Goal: Task Accomplishment & Management: Manage account settings

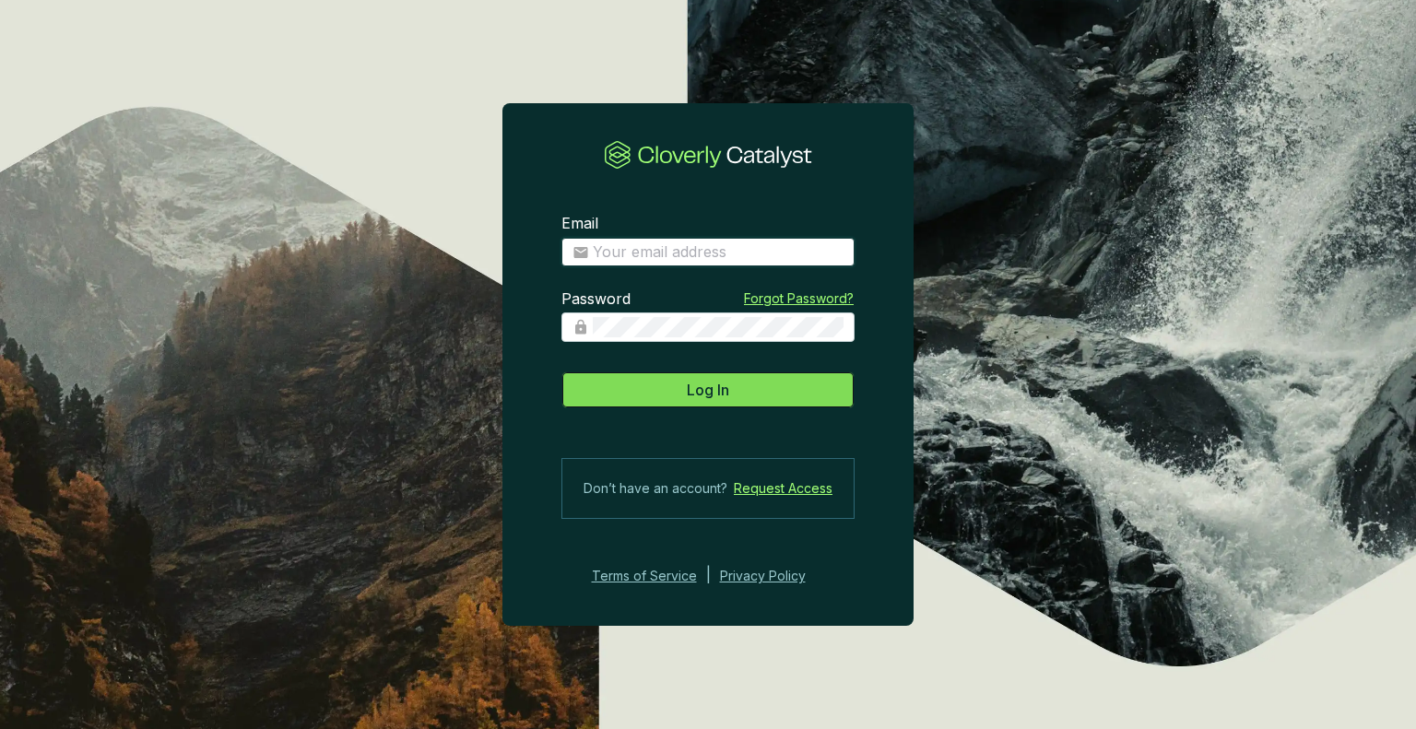
type input "erol@samsunavdan.com.tr"
click at [741, 394] on button "Log In" at bounding box center [707, 390] width 293 height 37
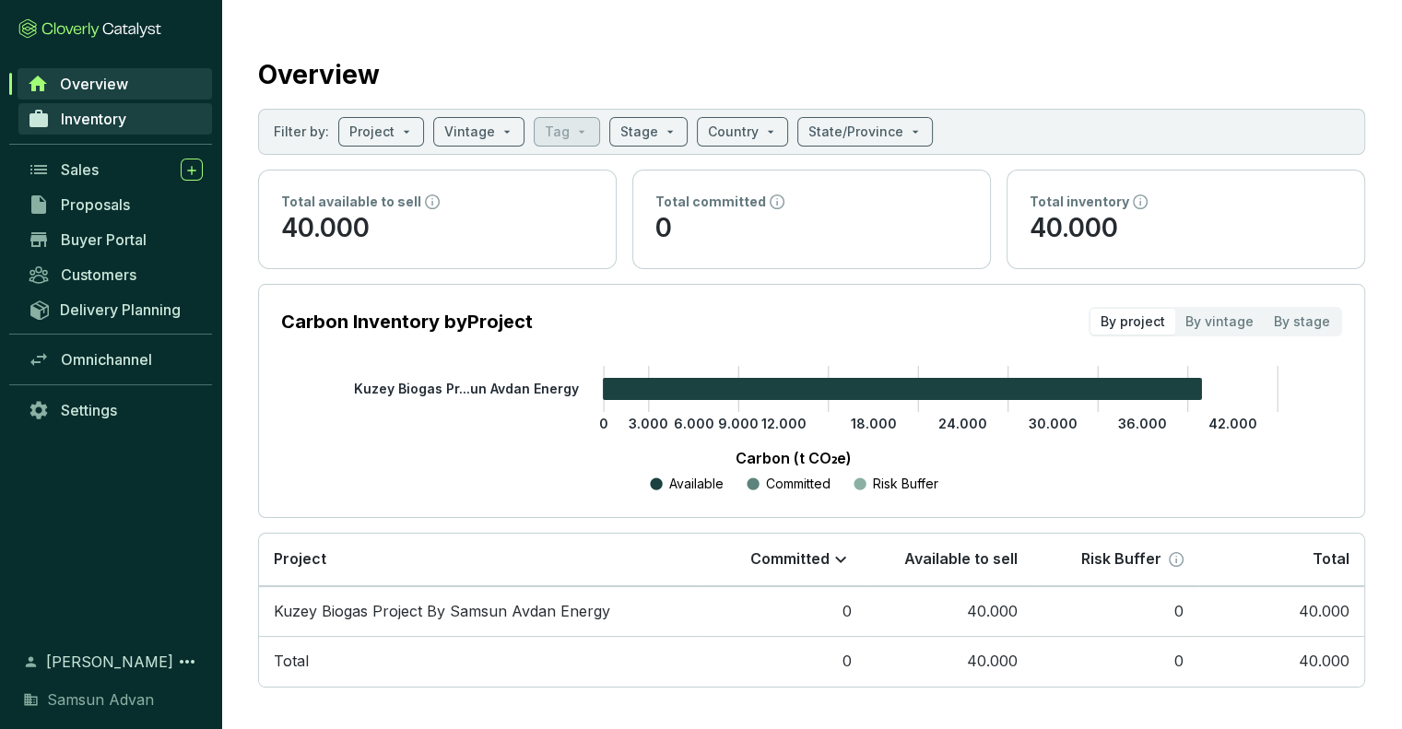
click at [99, 110] on span "Inventory" at bounding box center [93, 119] width 65 height 18
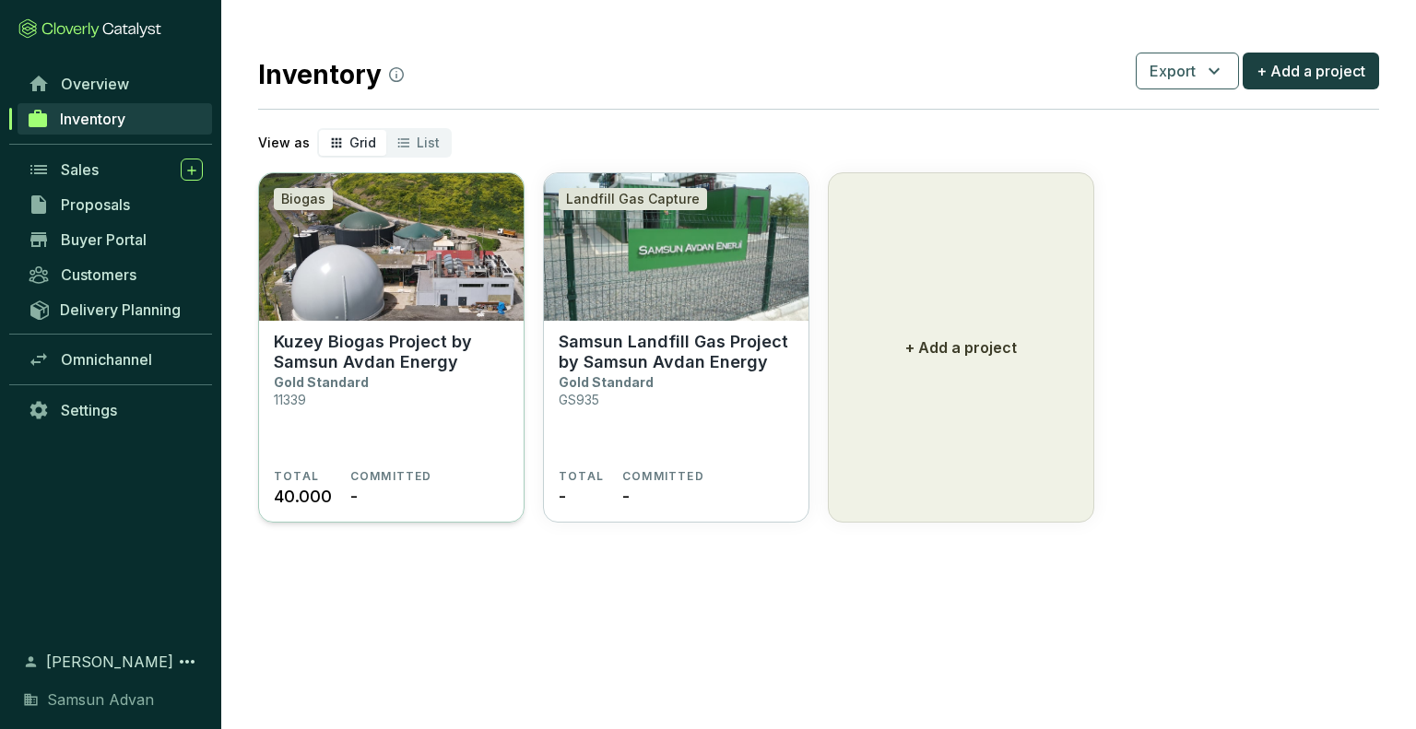
click at [425, 372] on section "Kuzey Biogas Project by Samsun Avdan Energy Gold Standard 11339" at bounding box center [391, 400] width 235 height 137
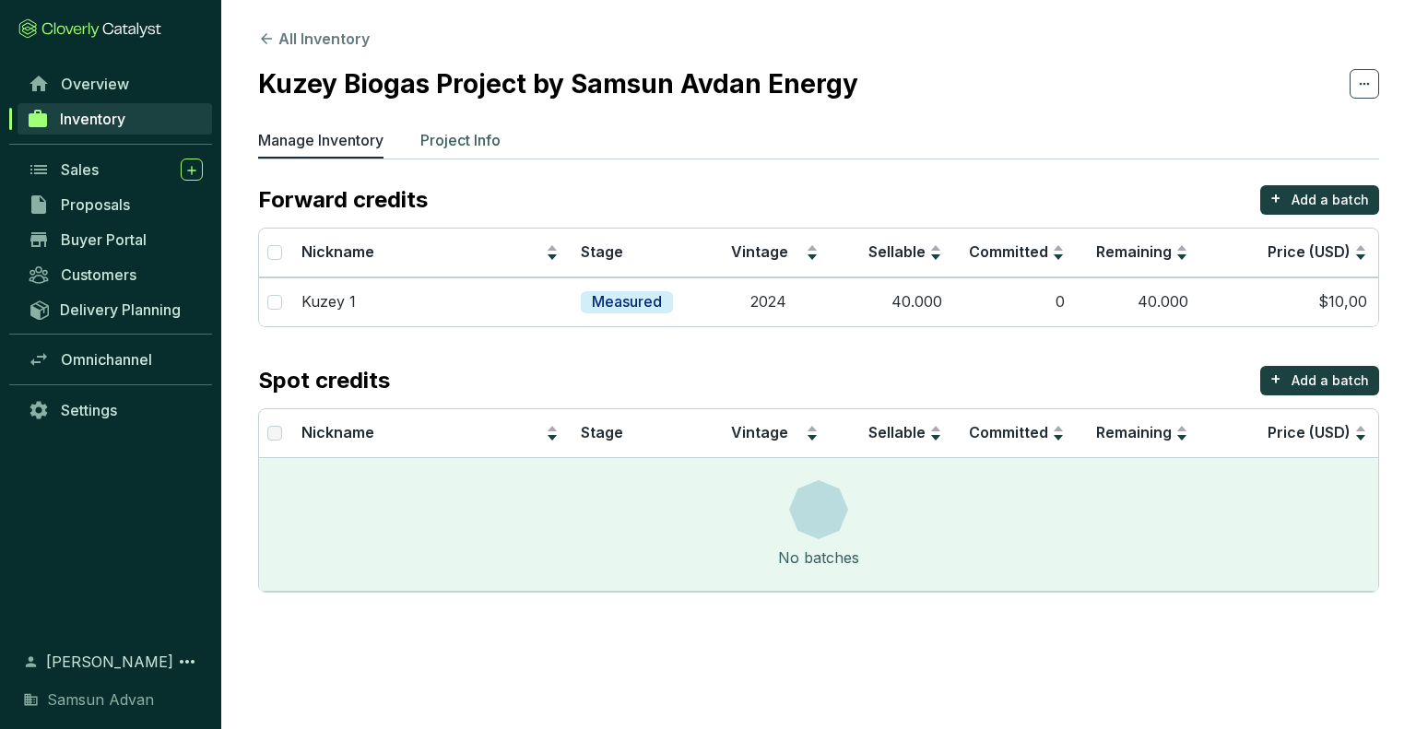
click at [484, 142] on p "Project Info" at bounding box center [460, 140] width 80 height 22
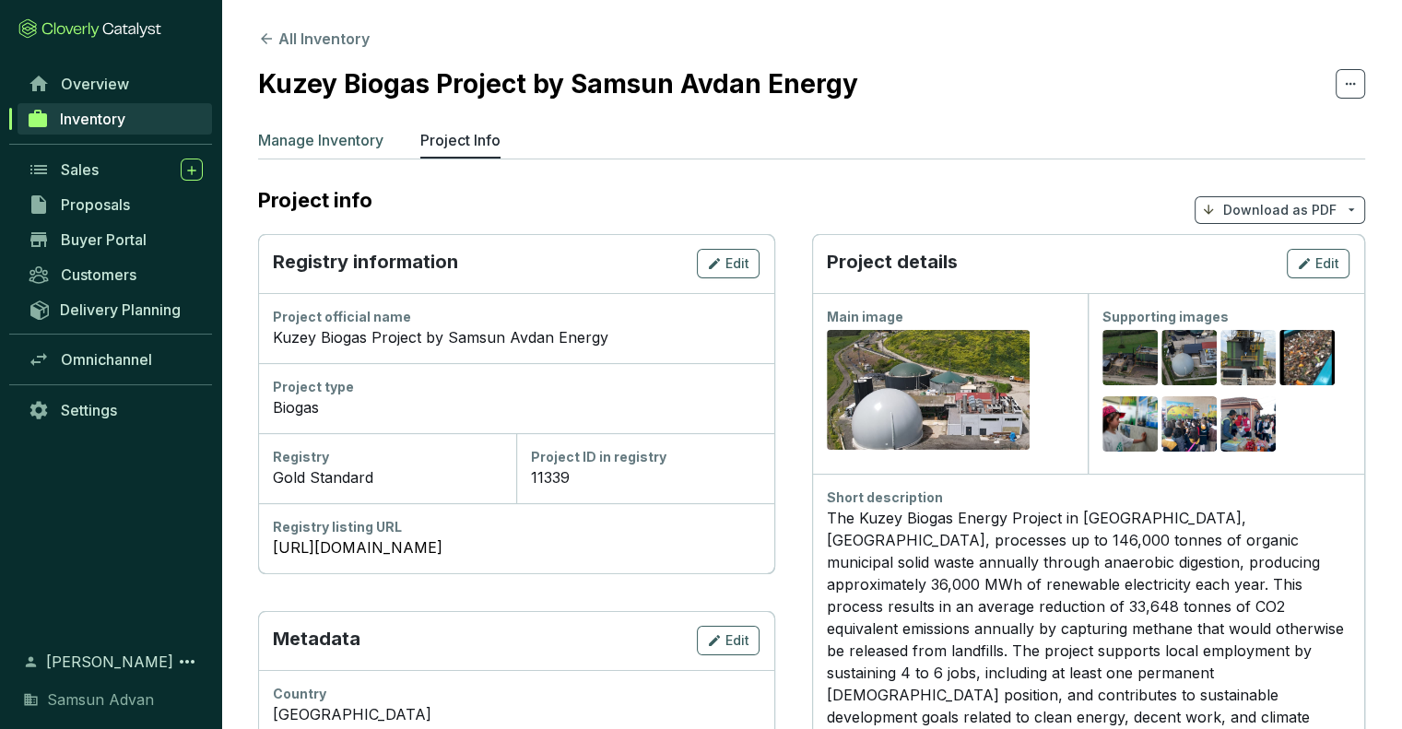
click at [332, 139] on p "Manage Inventory" at bounding box center [320, 140] width 125 height 22
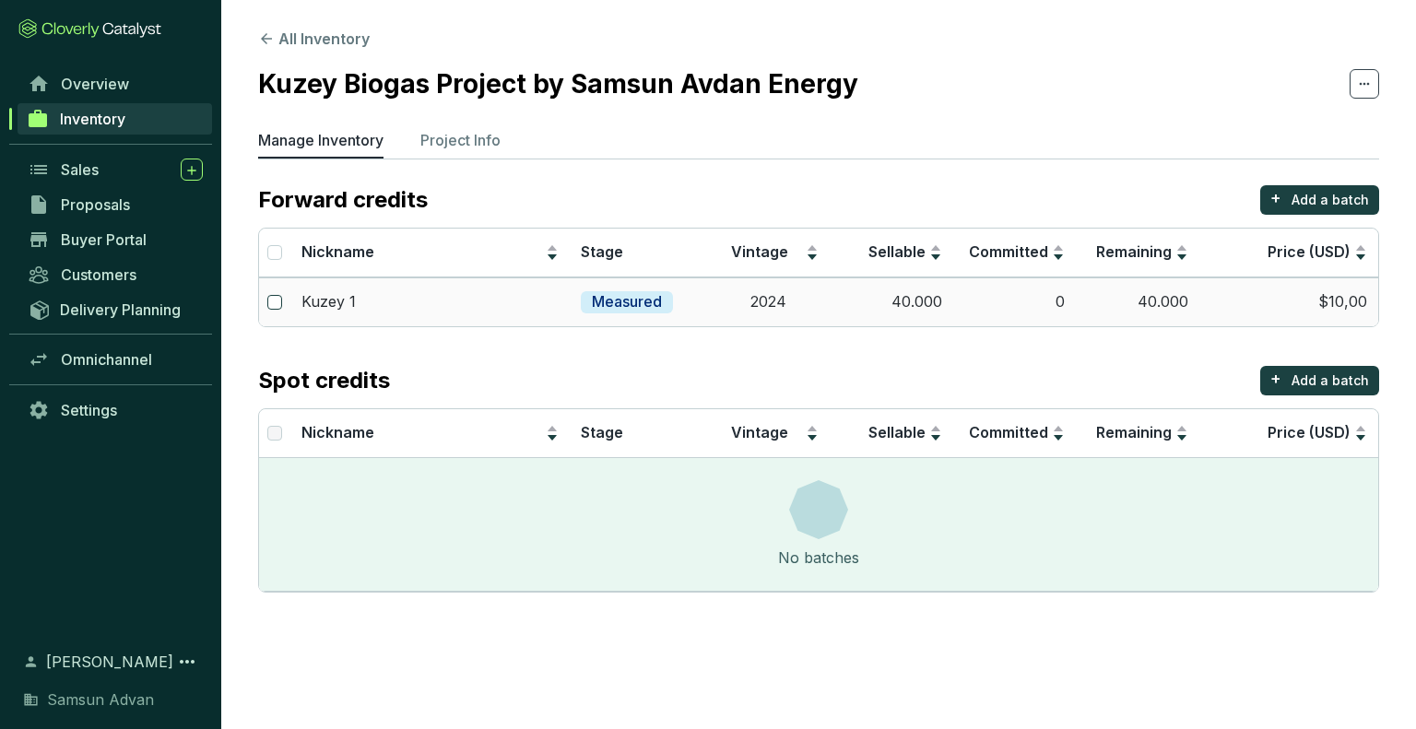
click at [275, 304] on input "checkbox" at bounding box center [274, 302] width 15 height 15
checkbox input "true"
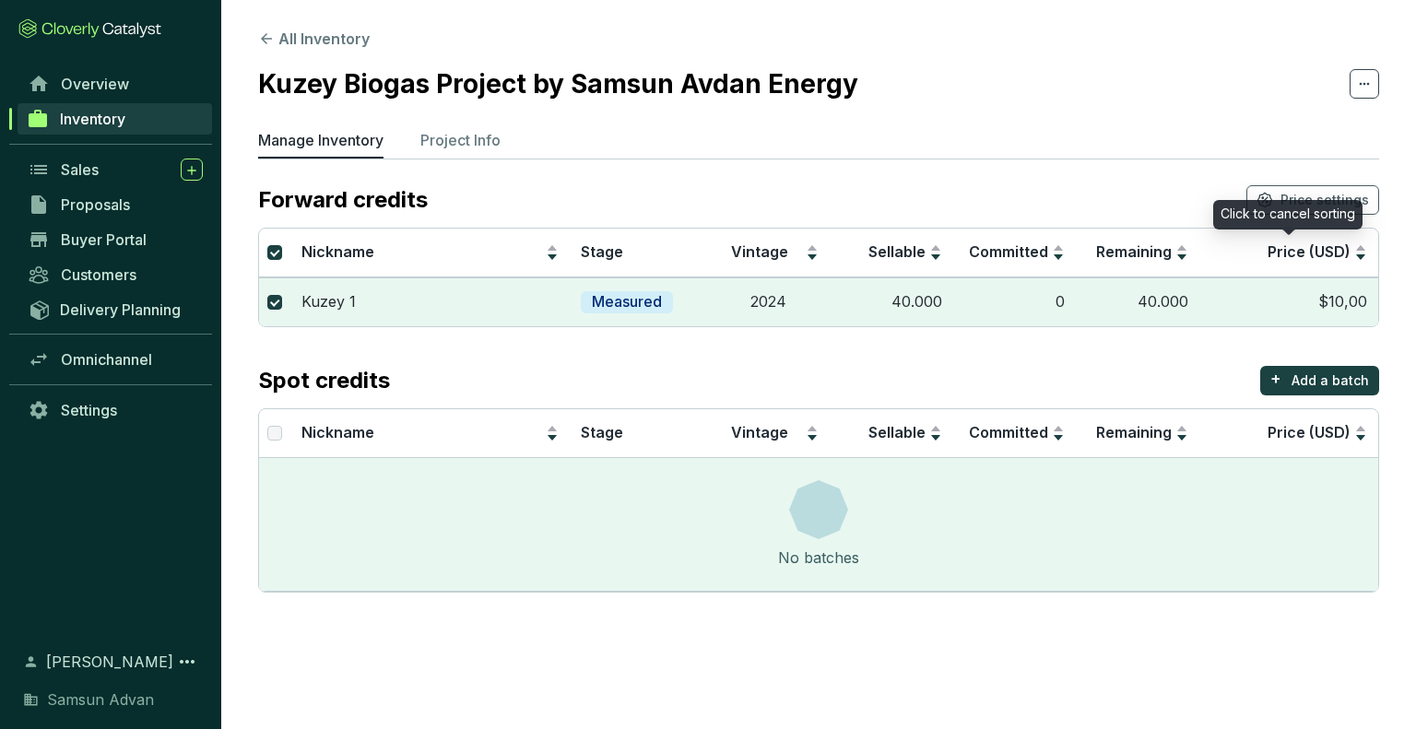
click at [1328, 206] on div "Click to cancel sorting" at bounding box center [1287, 215] width 149 height 30
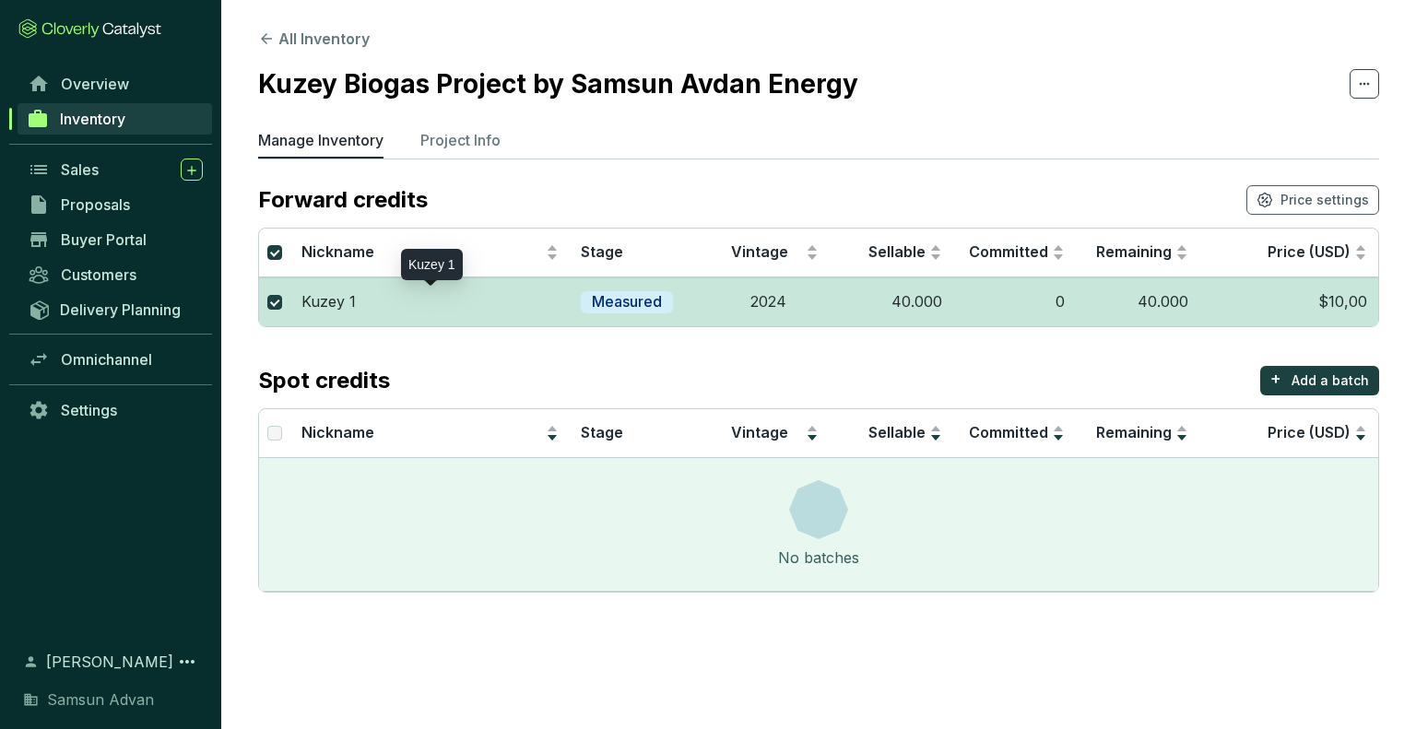
click at [324, 298] on p "Kuzey 1" at bounding box center [328, 302] width 54 height 20
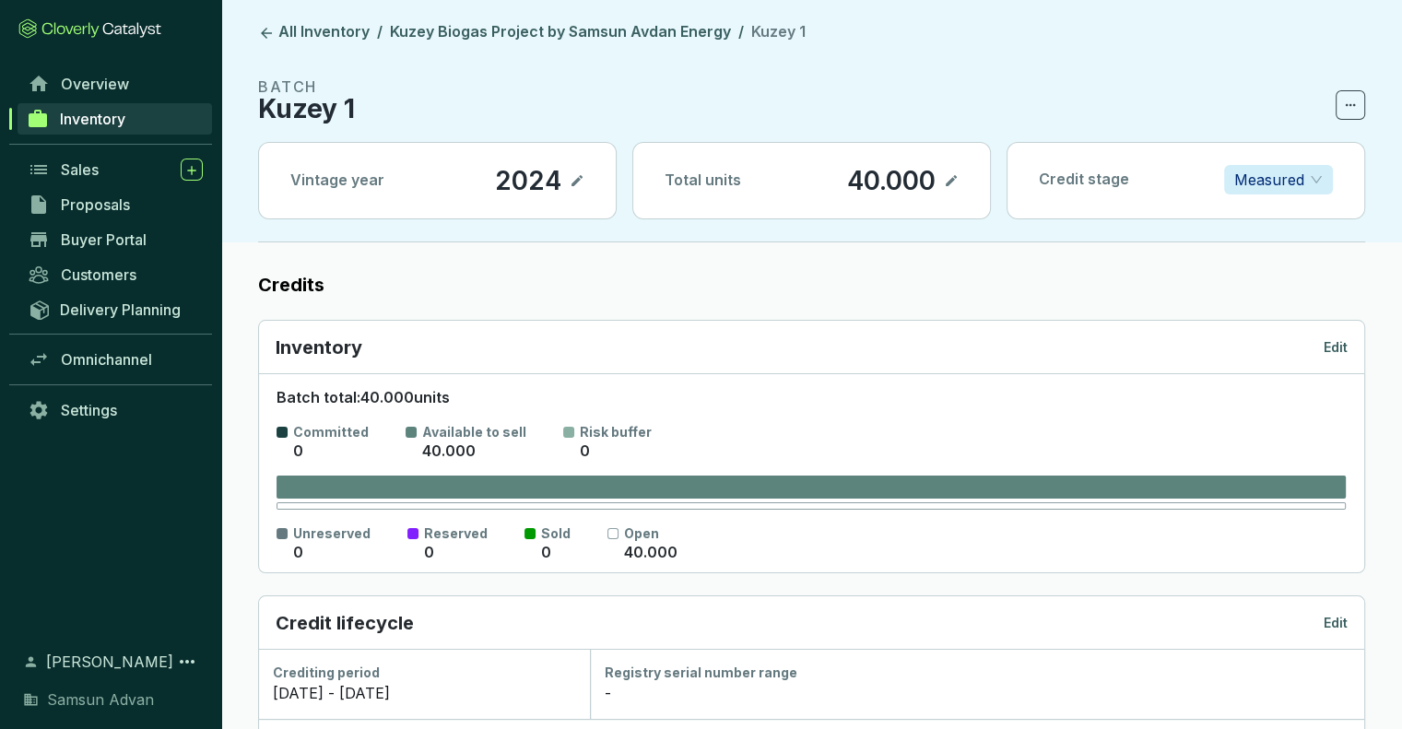
click at [945, 180] on icon at bounding box center [951, 181] width 15 height 22
click at [933, 185] on icon at bounding box center [929, 181] width 15 height 22
click at [933, 185] on p "40.000" at bounding box center [891, 180] width 90 height 31
click at [947, 185] on icon at bounding box center [951, 180] width 11 height 11
click at [947, 185] on icon at bounding box center [951, 181] width 15 height 22
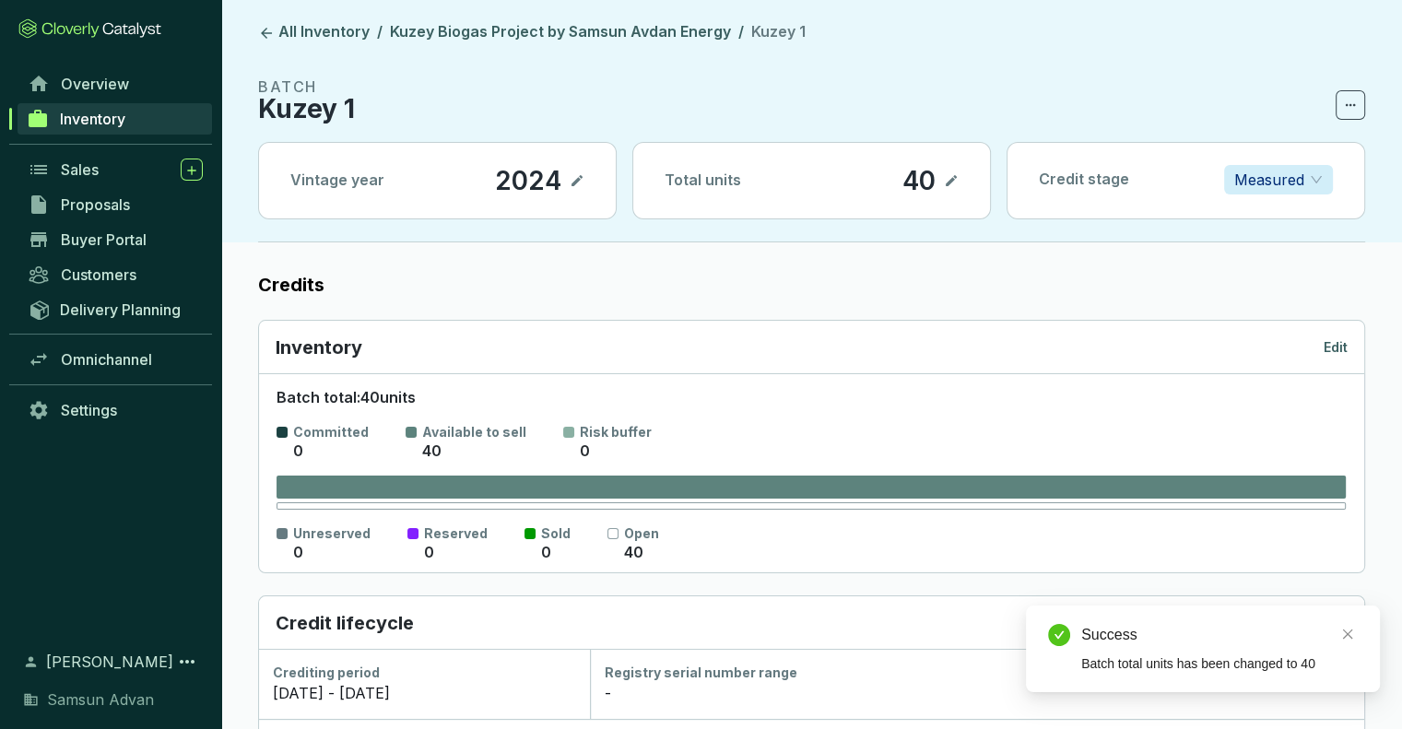
click at [947, 185] on icon at bounding box center [951, 180] width 11 height 11
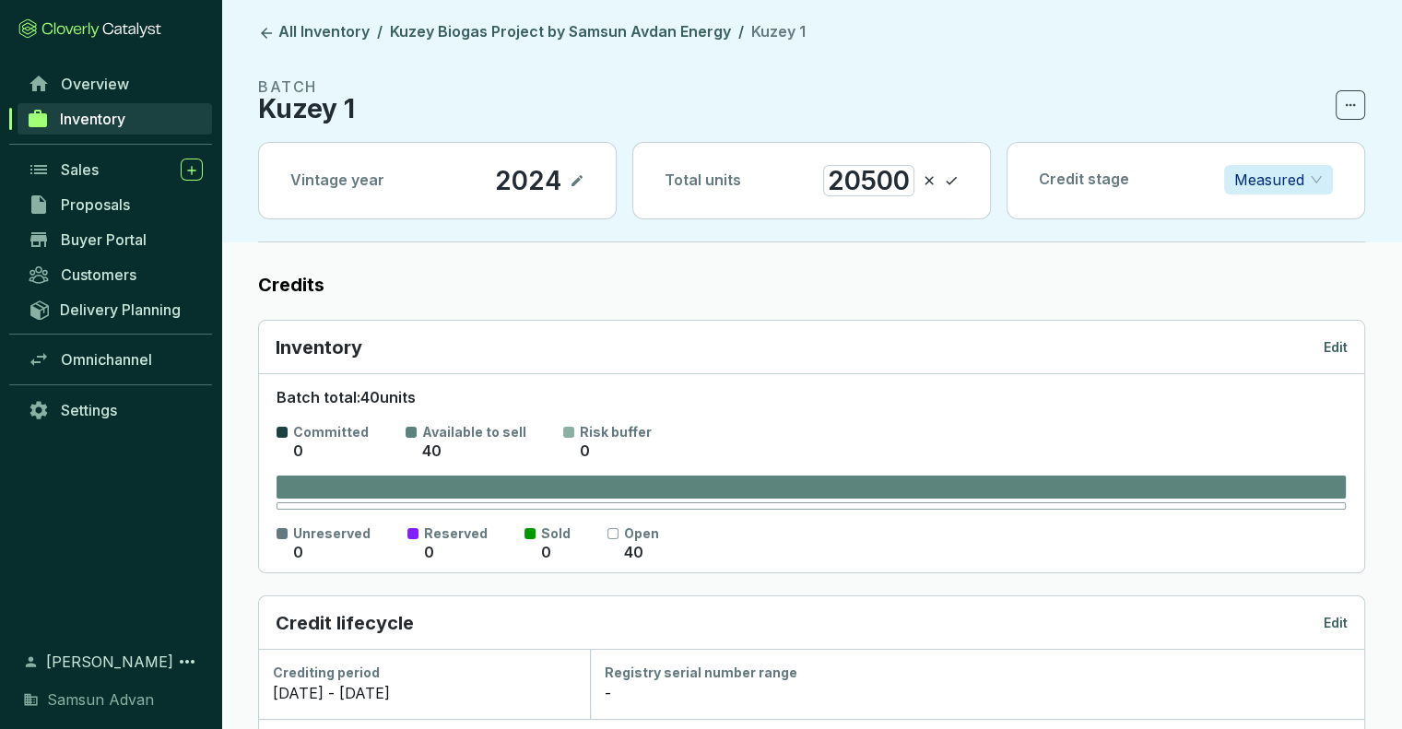
click at [983, 288] on label "Credits" at bounding box center [811, 285] width 1107 height 26
click at [952, 183] on icon at bounding box center [951, 181] width 15 height 22
click at [178, 126] on link "Inventory" at bounding box center [115, 118] width 195 height 31
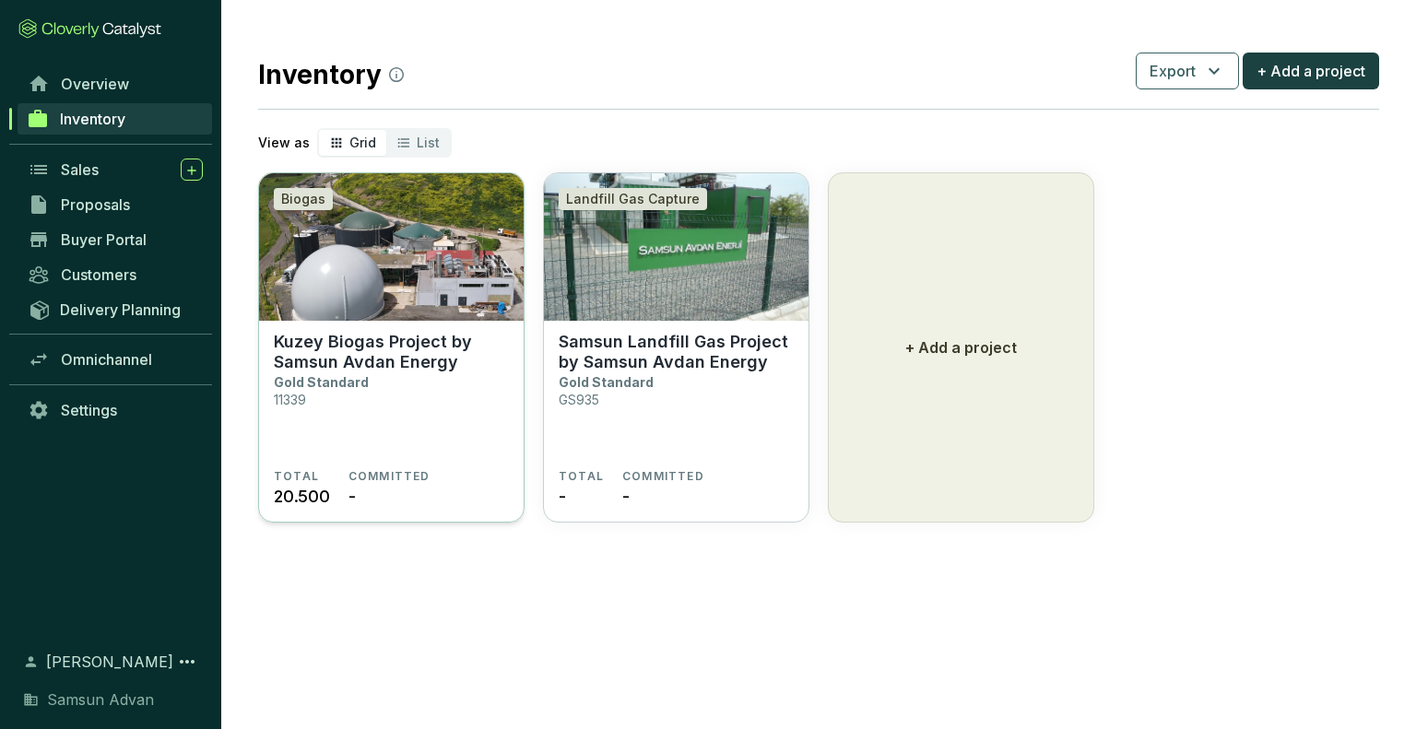
click at [418, 442] on section "Kuzey Biogas Project by Samsun Avdan Energy Gold Standard 11339" at bounding box center [391, 400] width 235 height 137
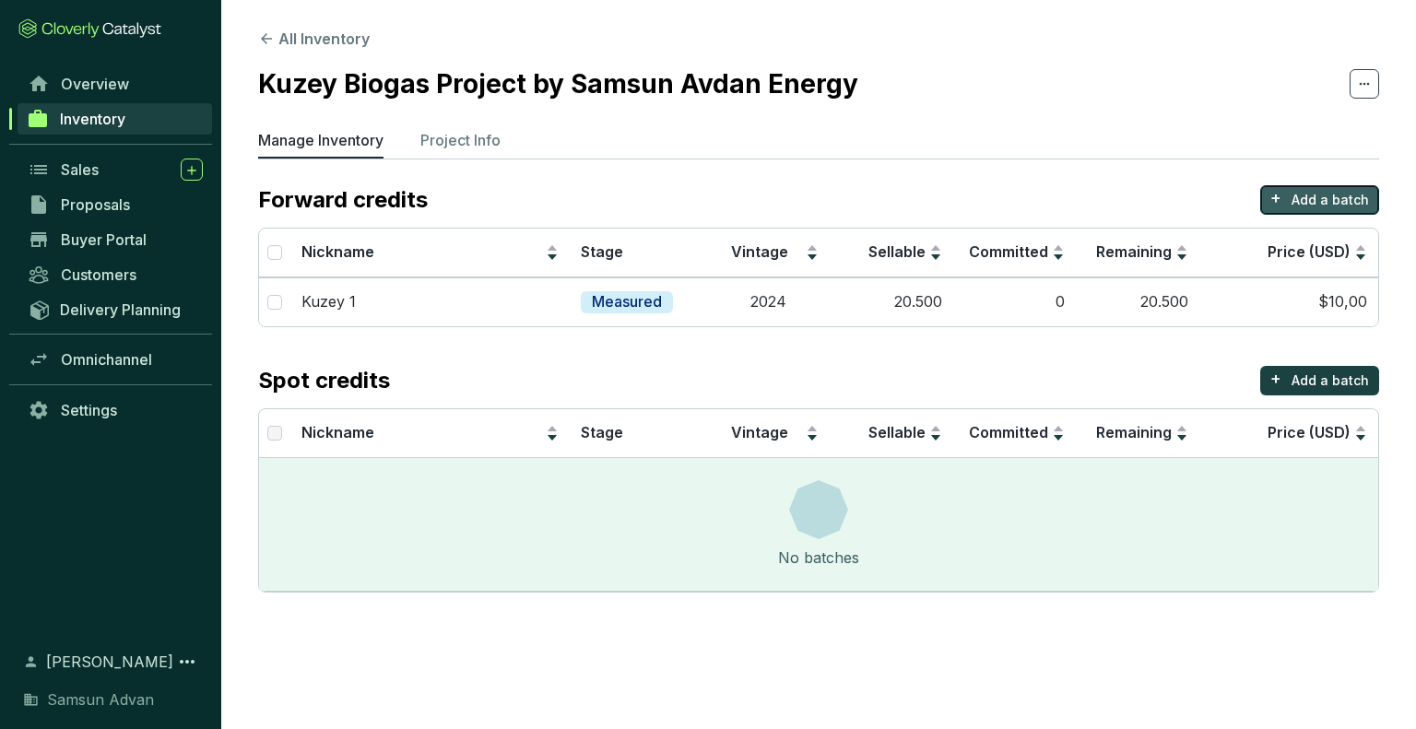
click at [1313, 191] on p "Add a batch" at bounding box center [1330, 200] width 77 height 18
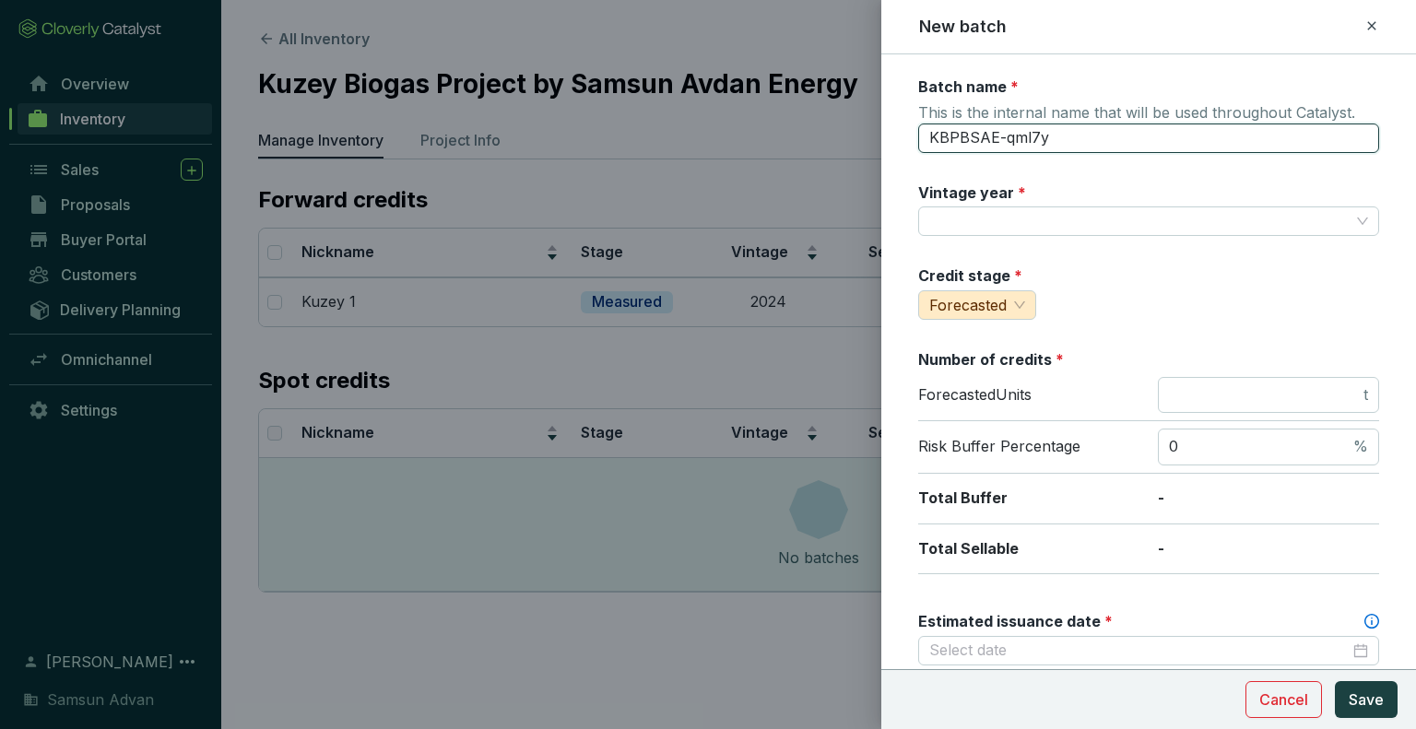
click at [1107, 150] on input "KBPBSAE-qml7y" at bounding box center [1148, 139] width 461 height 30
type input "K"
type input "Kuzey 1"
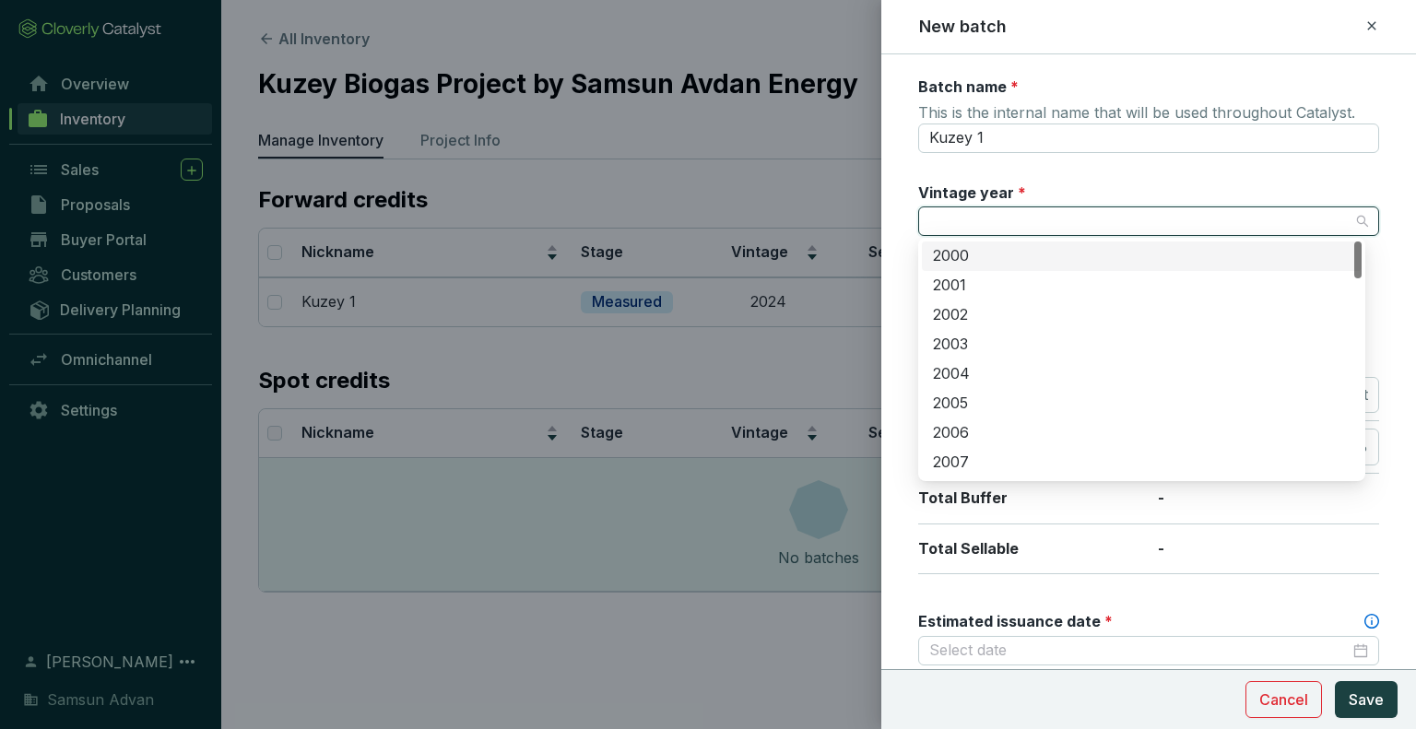
click at [1066, 215] on input "Vintage year *" at bounding box center [1139, 221] width 420 height 28
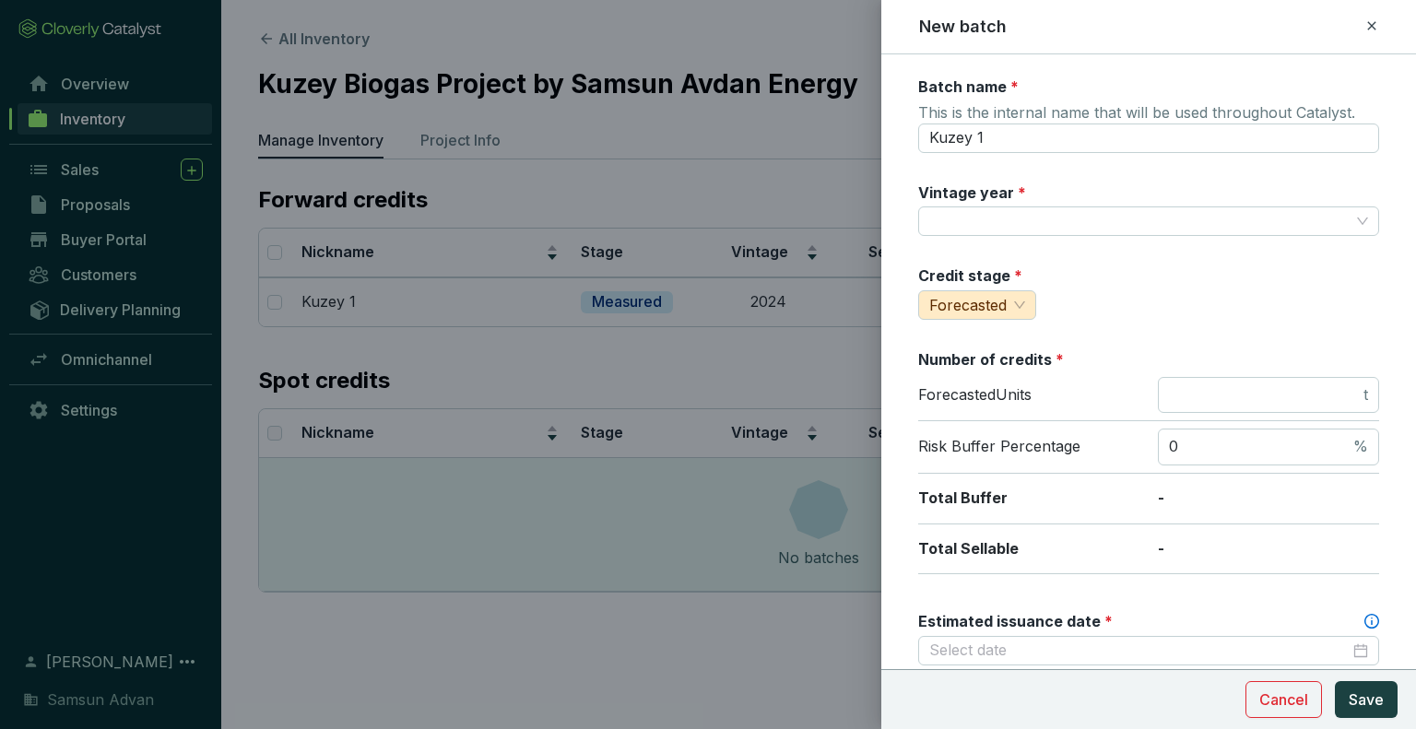
click at [809, 339] on div at bounding box center [708, 364] width 1416 height 729
click at [1366, 27] on icon at bounding box center [1372, 26] width 15 height 22
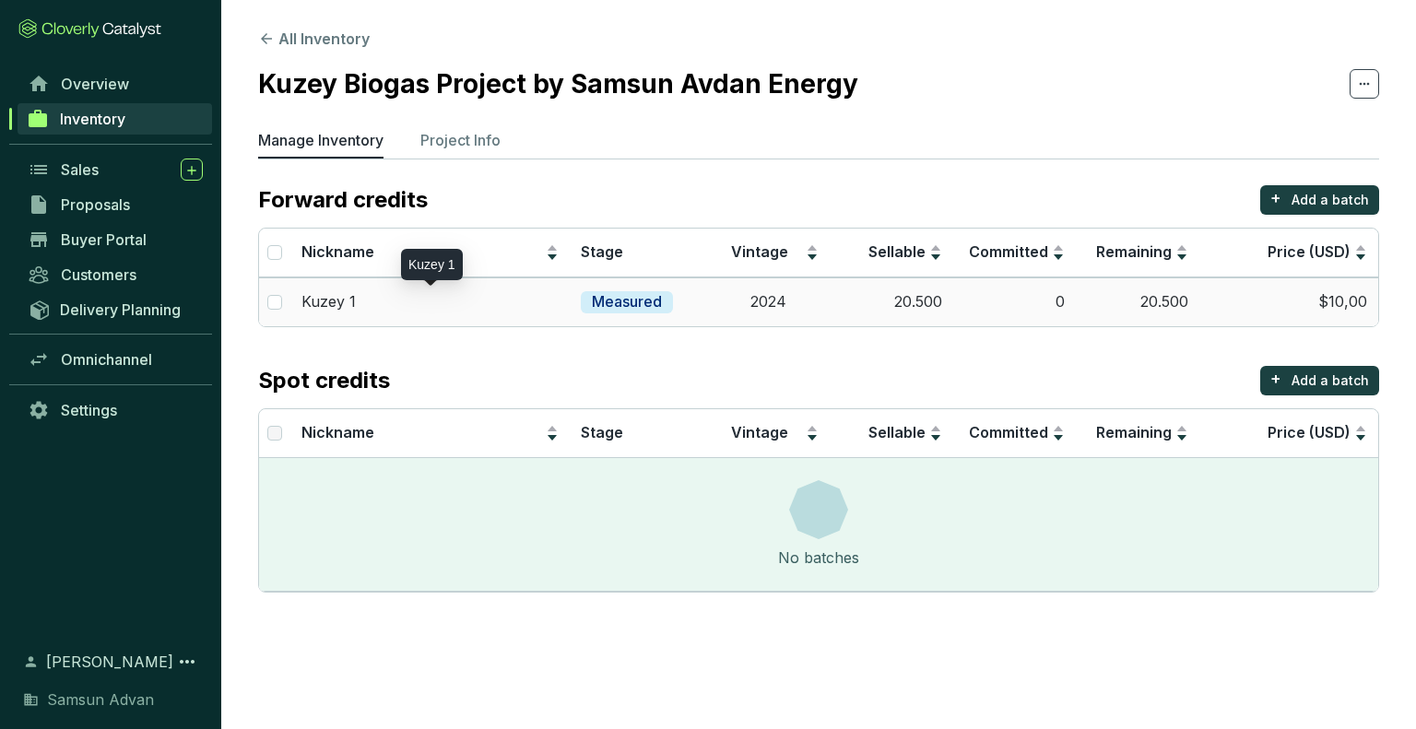
click at [345, 299] on p "Kuzey 1" at bounding box center [328, 302] width 54 height 20
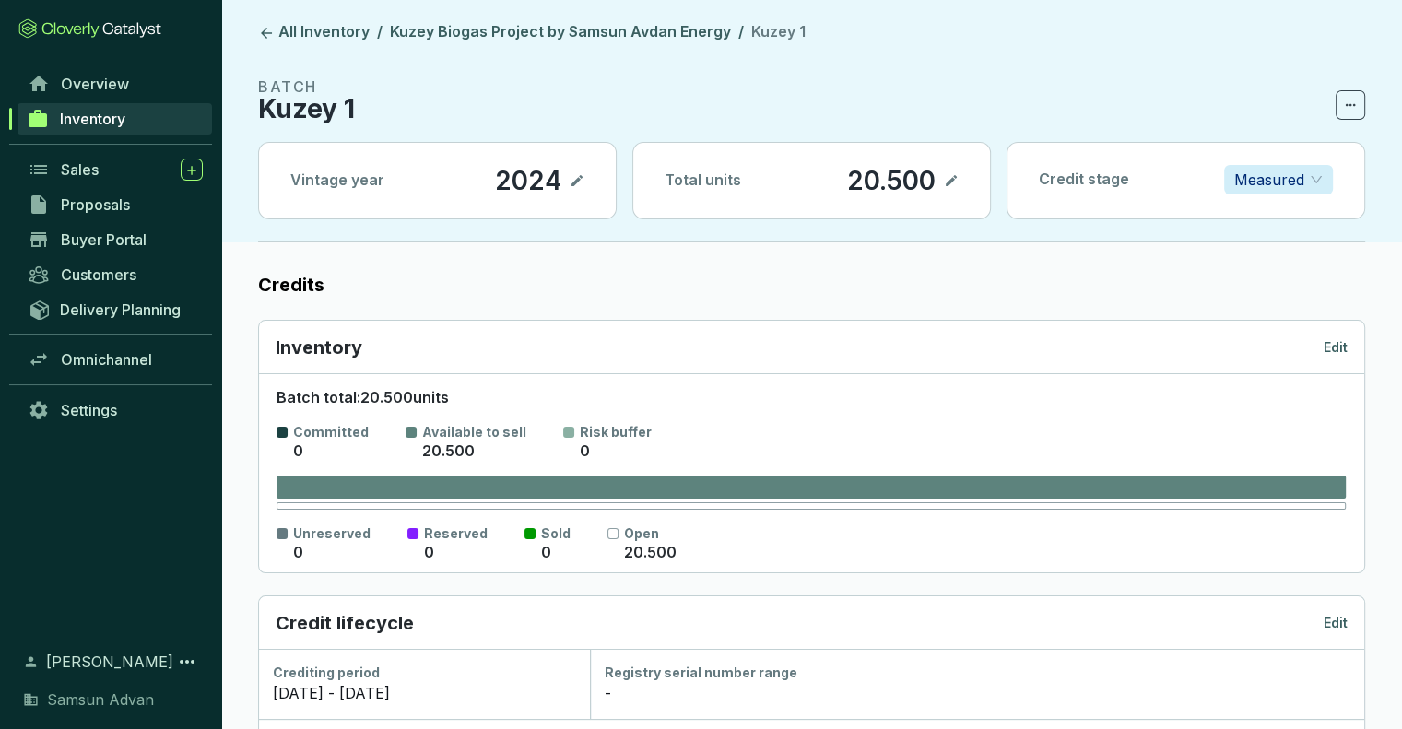
click at [333, 120] on p "Kuzey 1" at bounding box center [306, 109] width 97 height 22
drag, startPoint x: 353, startPoint y: 102, endPoint x: 1033, endPoint y: 106, distance: 679.5
click at [1033, 106] on section "BATCH Kuzey 1" at bounding box center [811, 98] width 1107 height 44
click at [1350, 105] on icon at bounding box center [1351, 105] width 10 height 3
click at [303, 78] on p "BATCH" at bounding box center [306, 87] width 97 height 22
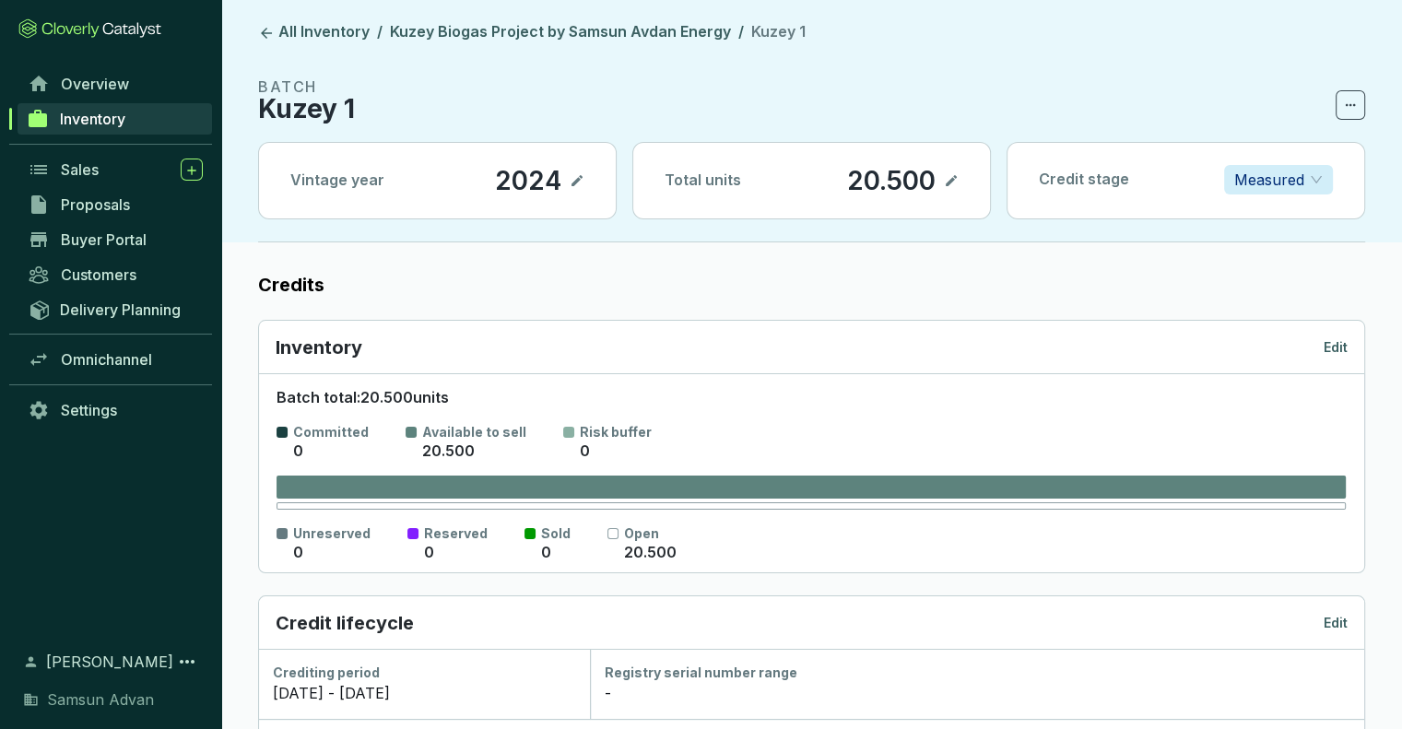
click at [764, 33] on span "Kuzey 1" at bounding box center [778, 31] width 54 height 18
click at [580, 181] on icon at bounding box center [577, 181] width 15 height 22
click at [949, 180] on icon at bounding box center [951, 180] width 11 height 11
click at [949, 182] on icon at bounding box center [951, 181] width 15 height 22
click at [140, 124] on link "Inventory" at bounding box center [115, 118] width 195 height 31
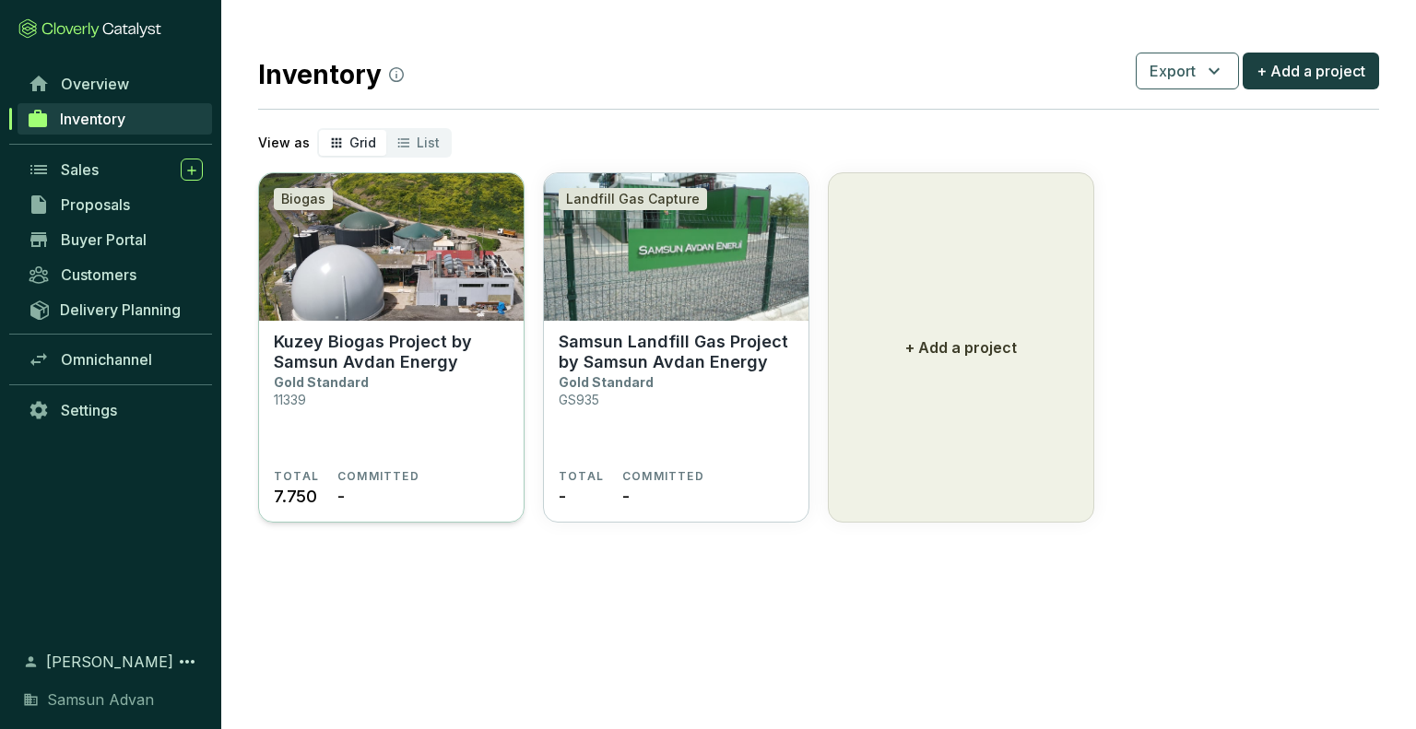
click at [427, 355] on p "Kuzey Biogas Project by Samsun Avdan Energy" at bounding box center [391, 352] width 235 height 41
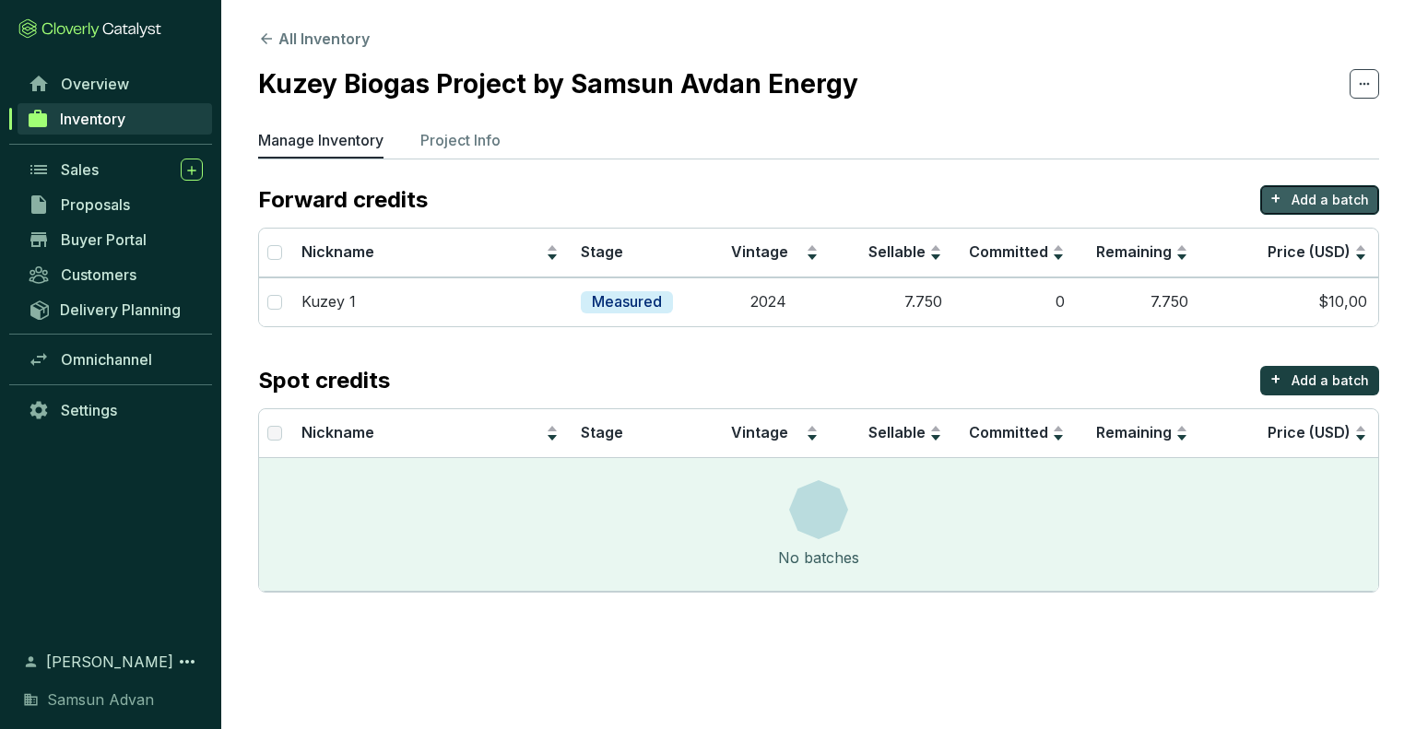
click at [1326, 197] on p "Add a batch" at bounding box center [1330, 200] width 77 height 18
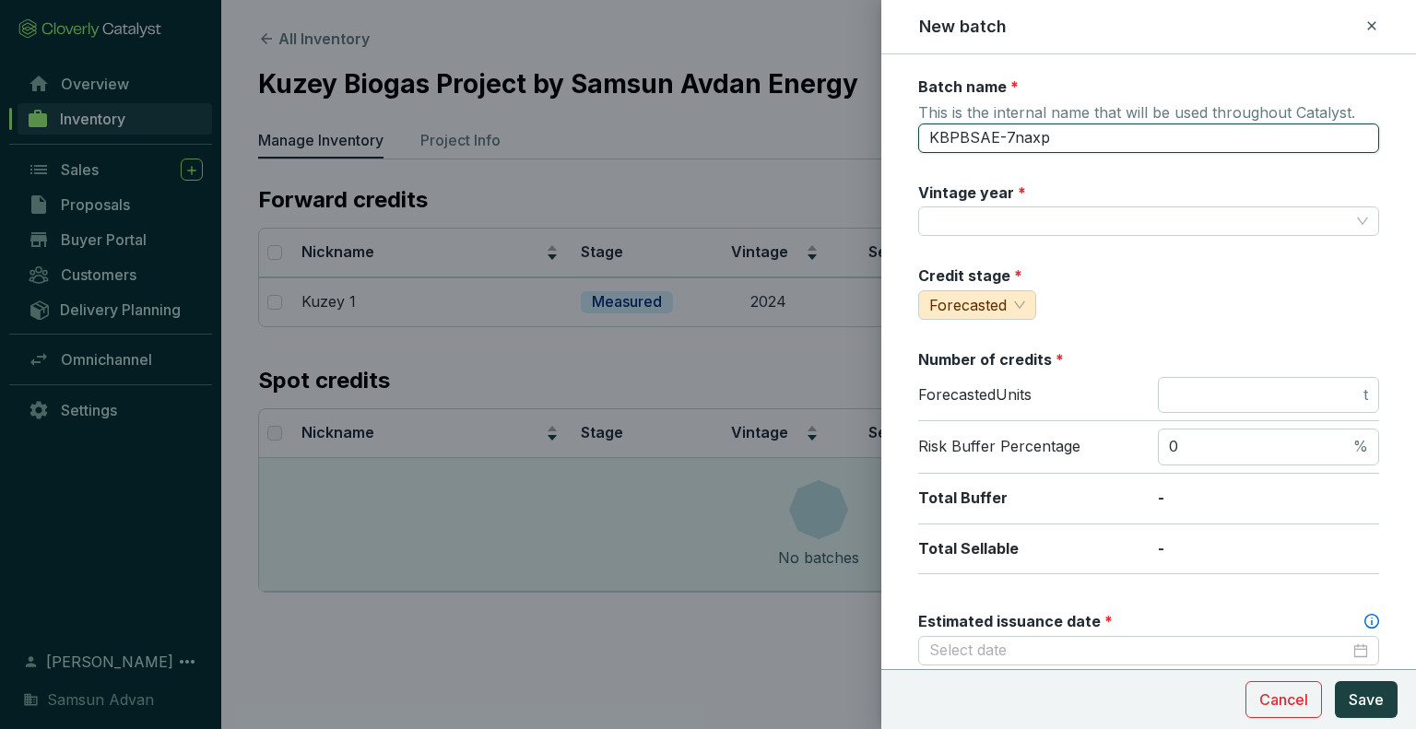
click at [1129, 145] on input "KBPBSAE-7naxp" at bounding box center [1148, 139] width 461 height 30
type input "K"
type input "Kuzey 2"
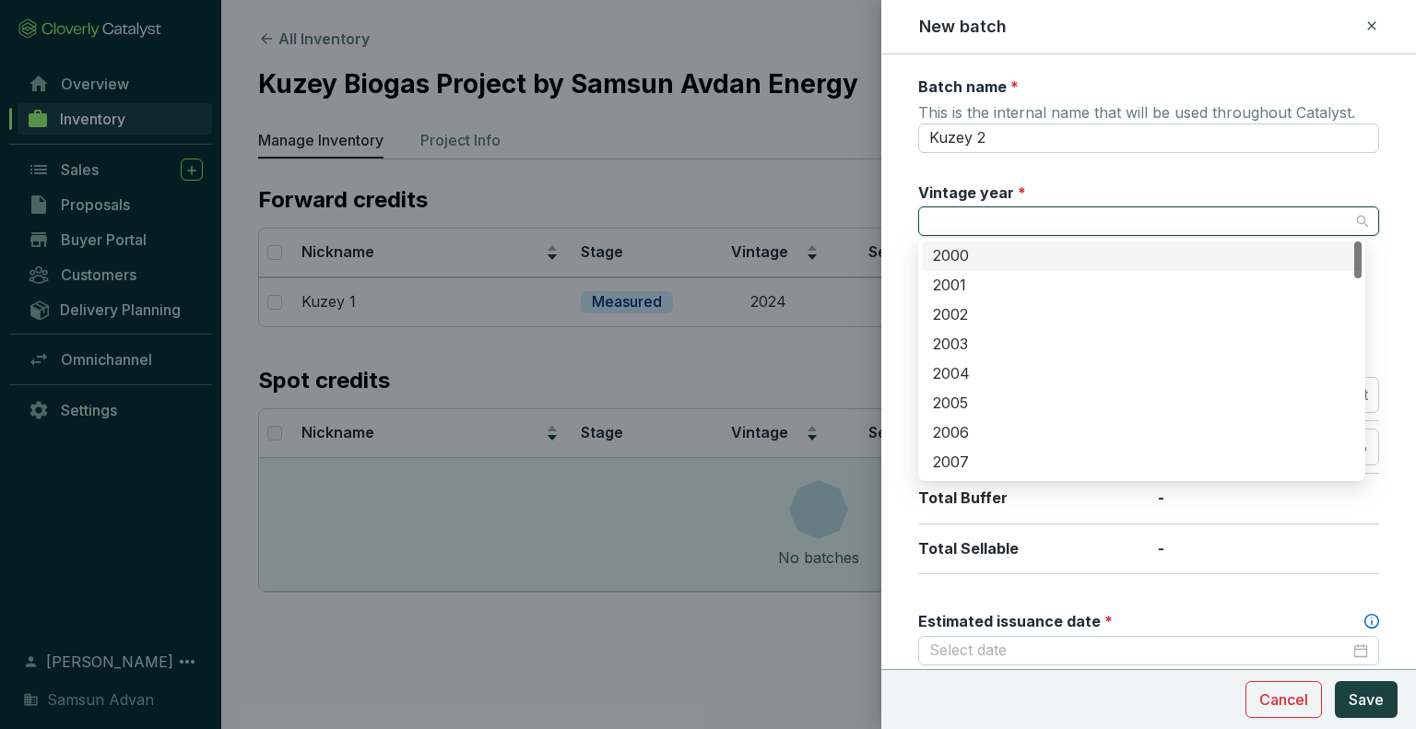
click at [1081, 214] on input "Vintage year *" at bounding box center [1139, 221] width 420 height 28
type input "2024"
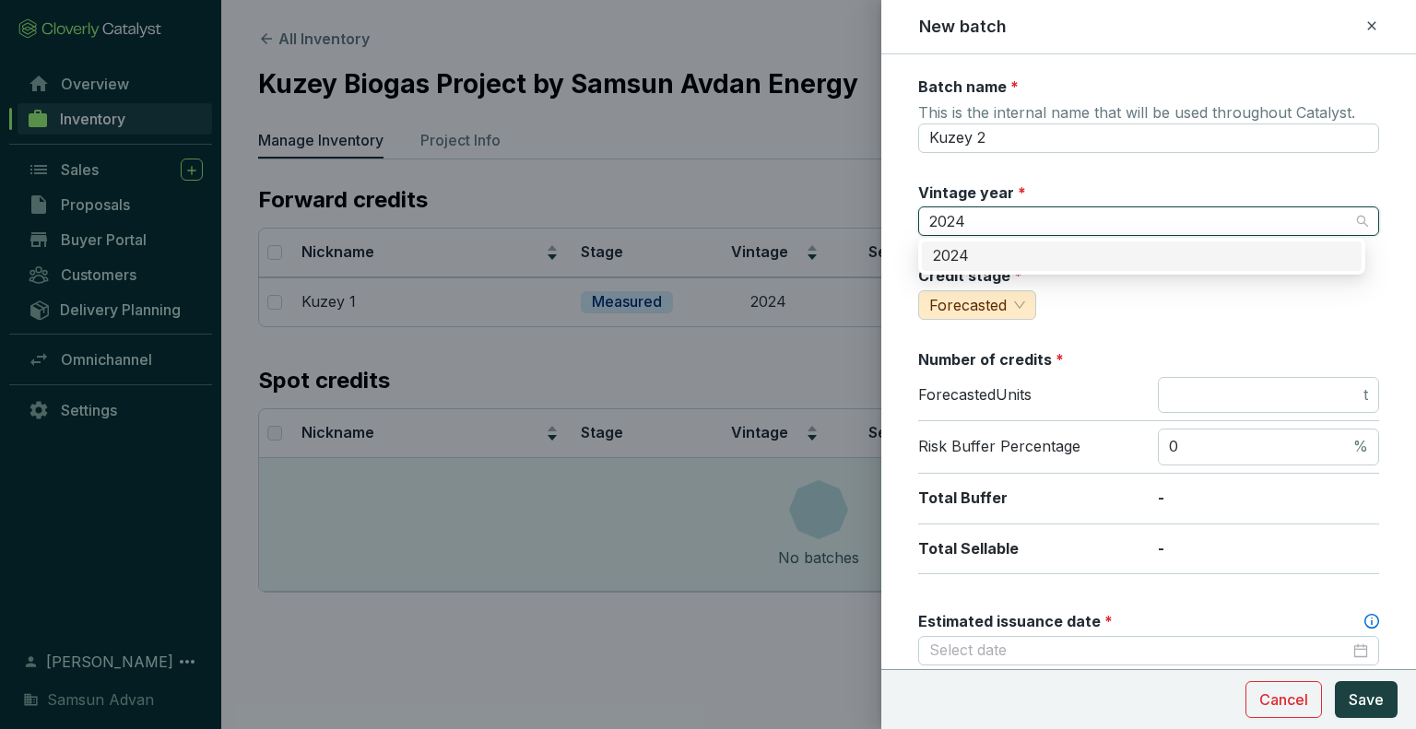
click at [1058, 263] on div "2024" at bounding box center [1142, 256] width 418 height 20
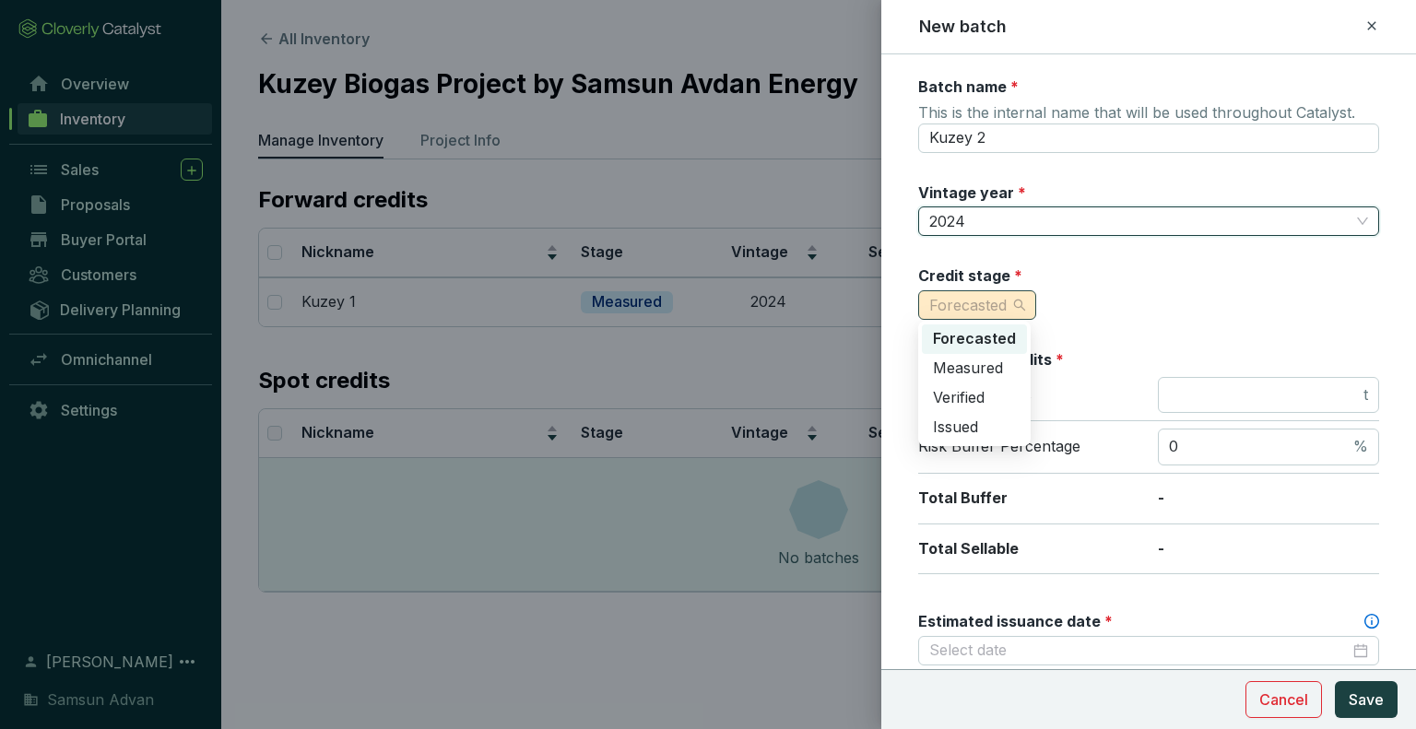
click at [1021, 301] on span "Forecasted" at bounding box center [977, 305] width 96 height 28
click at [992, 366] on span "Measured" at bounding box center [968, 368] width 70 height 18
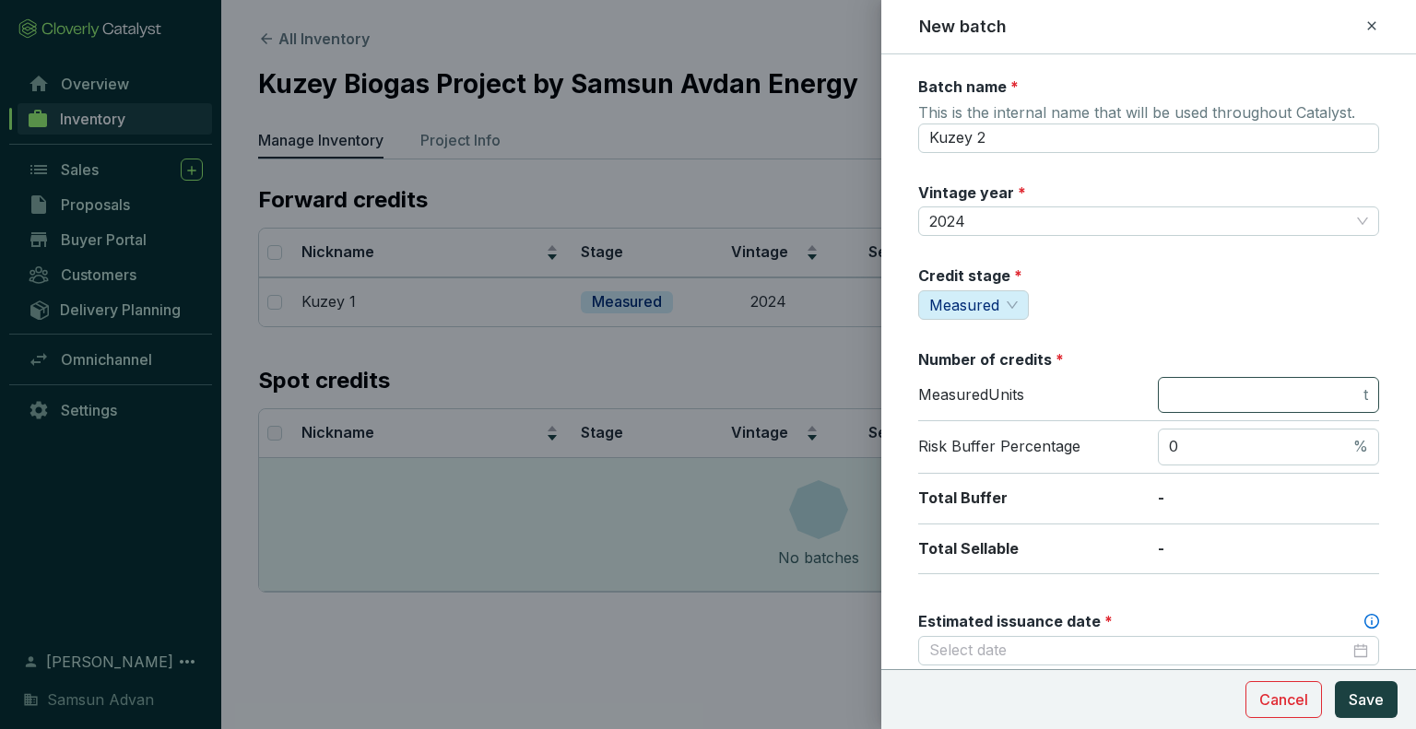
click at [1208, 382] on span "t" at bounding box center [1268, 395] width 221 height 37
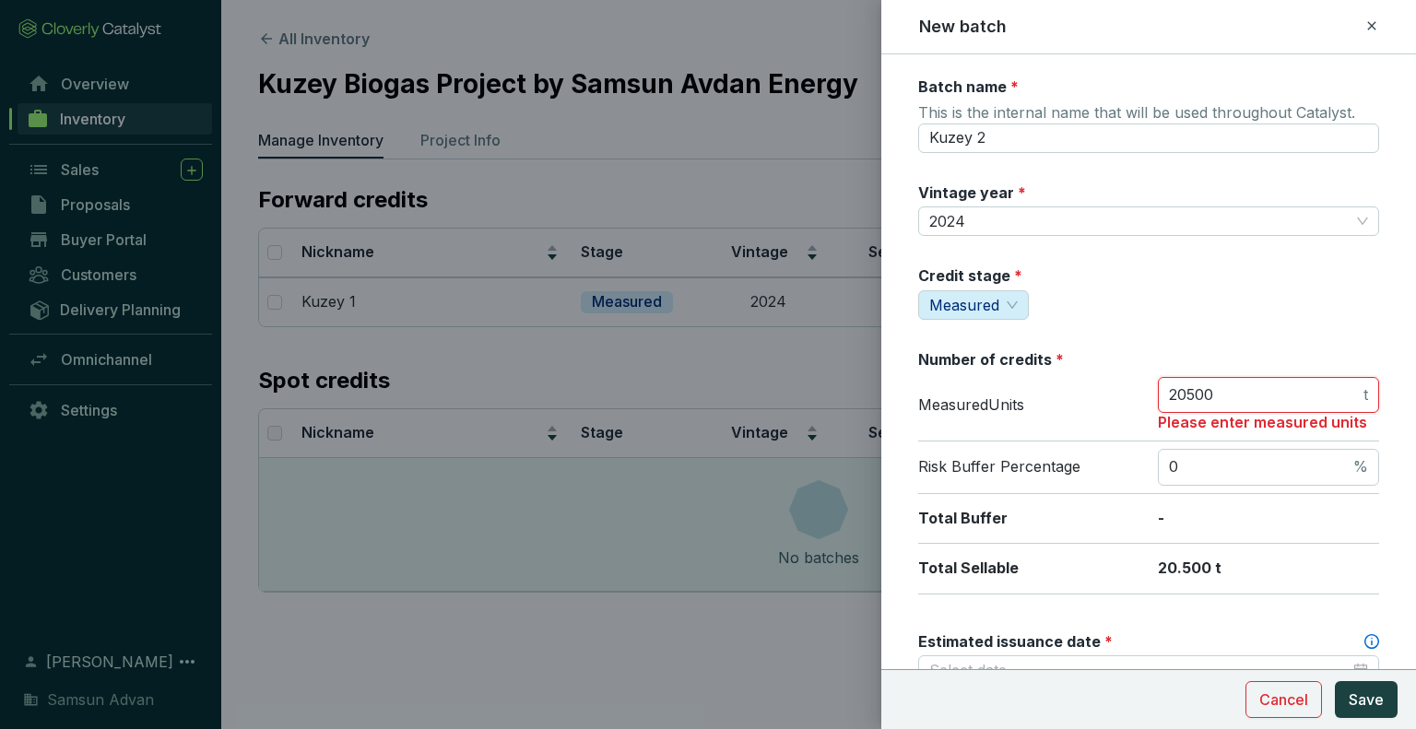
type input "20500"
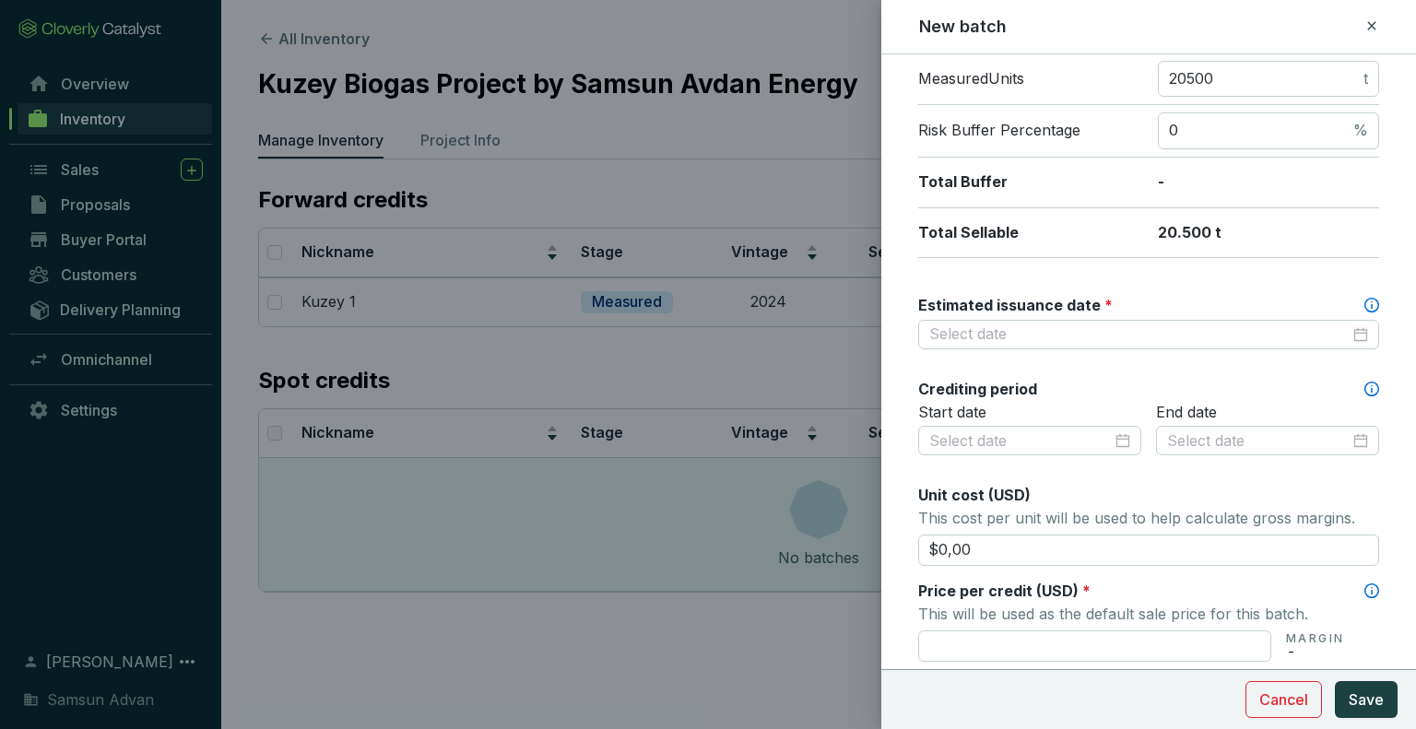
scroll to position [312, 0]
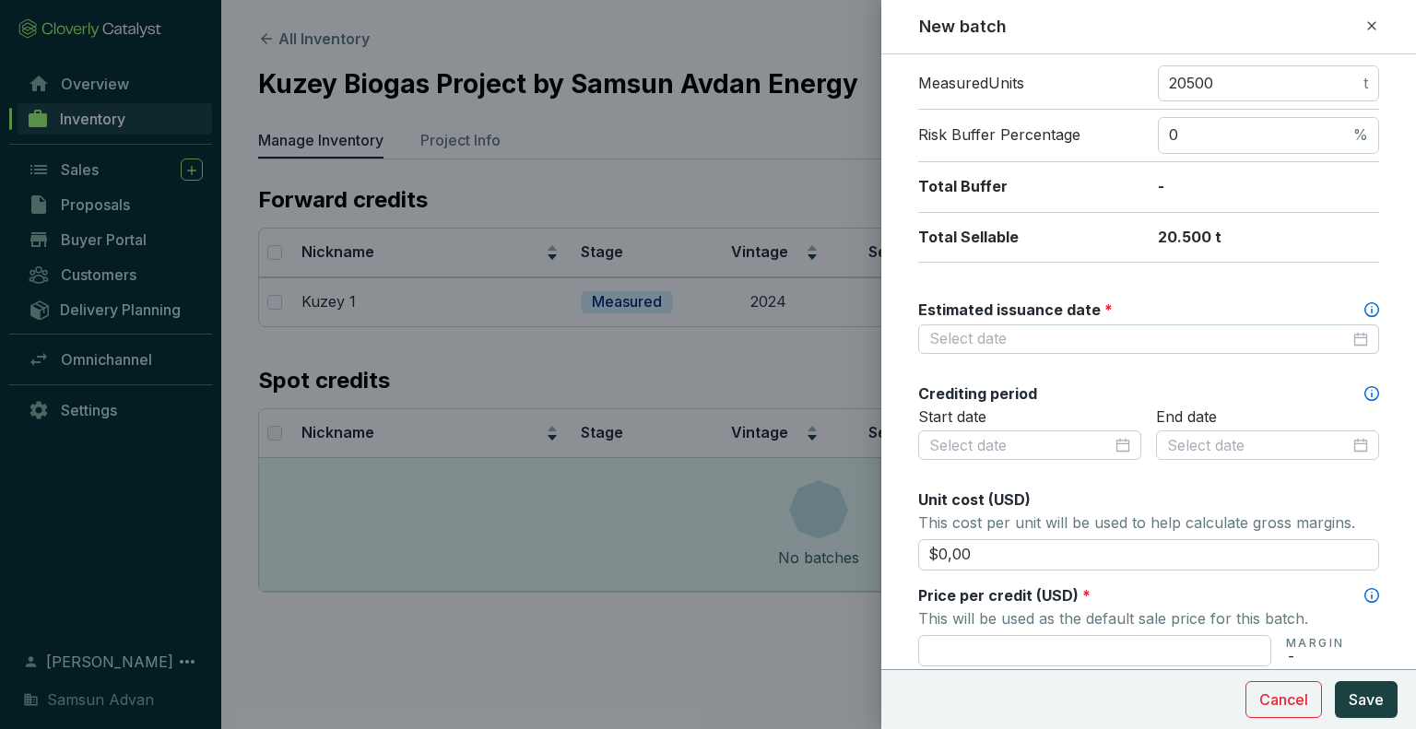
click at [1221, 180] on p "-" at bounding box center [1268, 187] width 221 height 20
click at [1206, 146] on span "0 %" at bounding box center [1268, 135] width 221 height 37
type input "2"
click at [1336, 331] on div at bounding box center [1148, 339] width 439 height 20
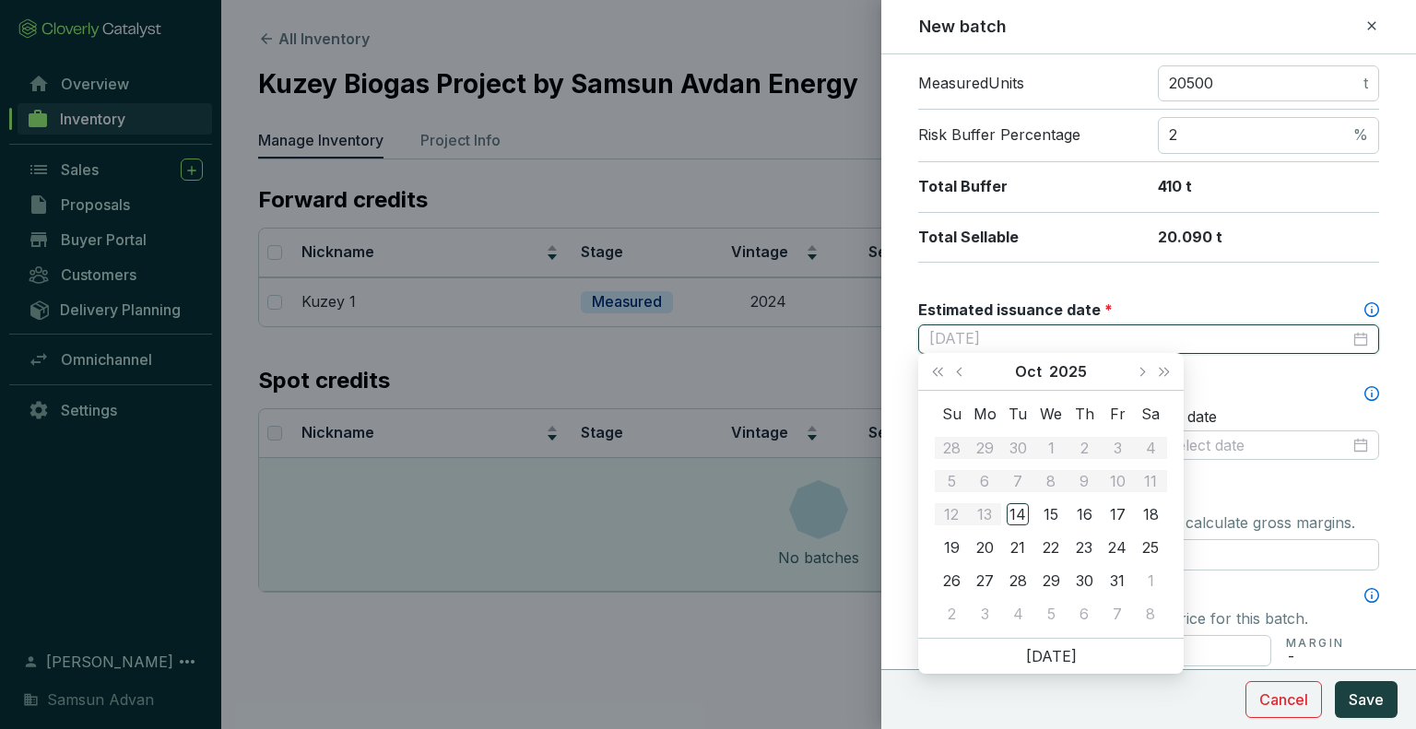
type input "[DATE]"
click at [1144, 375] on button "Next month (PageDown)" at bounding box center [1141, 371] width 24 height 37
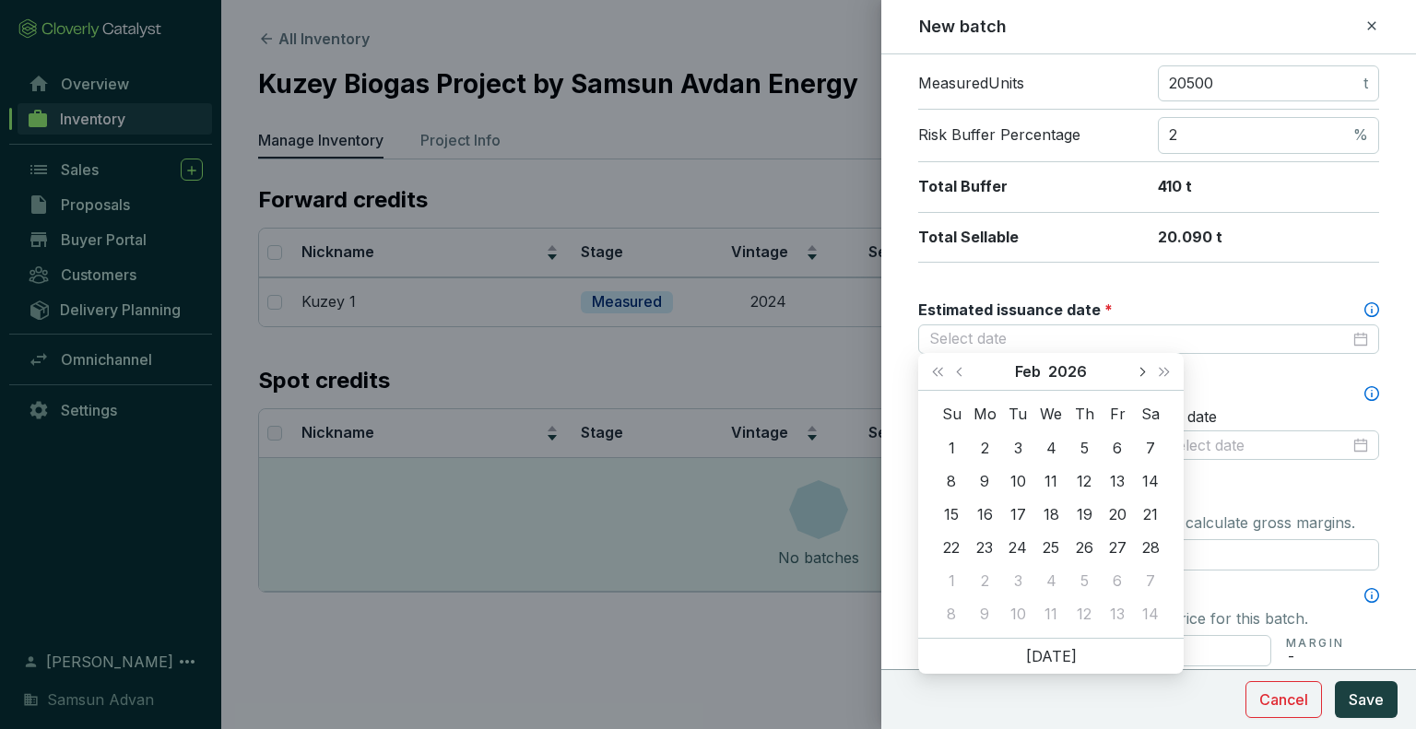
click at [1144, 375] on button "Next month (PageDown)" at bounding box center [1141, 371] width 24 height 37
type input "2026-03-31"
click at [1023, 579] on div "31" at bounding box center [1018, 581] width 22 height 22
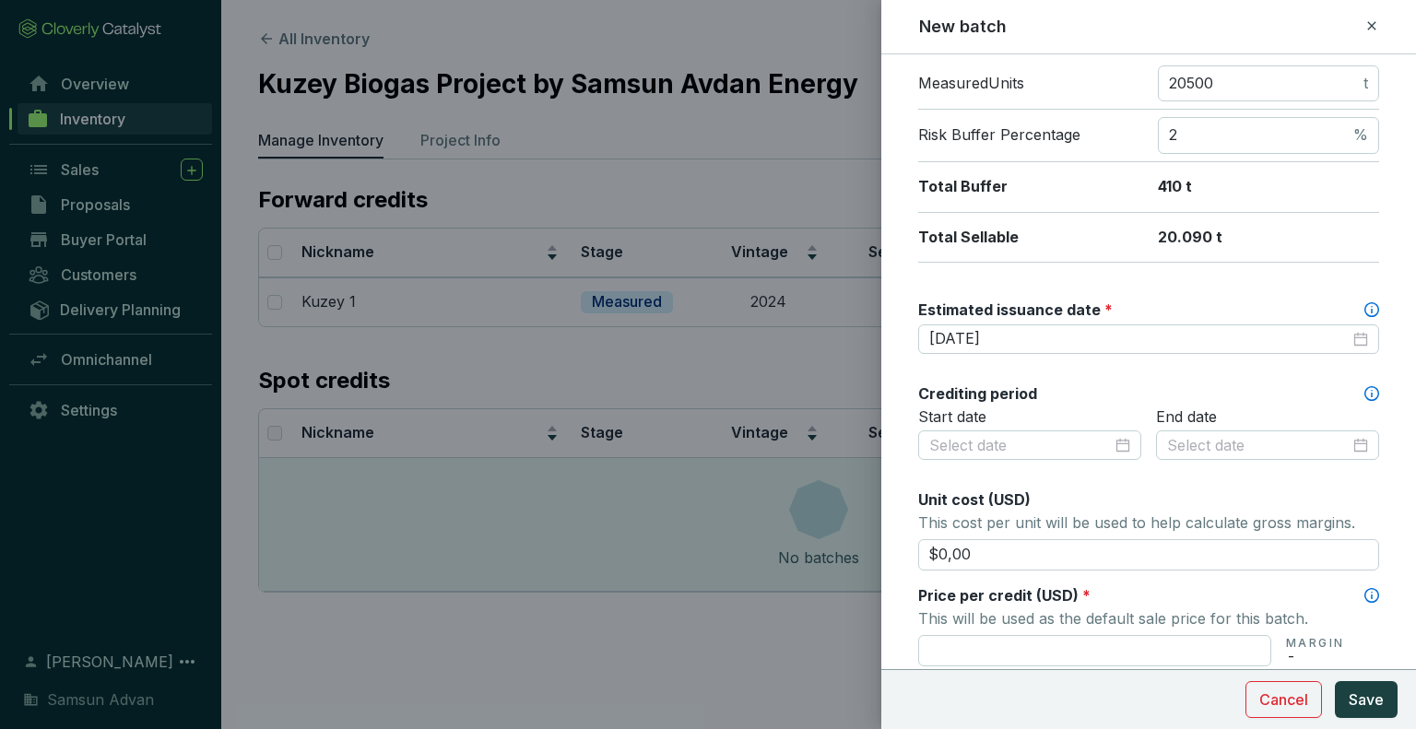
click at [1110, 468] on div "Start date" at bounding box center [1029, 446] width 223 height 76
click at [1118, 439] on div at bounding box center [1029, 446] width 201 height 20
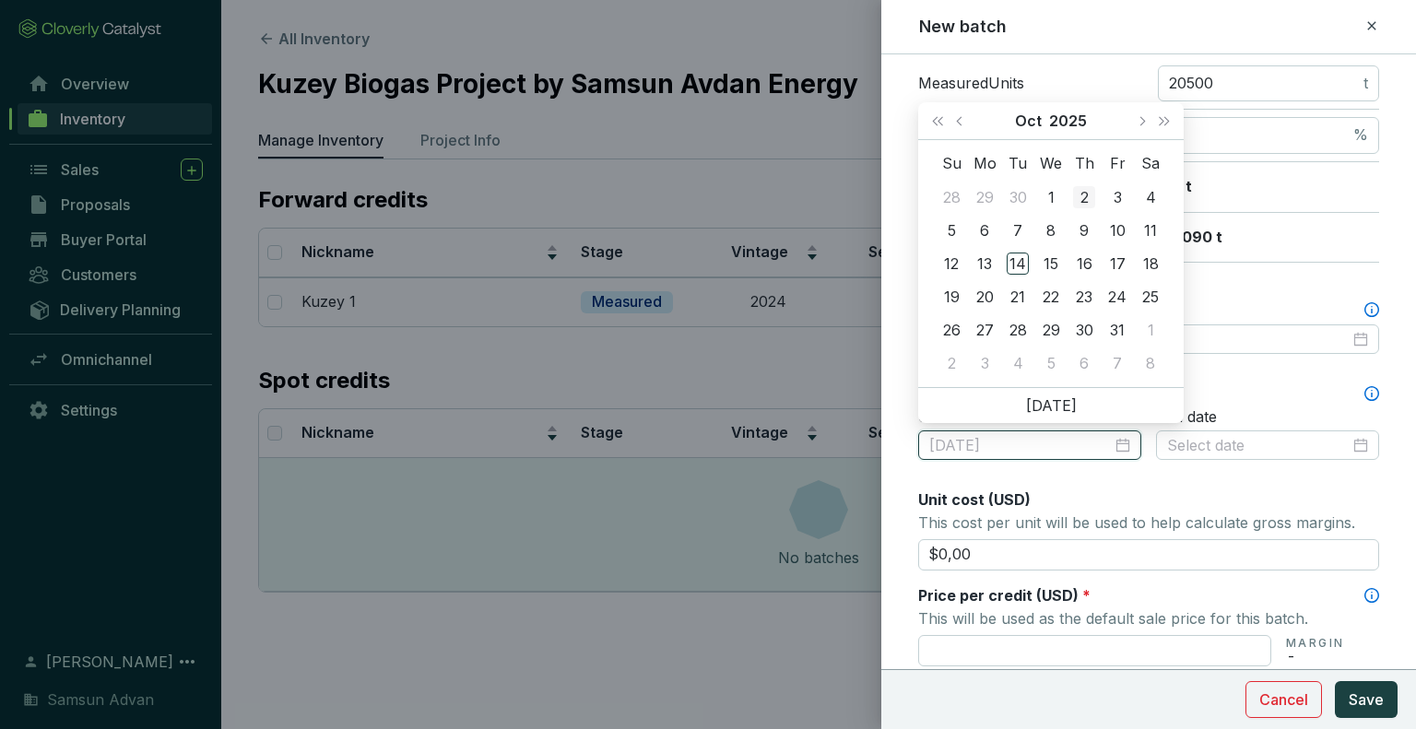
type input "2025-10-02"
type input "2025-10-01"
click at [1053, 116] on button "2025" at bounding box center [1068, 120] width 38 height 37
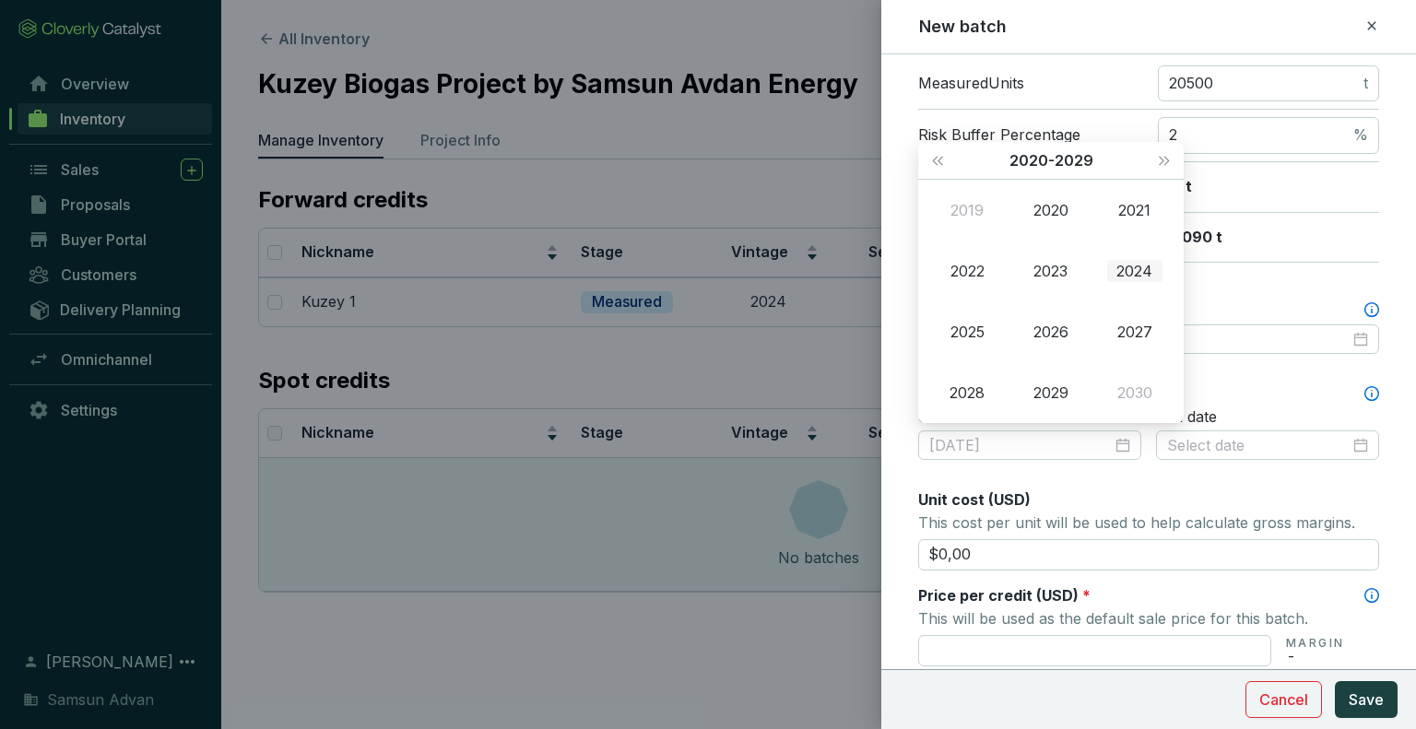
click at [1120, 272] on div "2024" at bounding box center [1134, 271] width 55 height 22
click at [955, 215] on div "Jan" at bounding box center [966, 210] width 55 height 22
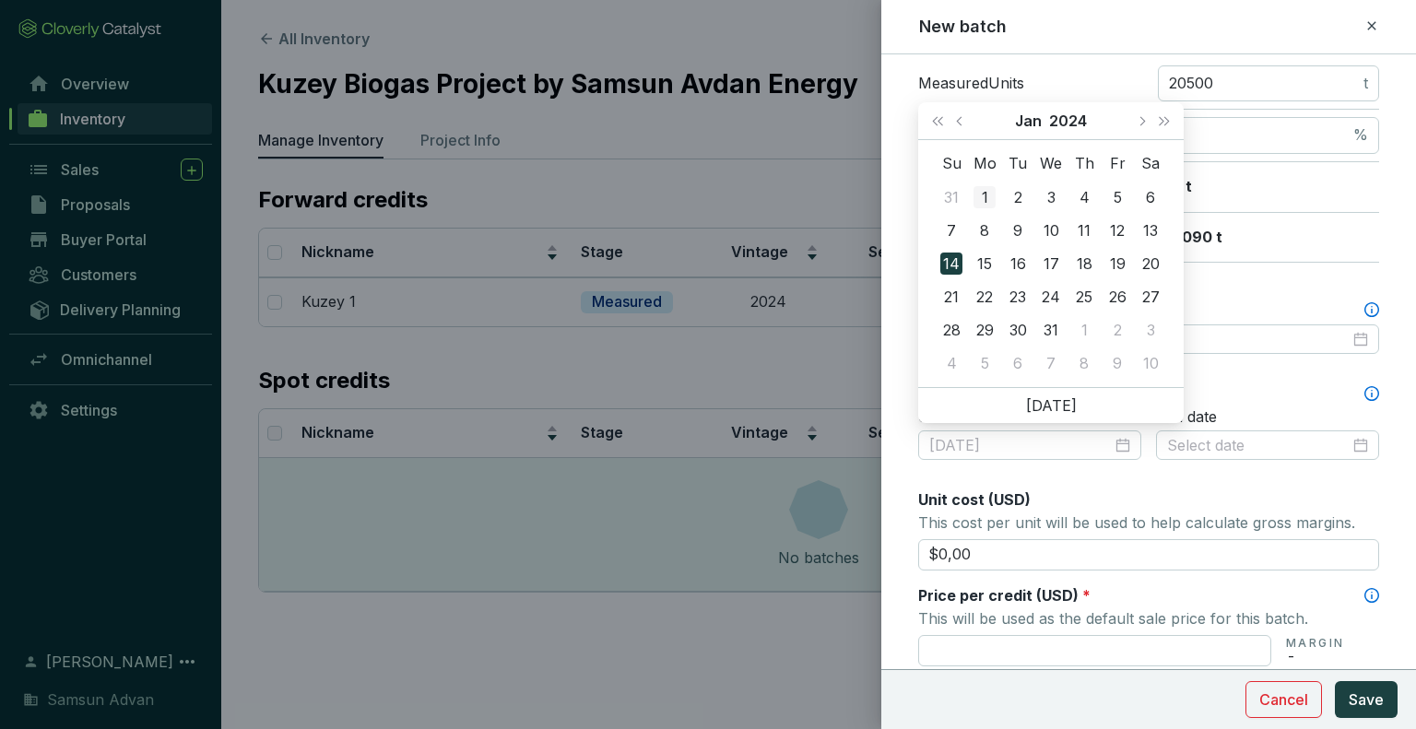
type input "2024-01-01"
click at [982, 198] on div "1" at bounding box center [985, 197] width 22 height 22
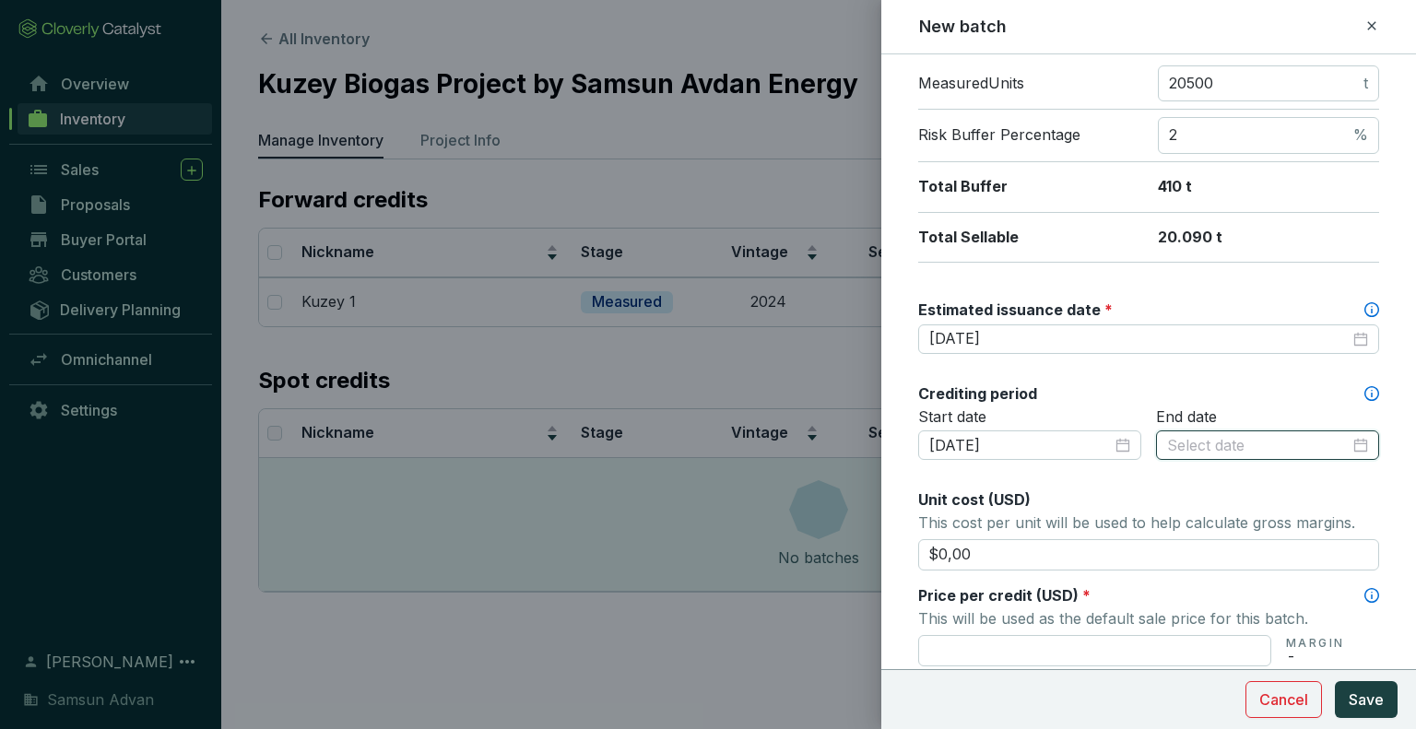
click at [1206, 443] on input at bounding box center [1258, 446] width 183 height 20
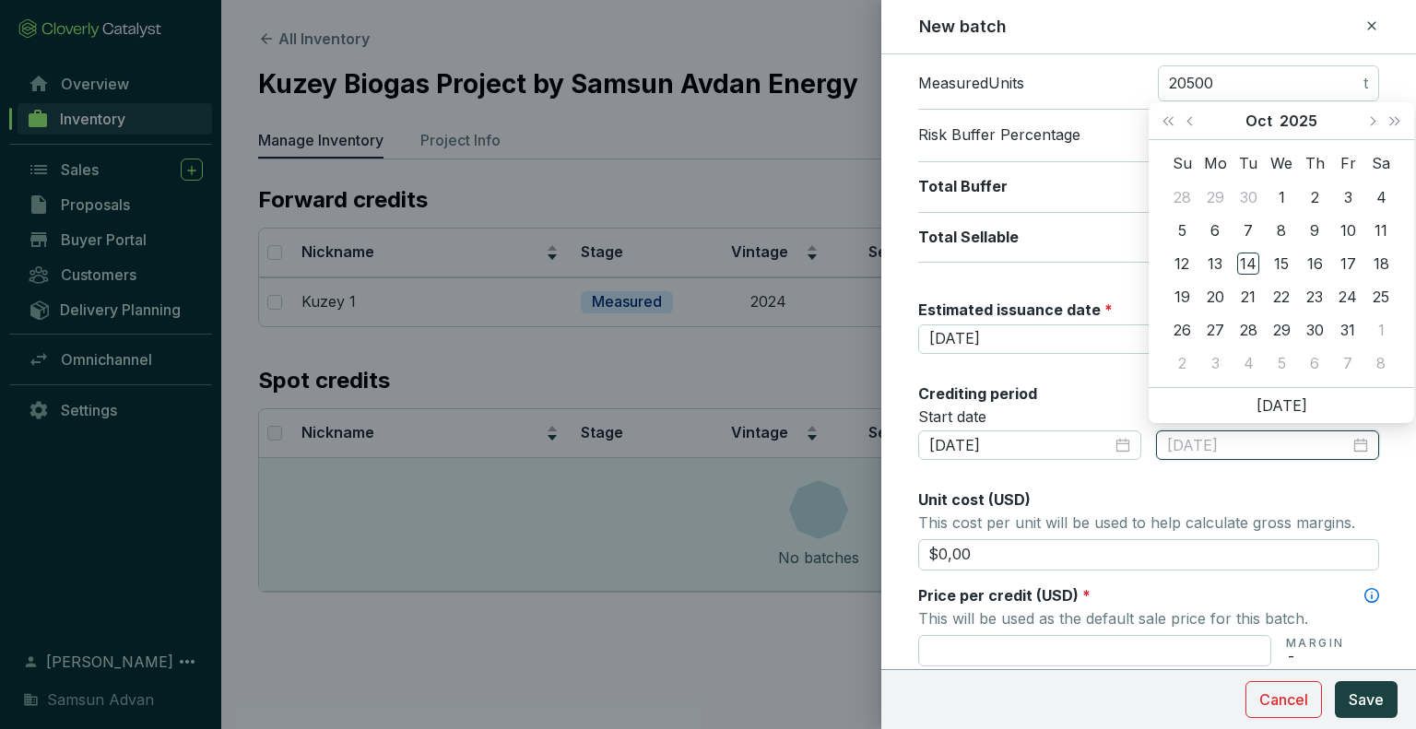
type input "2025-10-02"
click at [1287, 124] on button "2025" at bounding box center [1299, 120] width 38 height 37
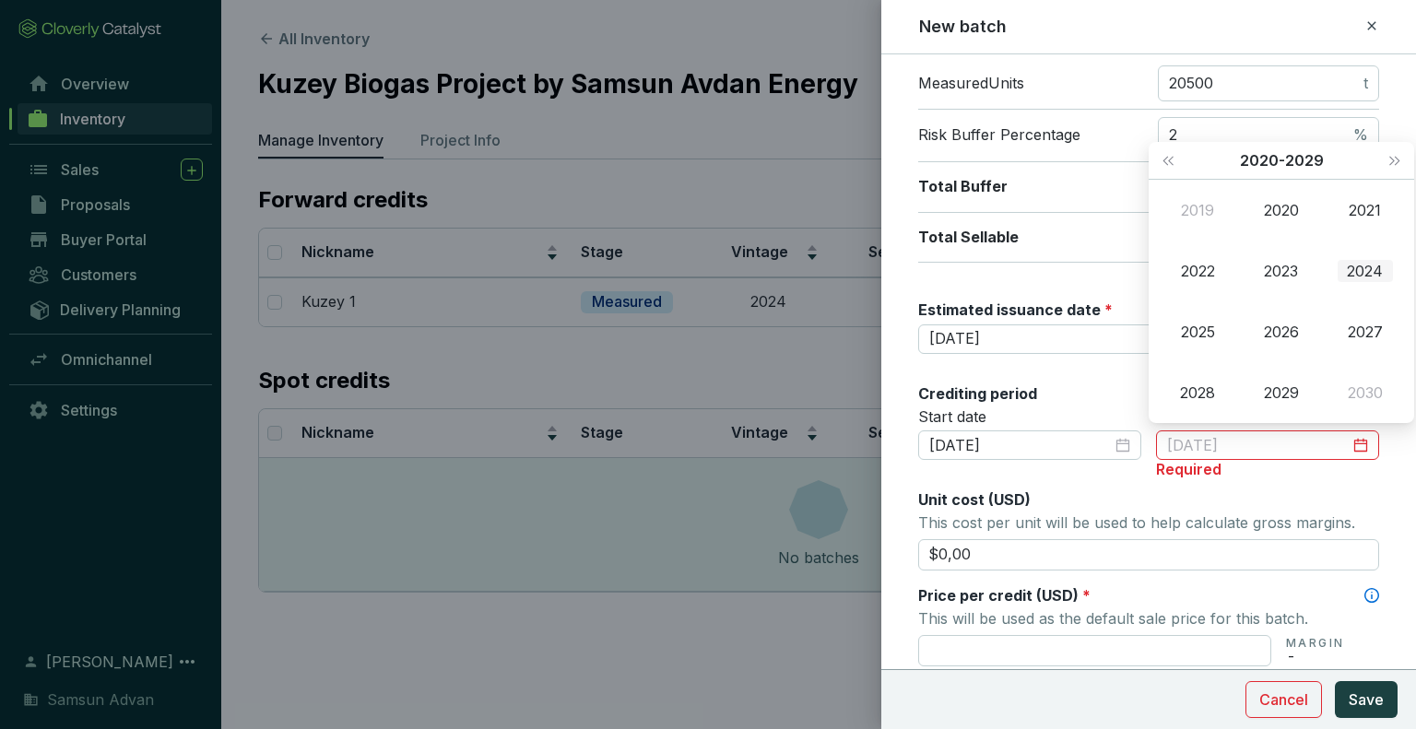
click at [1350, 275] on div "2024" at bounding box center [1365, 271] width 55 height 22
click at [1365, 396] on div "Dec" at bounding box center [1365, 393] width 55 height 22
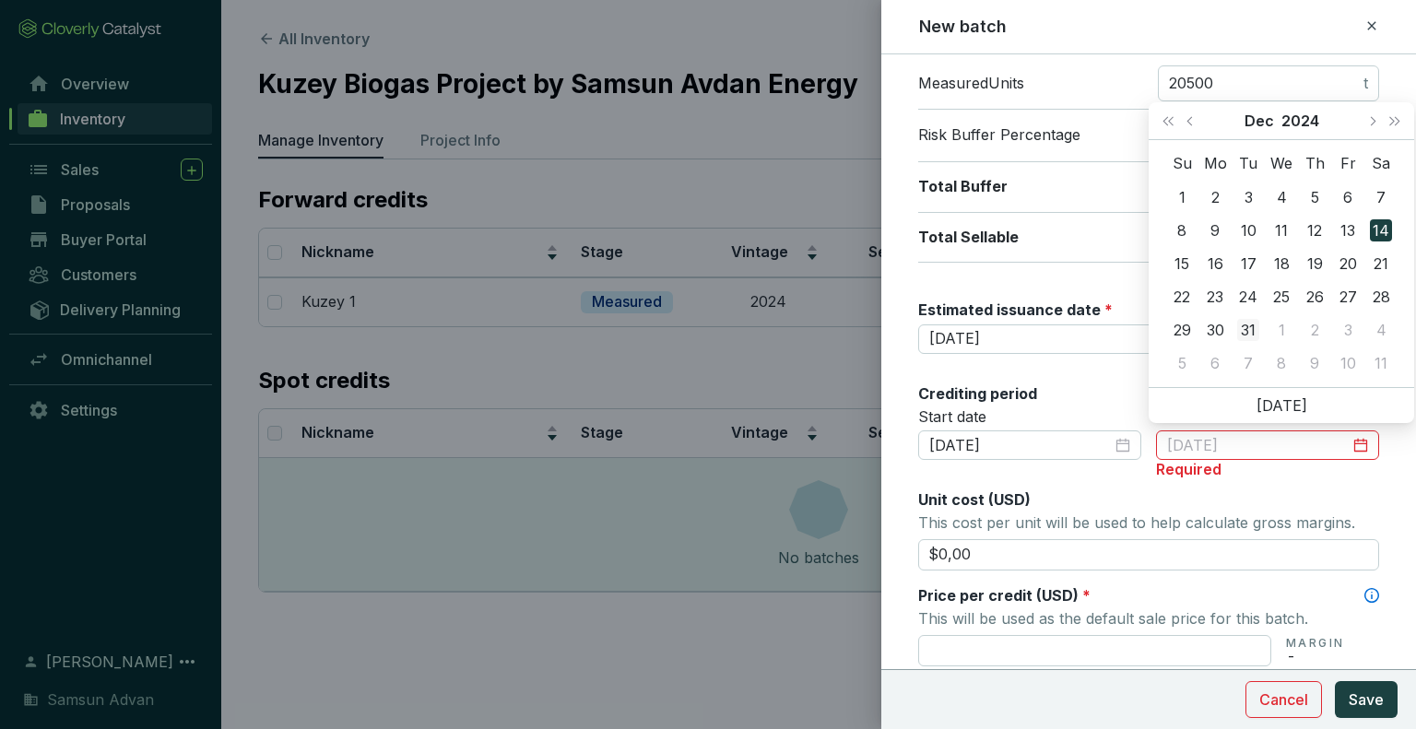
type input "2024-12-31"
click at [1253, 326] on div "31" at bounding box center [1248, 330] width 22 height 22
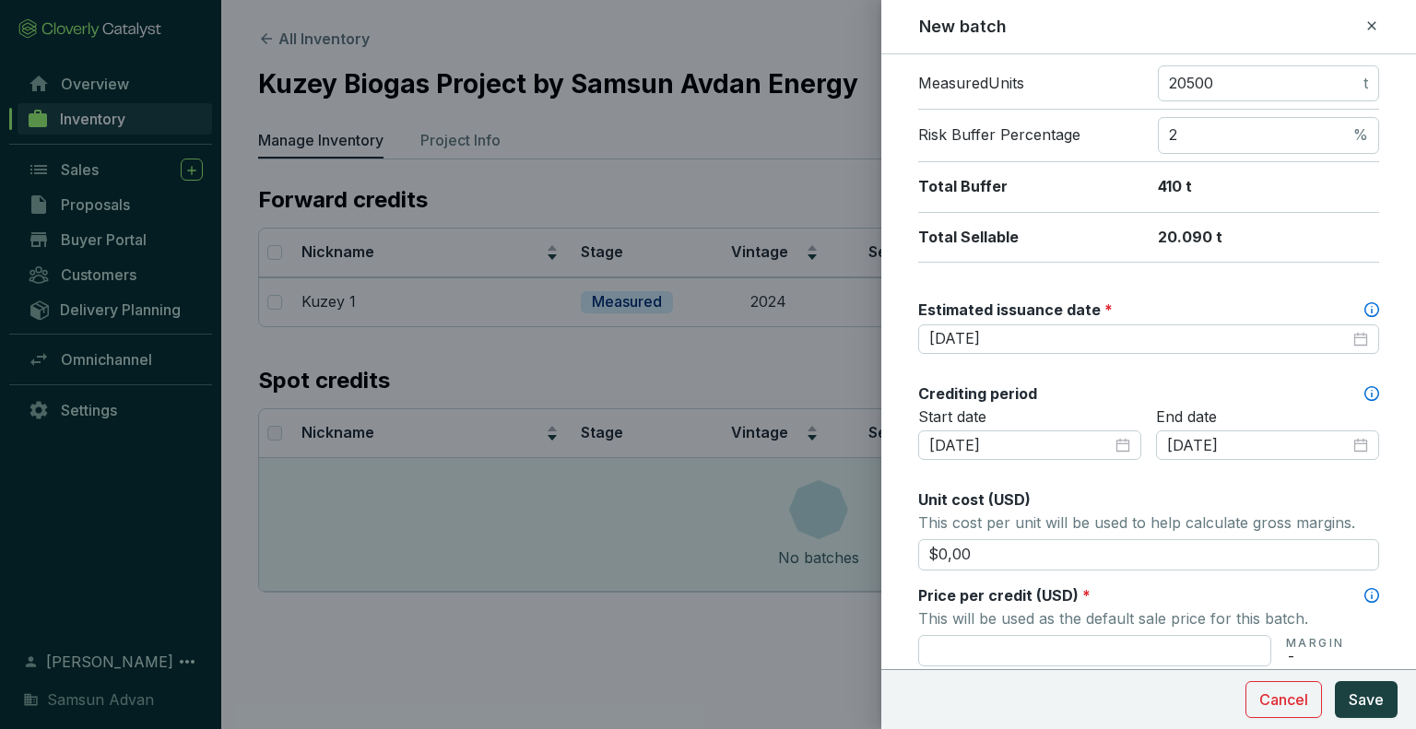
click at [1167, 523] on p "This cost per unit will be used to help calculate gross margins." at bounding box center [1148, 523] width 461 height 26
click at [1247, 645] on input "text" at bounding box center [1094, 650] width 353 height 31
type input "$10,00"
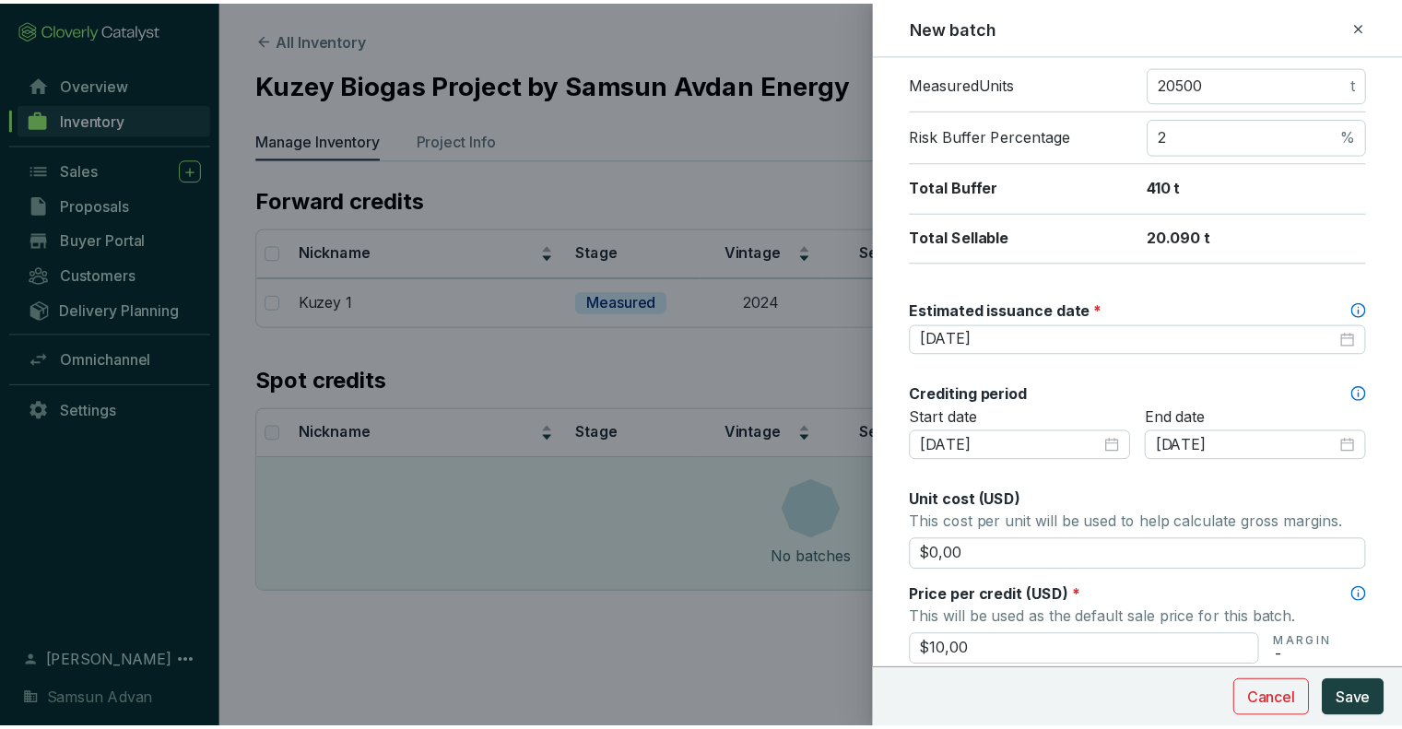
scroll to position [733, 0]
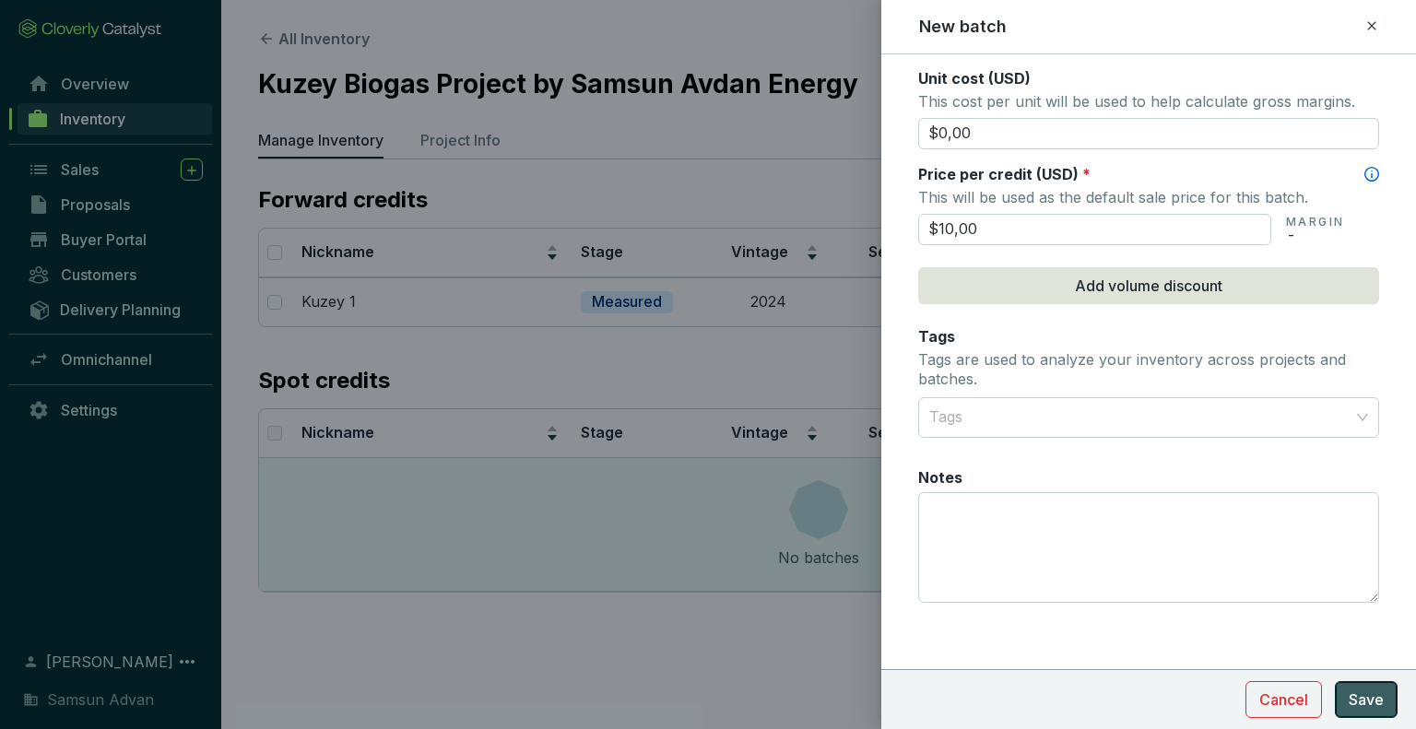
click at [1367, 705] on span "Save" at bounding box center [1366, 700] width 35 height 22
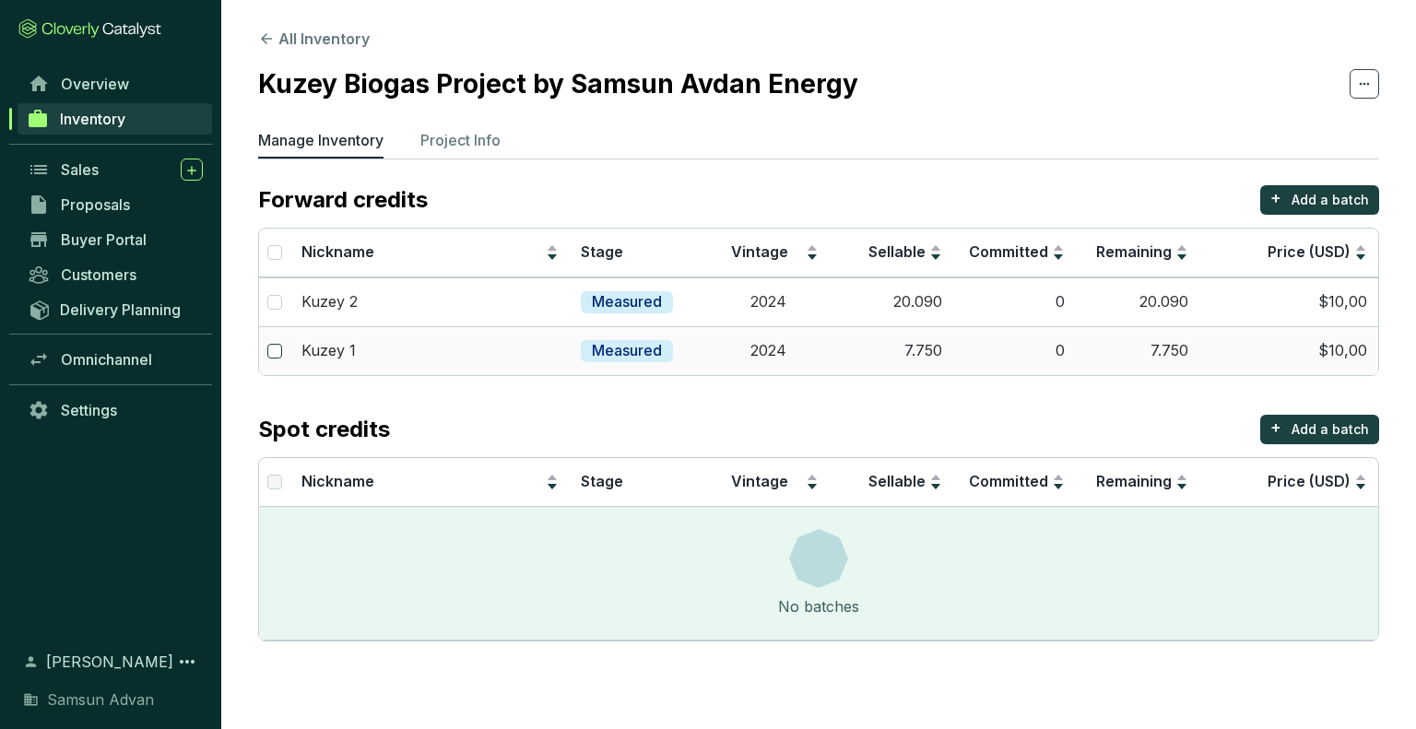
click at [273, 355] on input "checkbox" at bounding box center [274, 351] width 15 height 15
checkbox input "true"
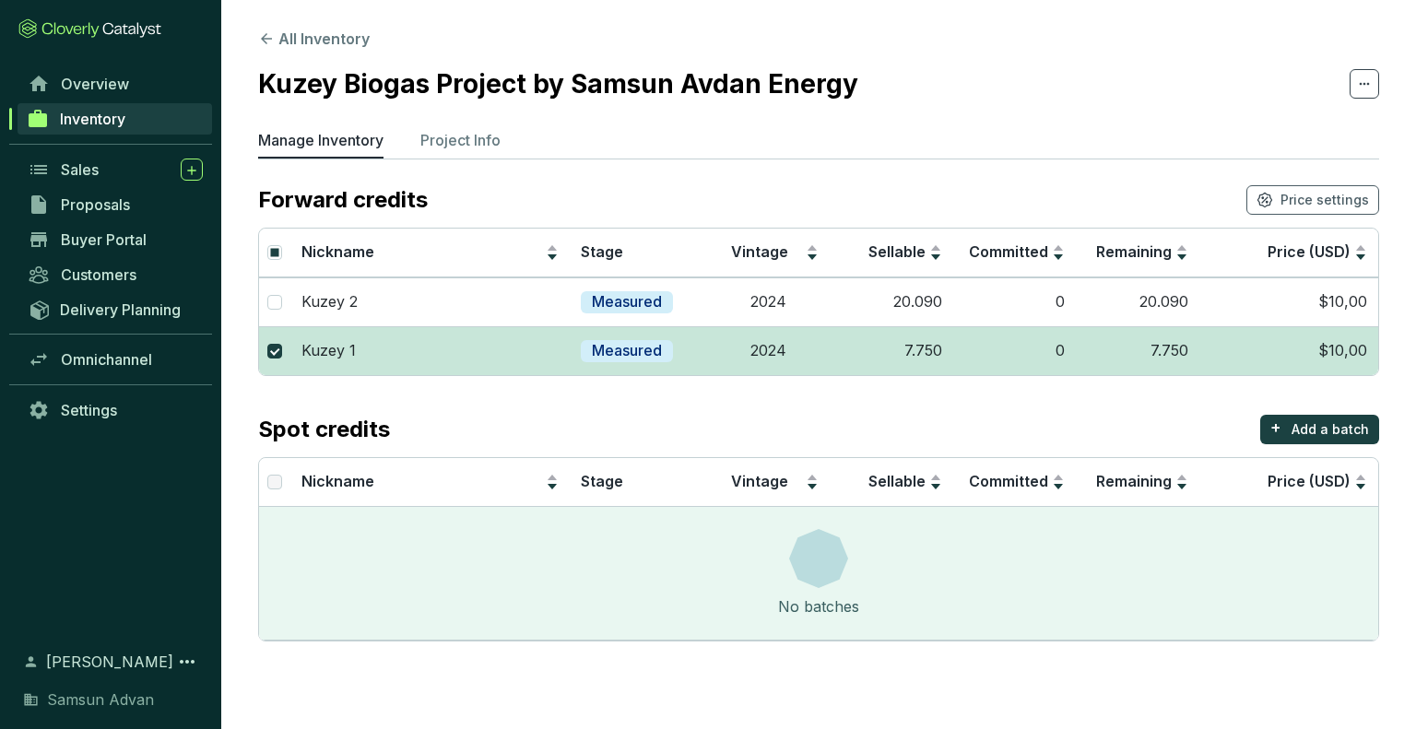
click at [786, 355] on td "2024" at bounding box center [769, 350] width 124 height 49
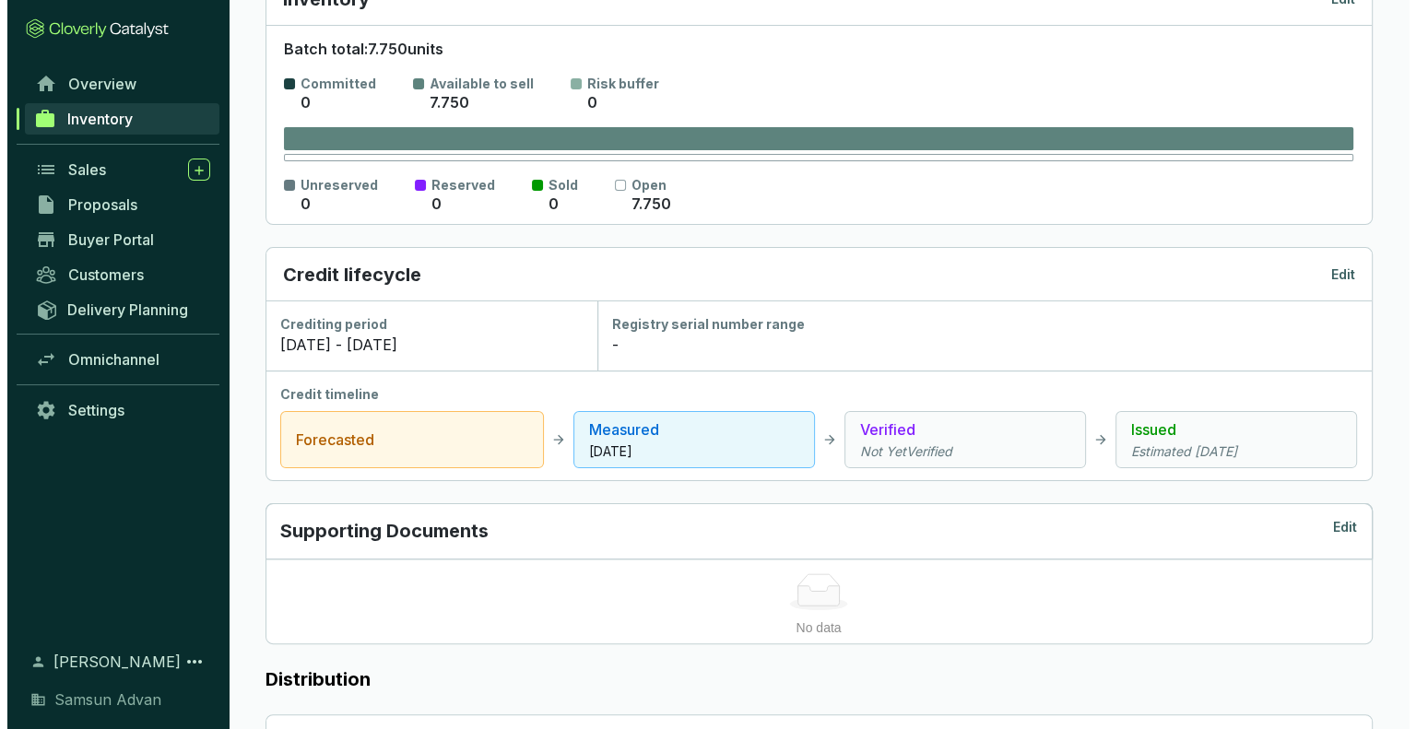
scroll to position [373, 0]
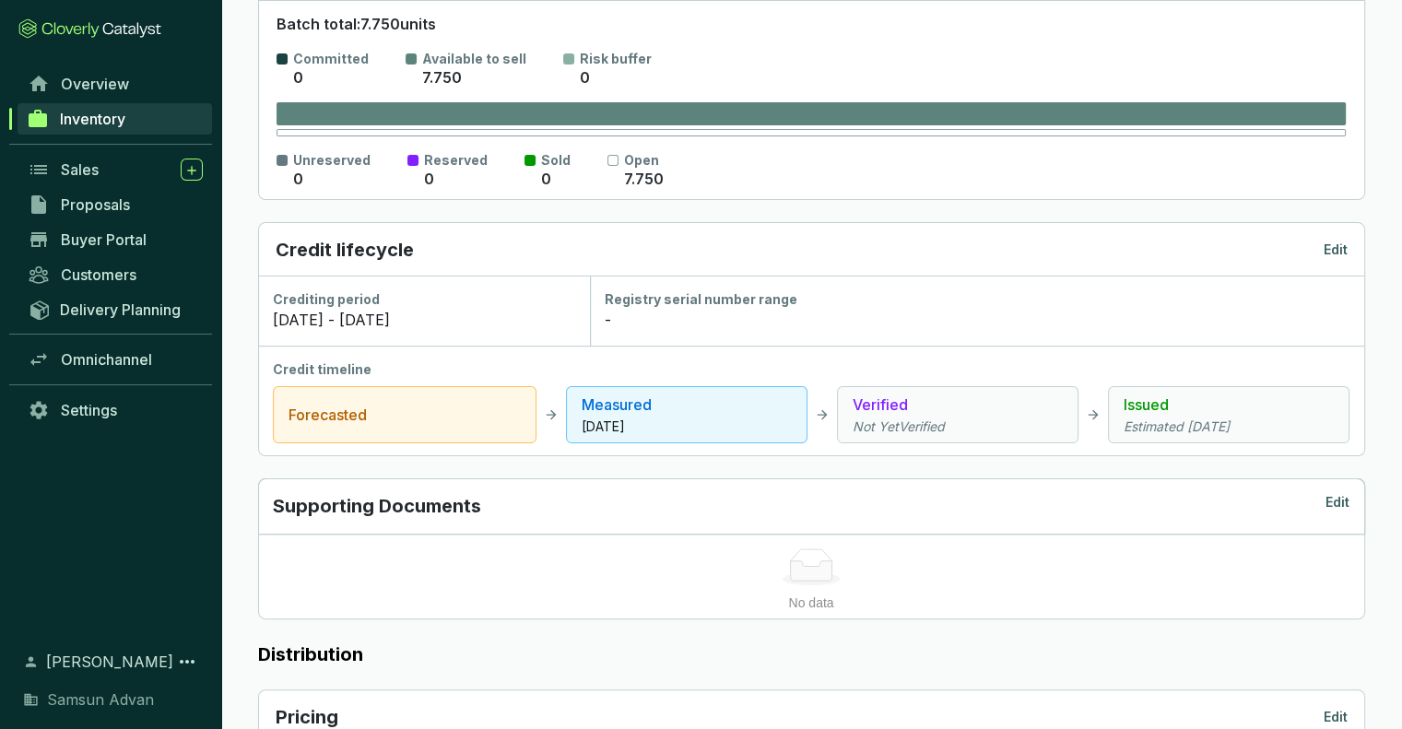
click at [499, 315] on div "6/13/2023 - 5/31/2025" at bounding box center [424, 320] width 302 height 22
click at [1331, 244] on p "Edit" at bounding box center [1336, 250] width 24 height 18
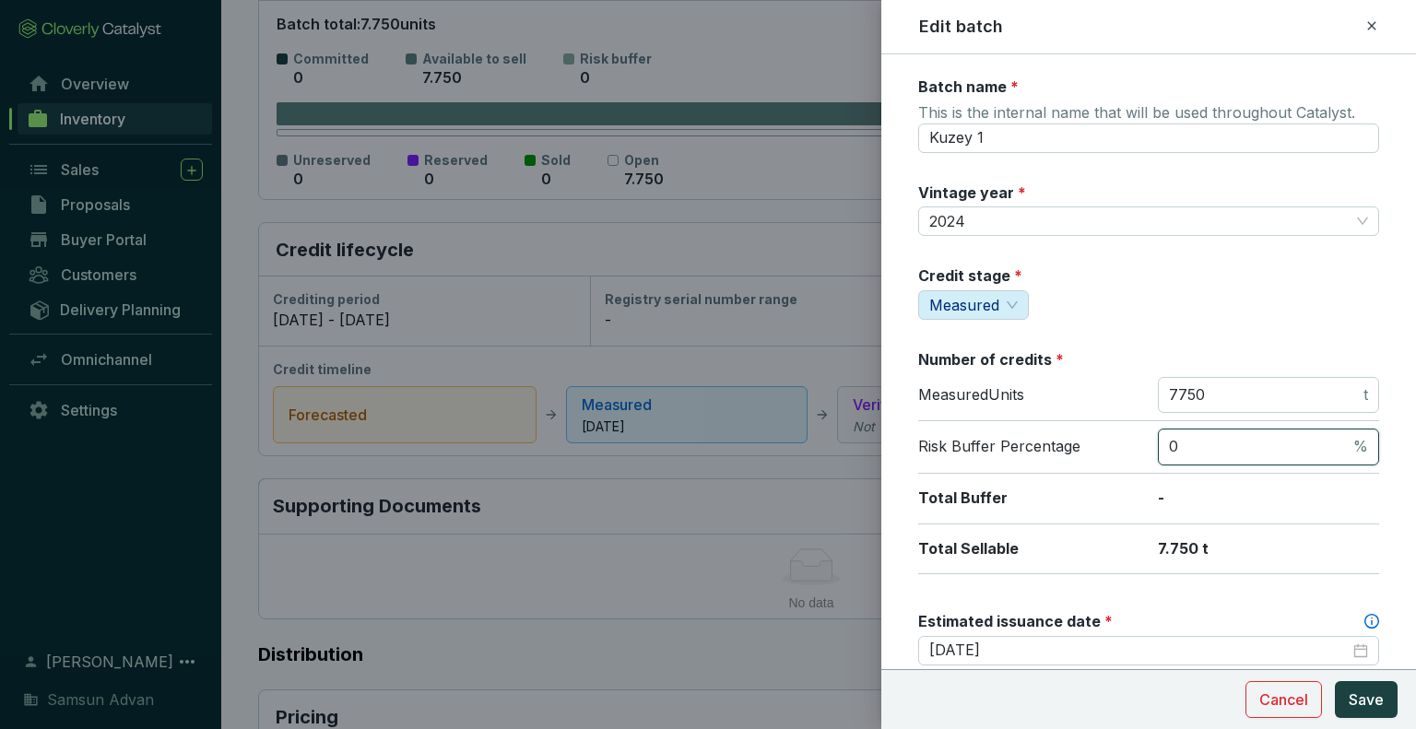
click at [1195, 439] on input "0" at bounding box center [1259, 447] width 181 height 20
type input "2"
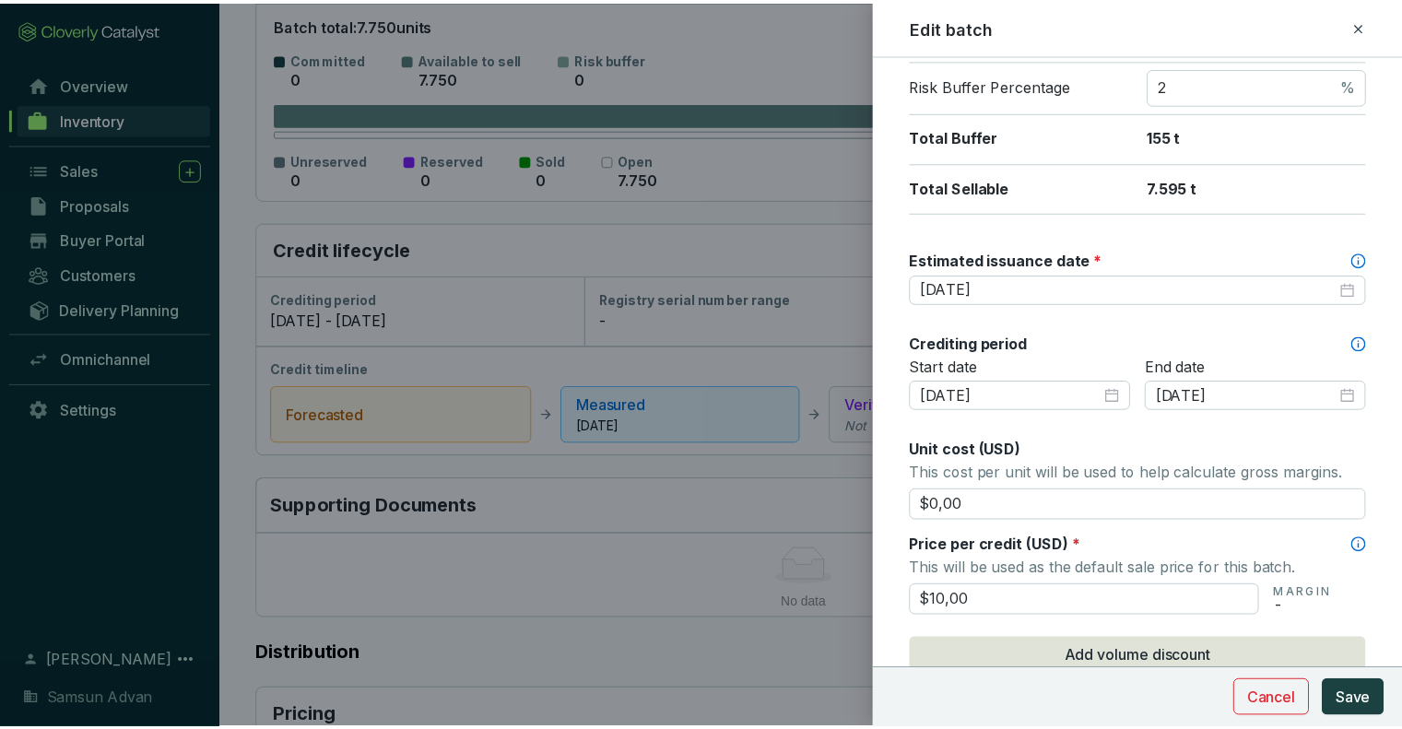
scroll to position [372, 0]
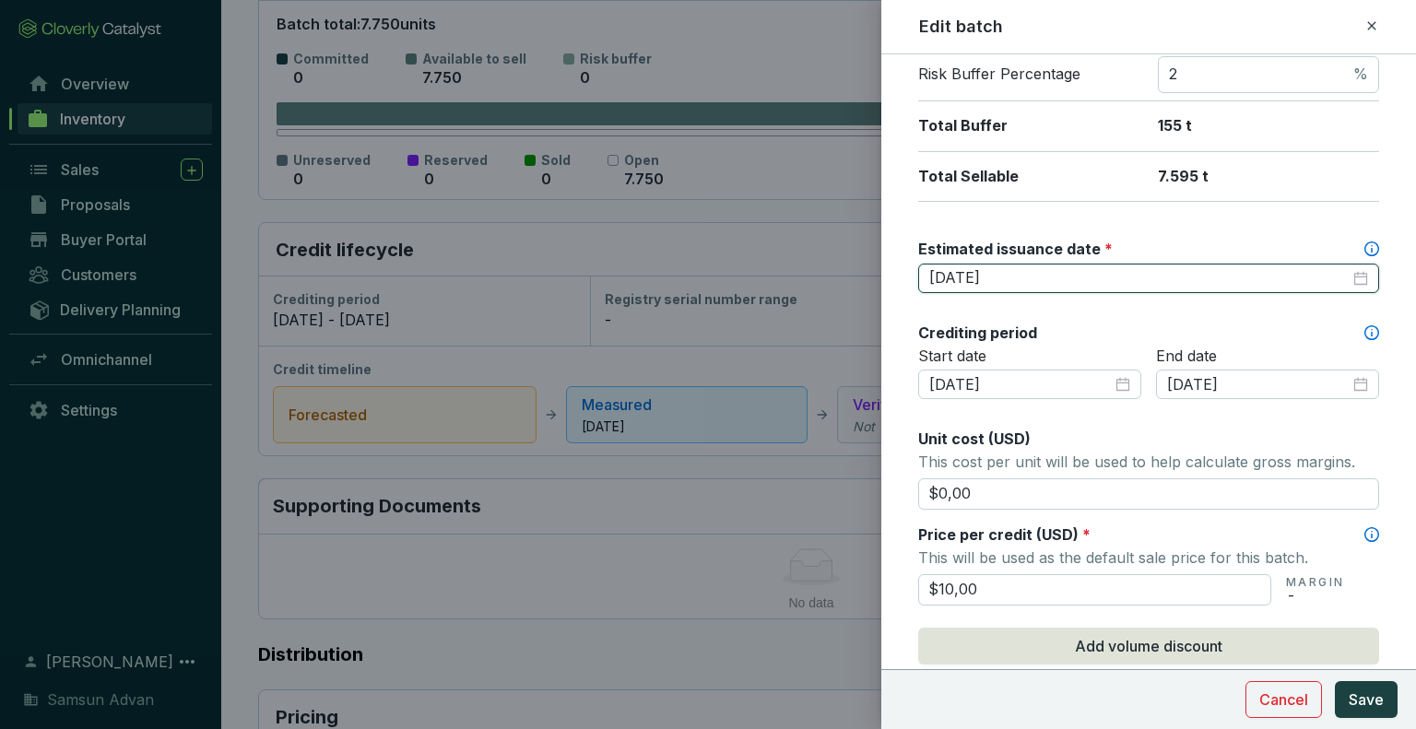
click at [1088, 279] on input "2026-03-15" at bounding box center [1139, 278] width 420 height 20
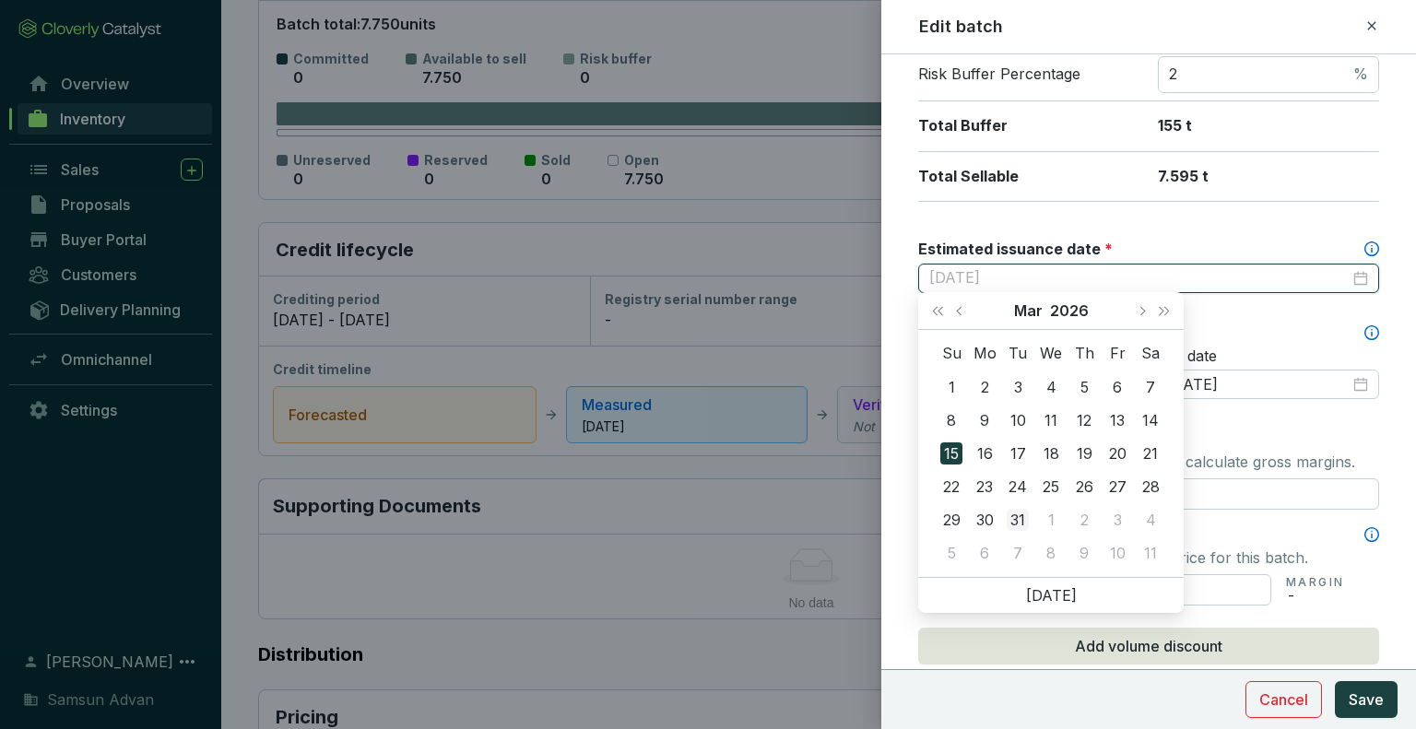
type input "2026-03-31"
click at [1016, 524] on div "31" at bounding box center [1018, 520] width 22 height 22
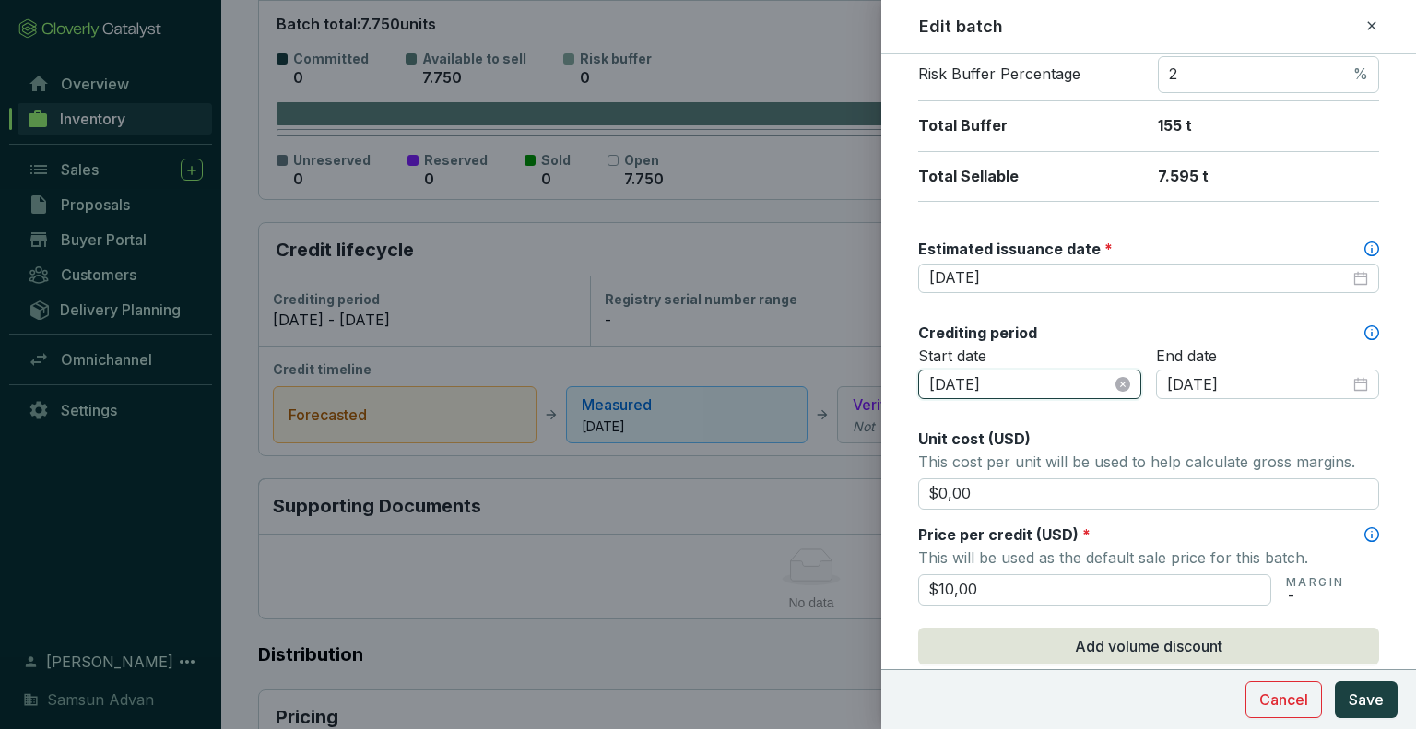
click at [1025, 386] on input "2023-06-13" at bounding box center [1020, 385] width 183 height 20
click at [1211, 384] on input "2025-05-31" at bounding box center [1258, 385] width 183 height 20
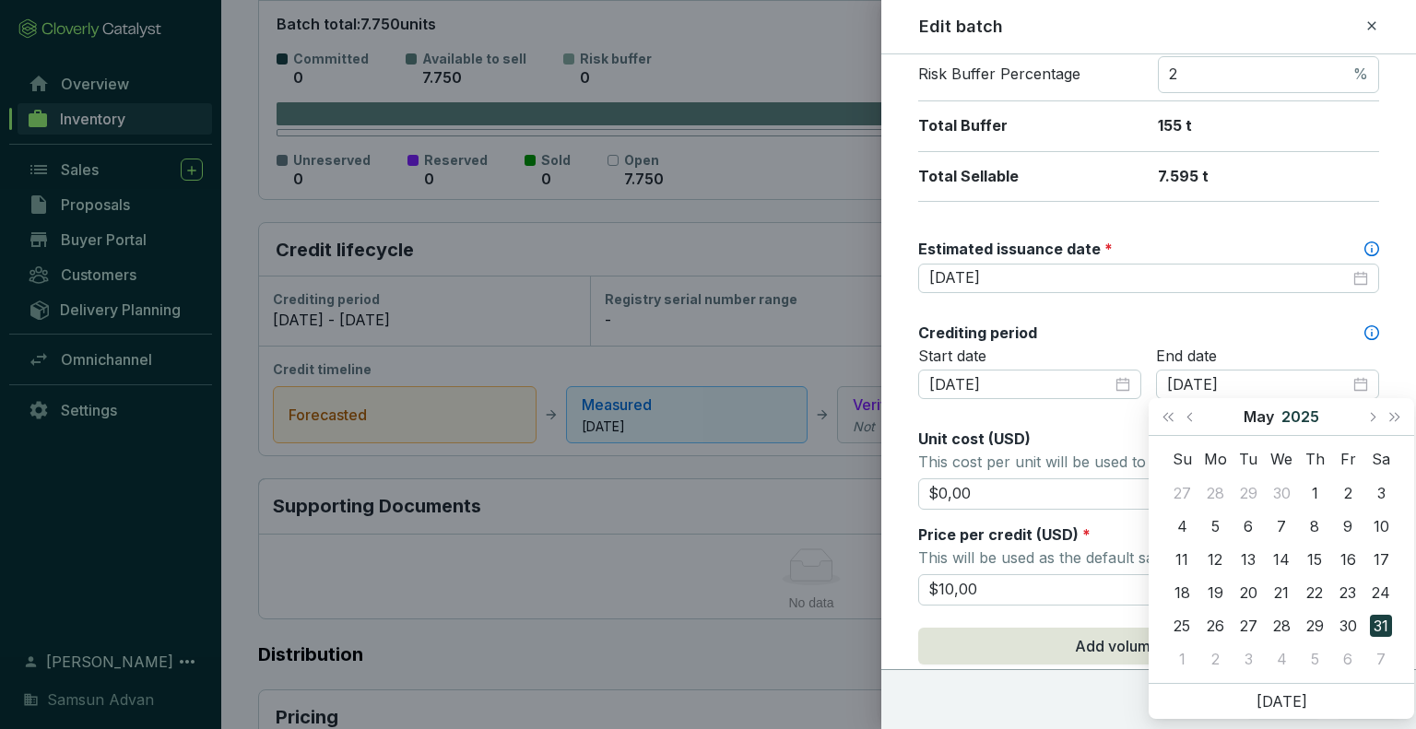
click at [1296, 413] on button "2025" at bounding box center [1301, 416] width 38 height 37
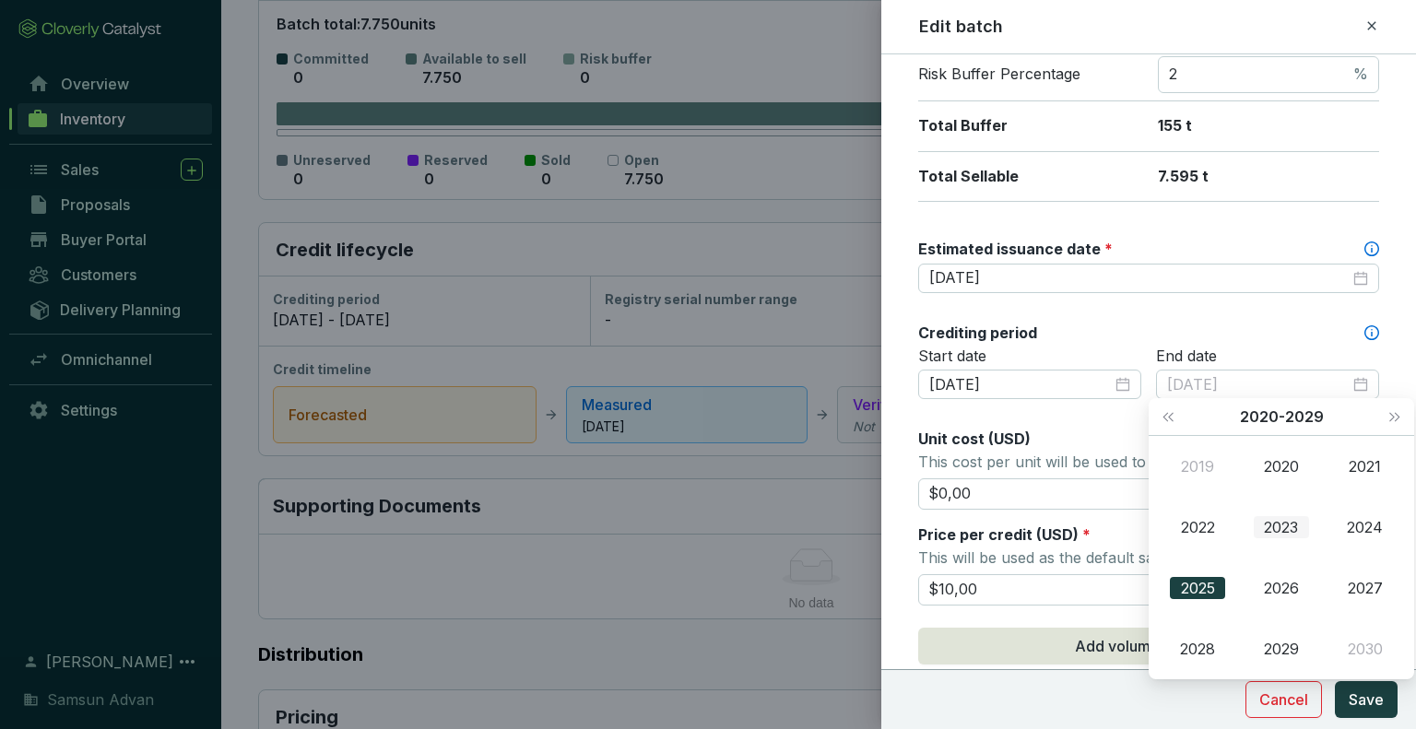
click at [1280, 530] on div "2023" at bounding box center [1281, 527] width 55 height 22
click at [1375, 650] on div "Dec" at bounding box center [1365, 649] width 55 height 22
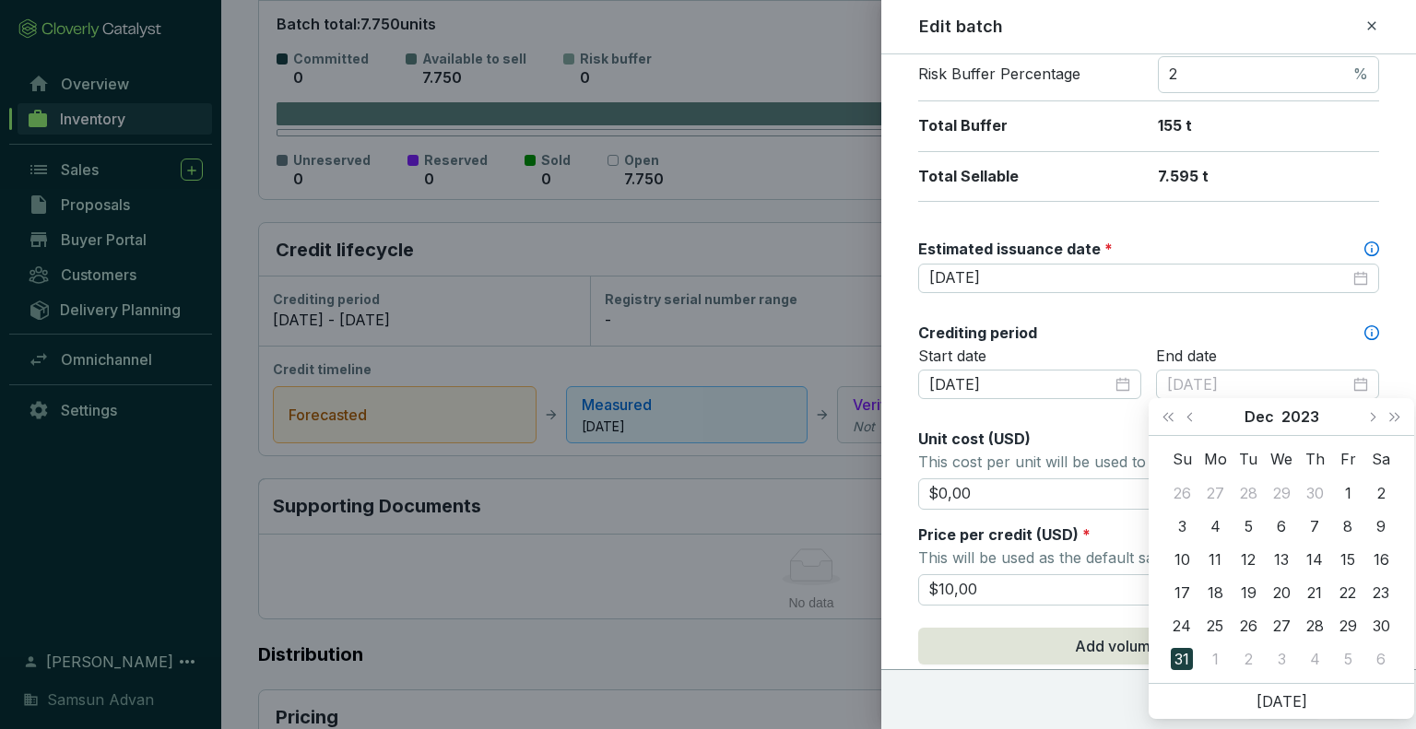
type input "2023-12-31"
click at [1184, 652] on div "31" at bounding box center [1182, 659] width 22 height 22
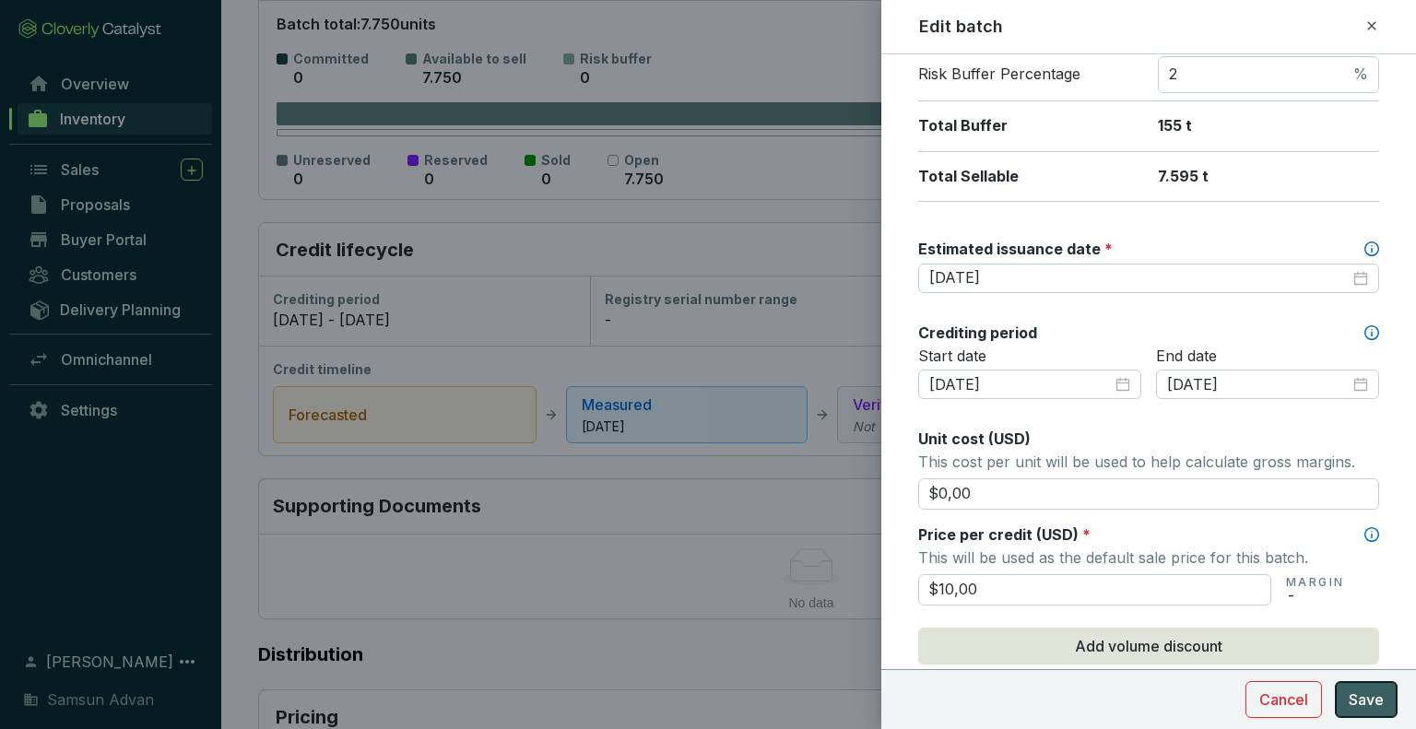
click at [1371, 693] on span "Save" at bounding box center [1366, 700] width 35 height 22
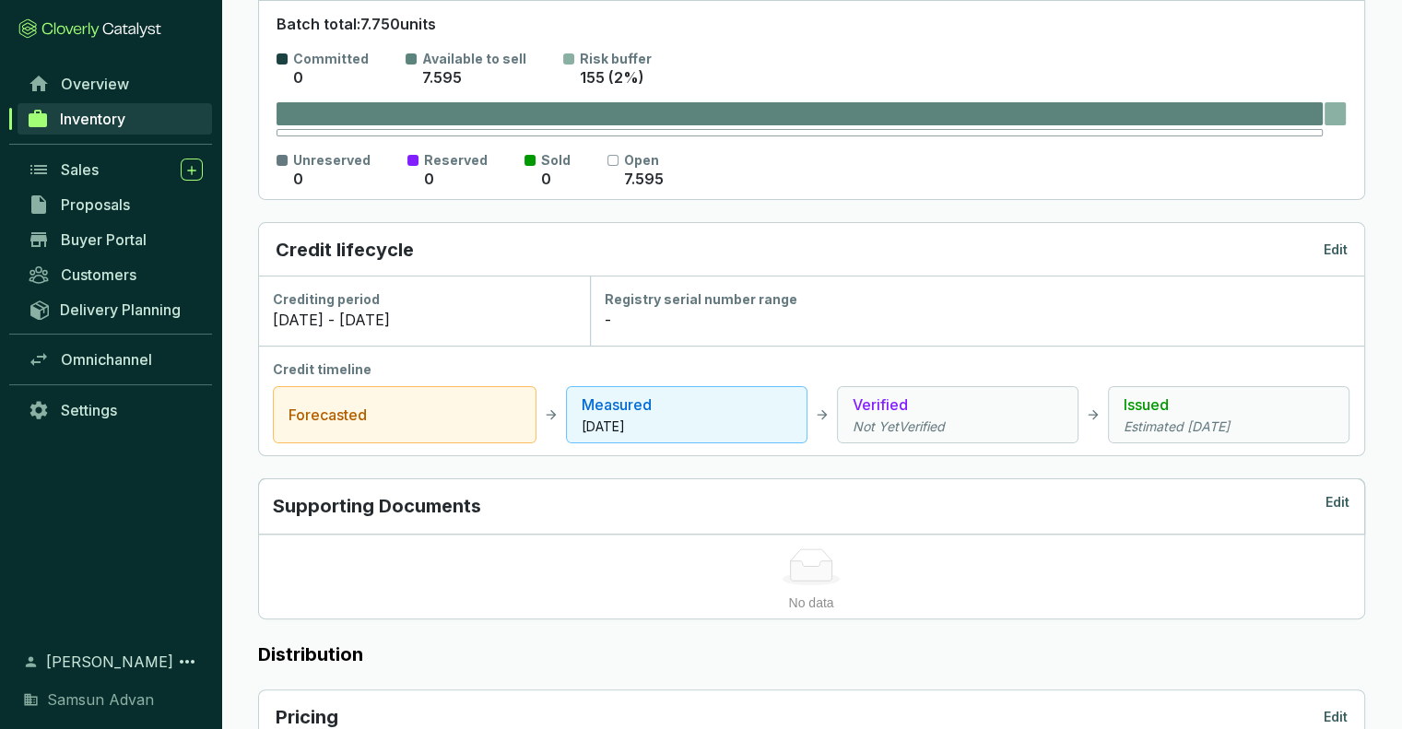
click at [1400, 69] on section "Credits Inventory Edit Batch total: 7.750 units Committed 0 Available to sell 7…" at bounding box center [811, 542] width 1181 height 1347
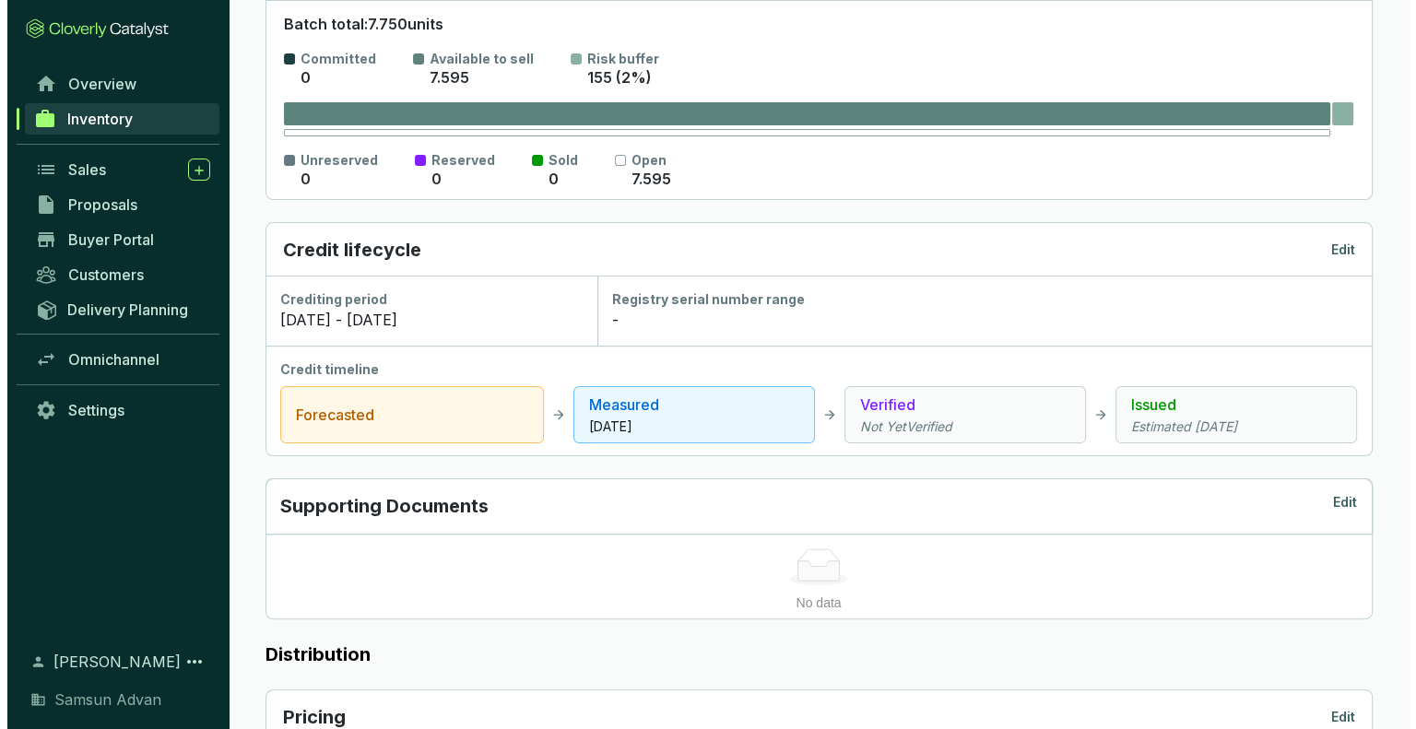
scroll to position [0, 0]
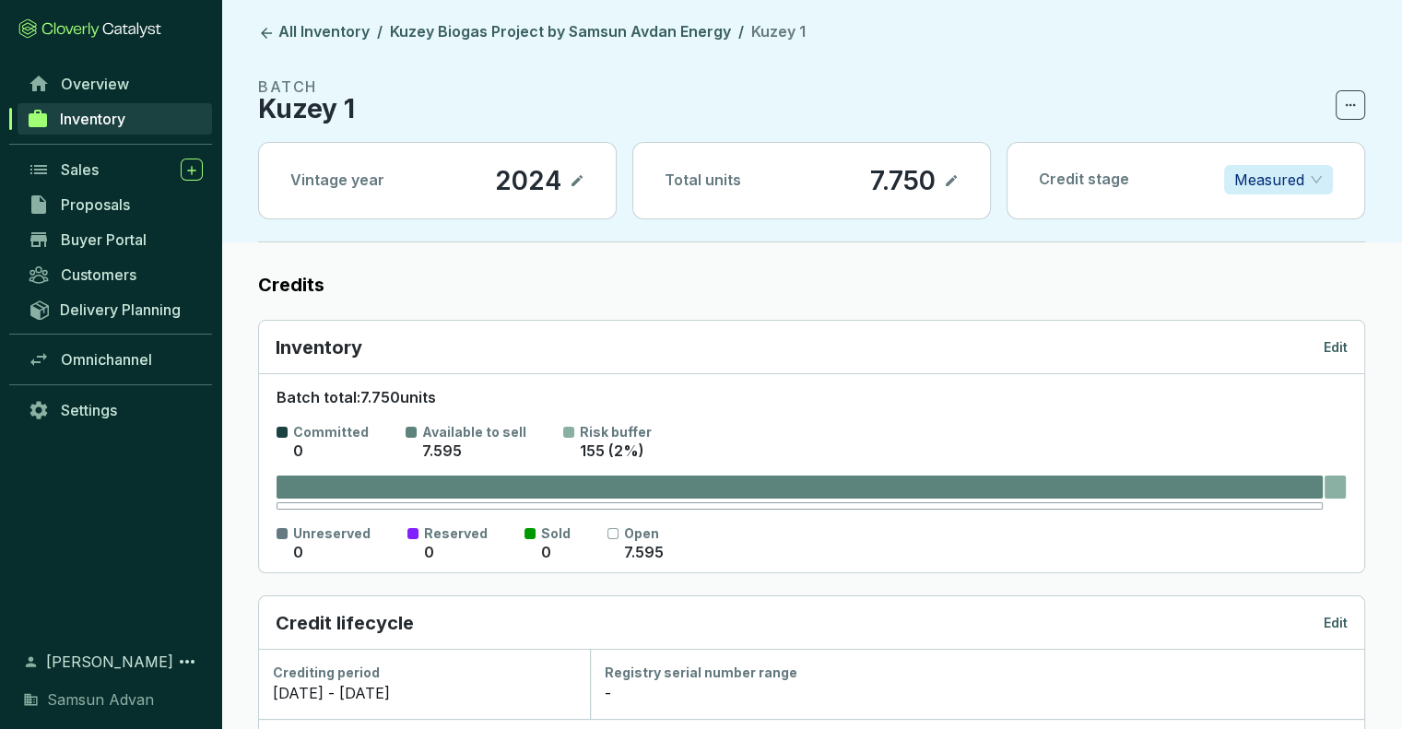
click at [136, 123] on link "Inventory" at bounding box center [115, 118] width 195 height 31
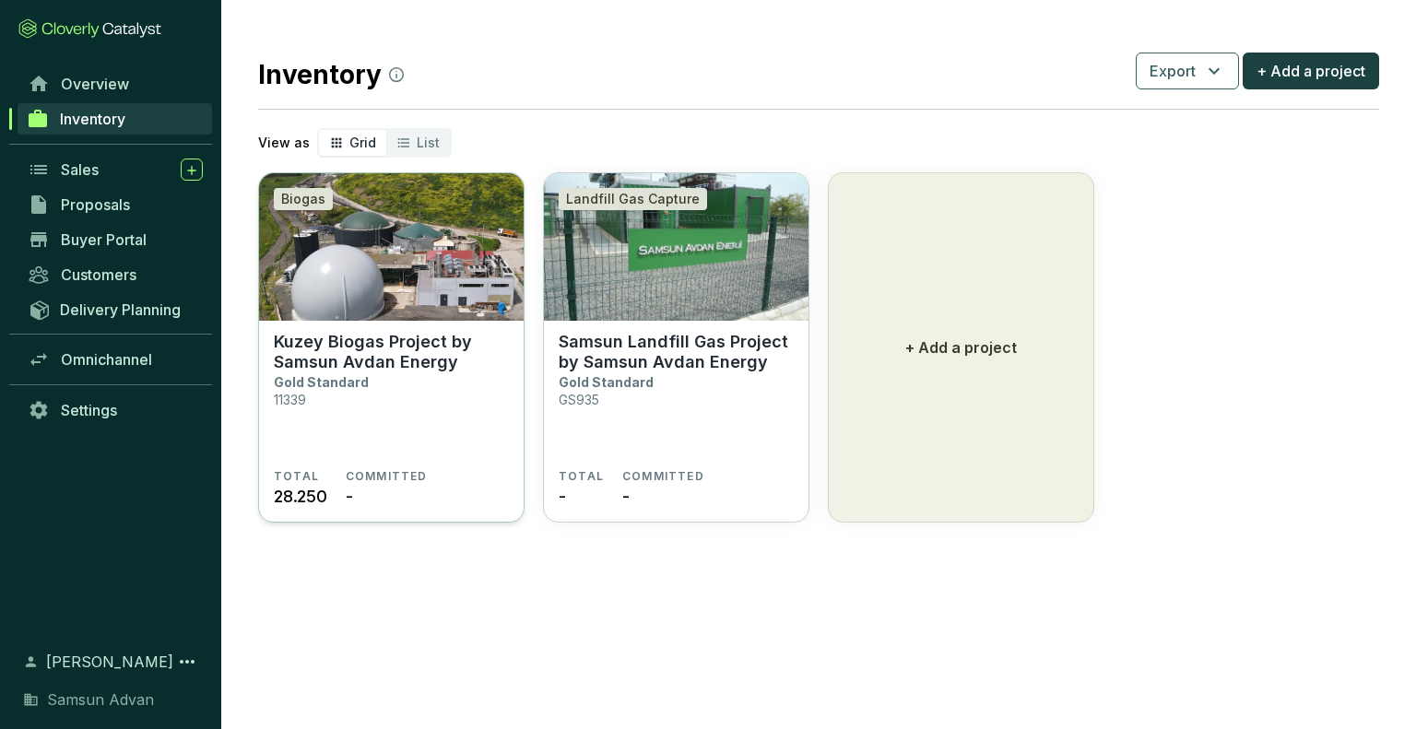
click at [446, 403] on section "Kuzey Biogas Project by Samsun Avdan Energy Gold Standard 11339" at bounding box center [391, 400] width 235 height 137
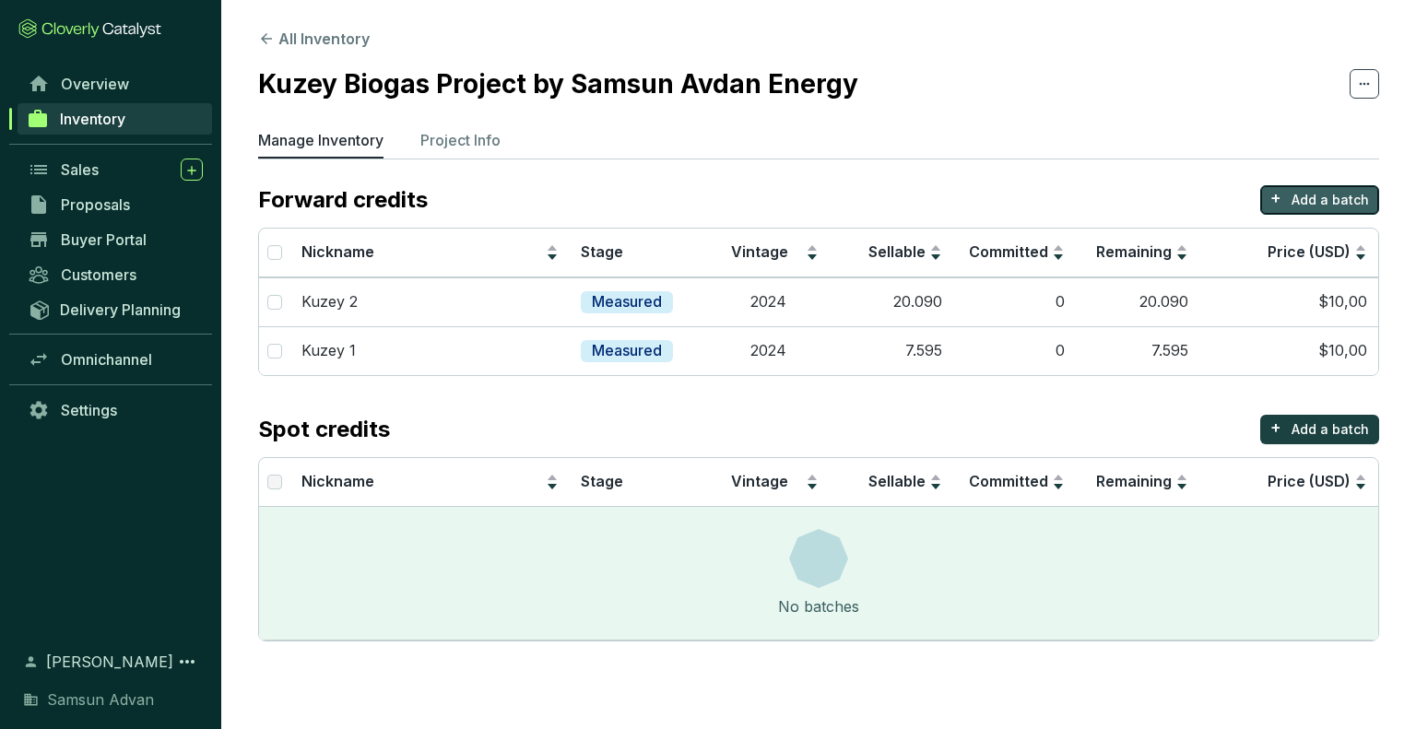
click at [1291, 192] on button "+ Add a batch" at bounding box center [1319, 200] width 119 height 30
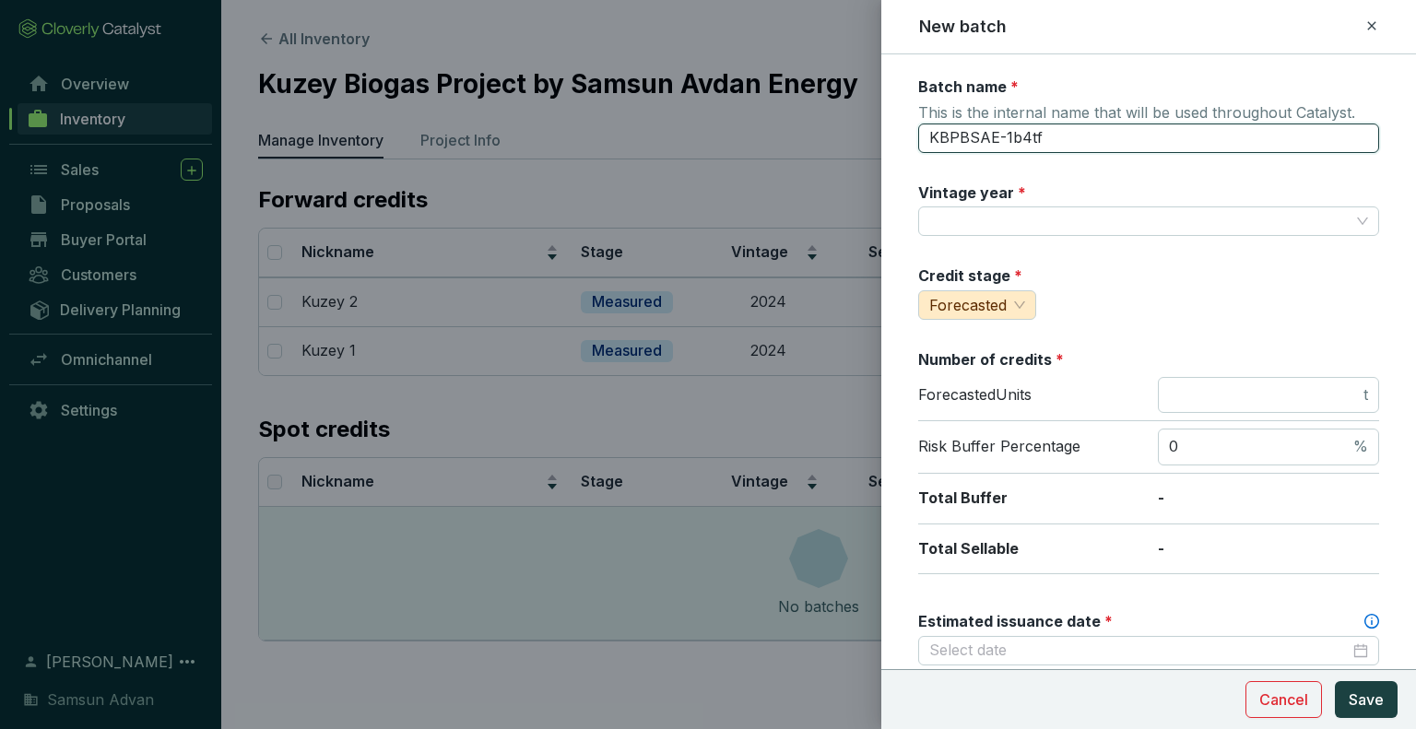
click at [1087, 141] on input "KBPBSAE-1b4tf" at bounding box center [1148, 139] width 461 height 30
type input "K"
type input "kuzey 3"
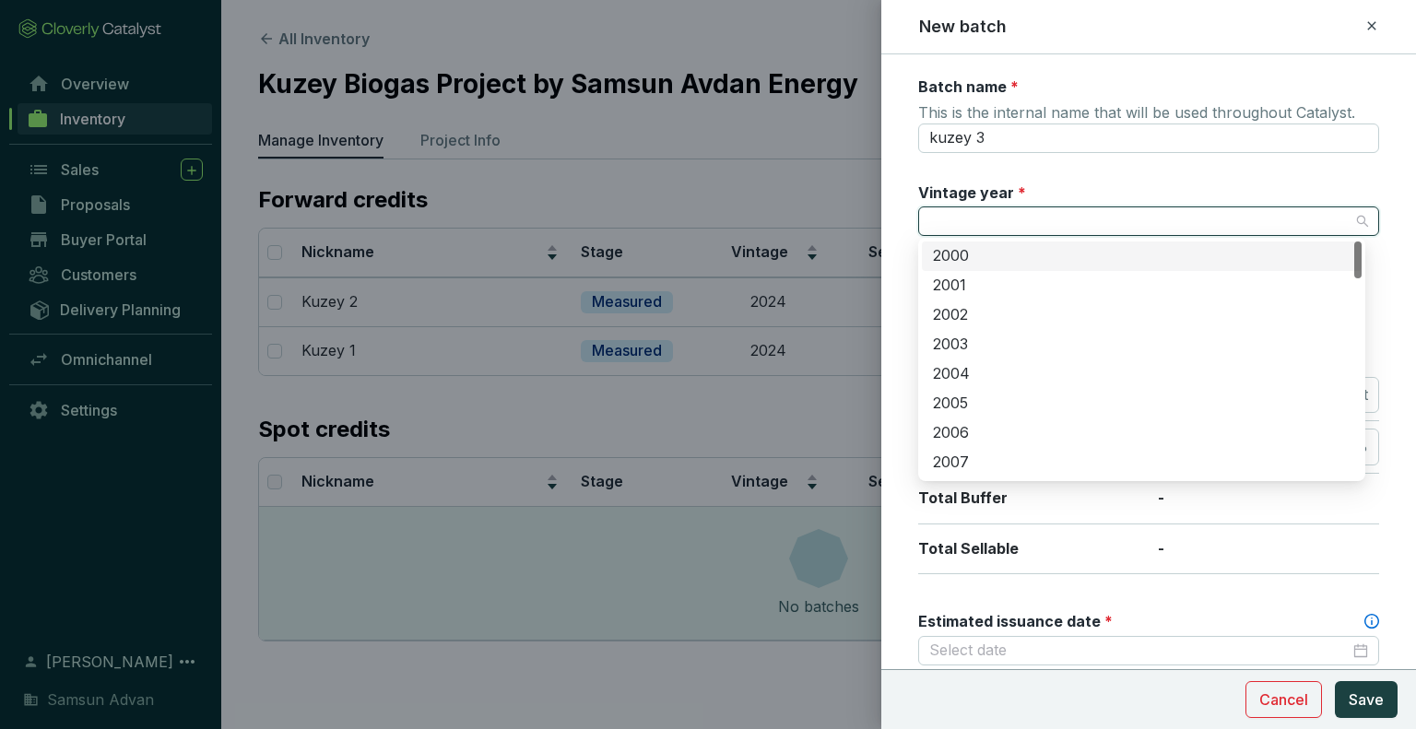
click at [1084, 211] on input "Vintage year *" at bounding box center [1139, 221] width 420 height 28
type input "2025"
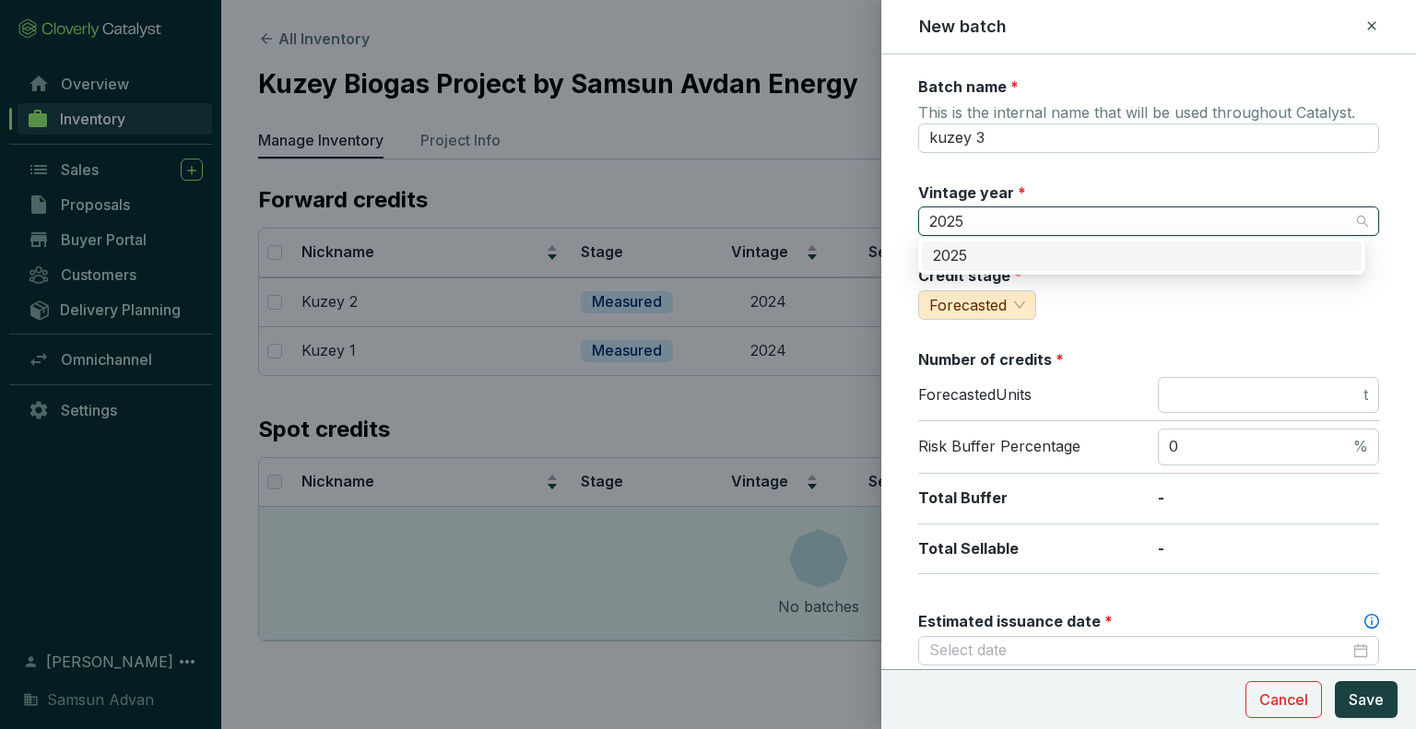
click at [1114, 257] on div "2025" at bounding box center [1142, 256] width 418 height 20
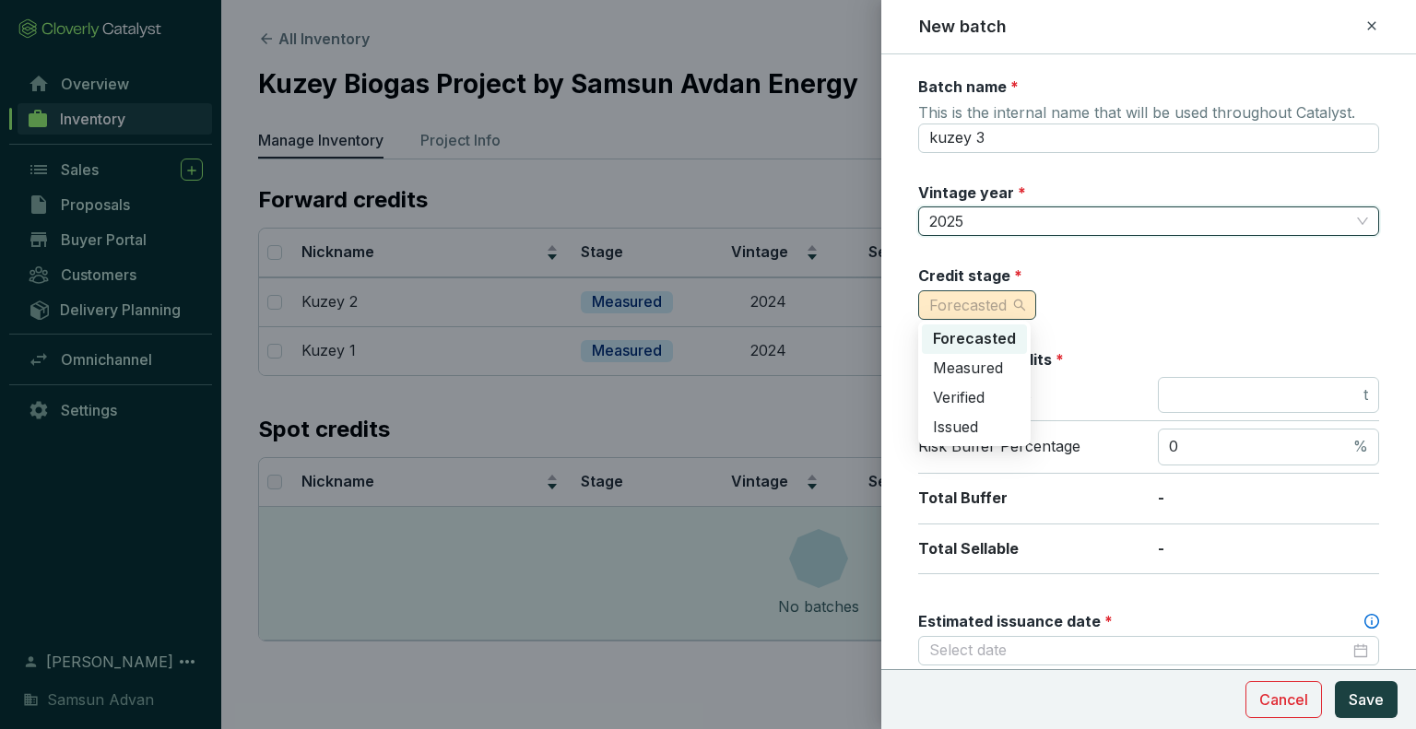
click at [1027, 304] on div "Forecasted" at bounding box center [977, 305] width 118 height 30
click at [994, 370] on span "Measured" at bounding box center [968, 368] width 70 height 18
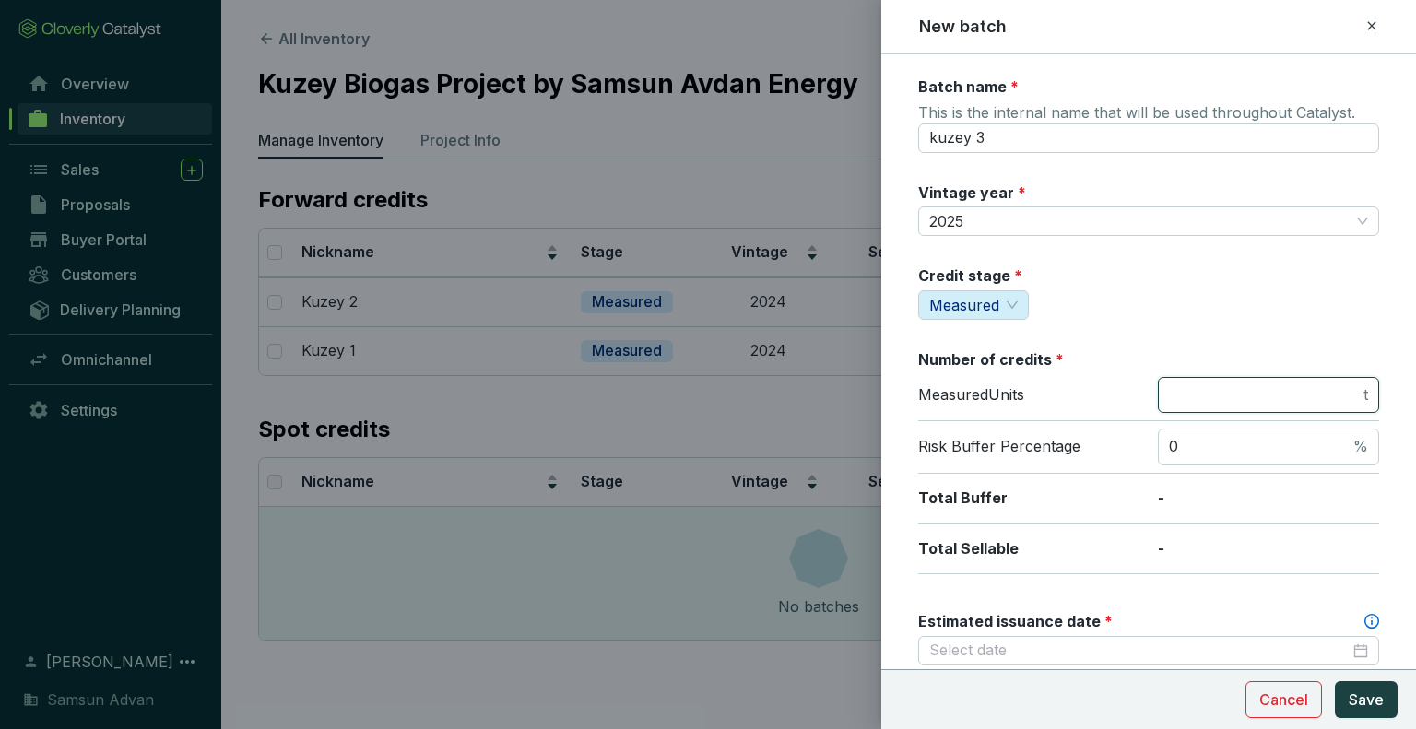
click at [1195, 394] on input "number" at bounding box center [1264, 395] width 191 height 20
type input "13200"
click at [1199, 447] on input "0" at bounding box center [1259, 447] width 181 height 20
type input "2"
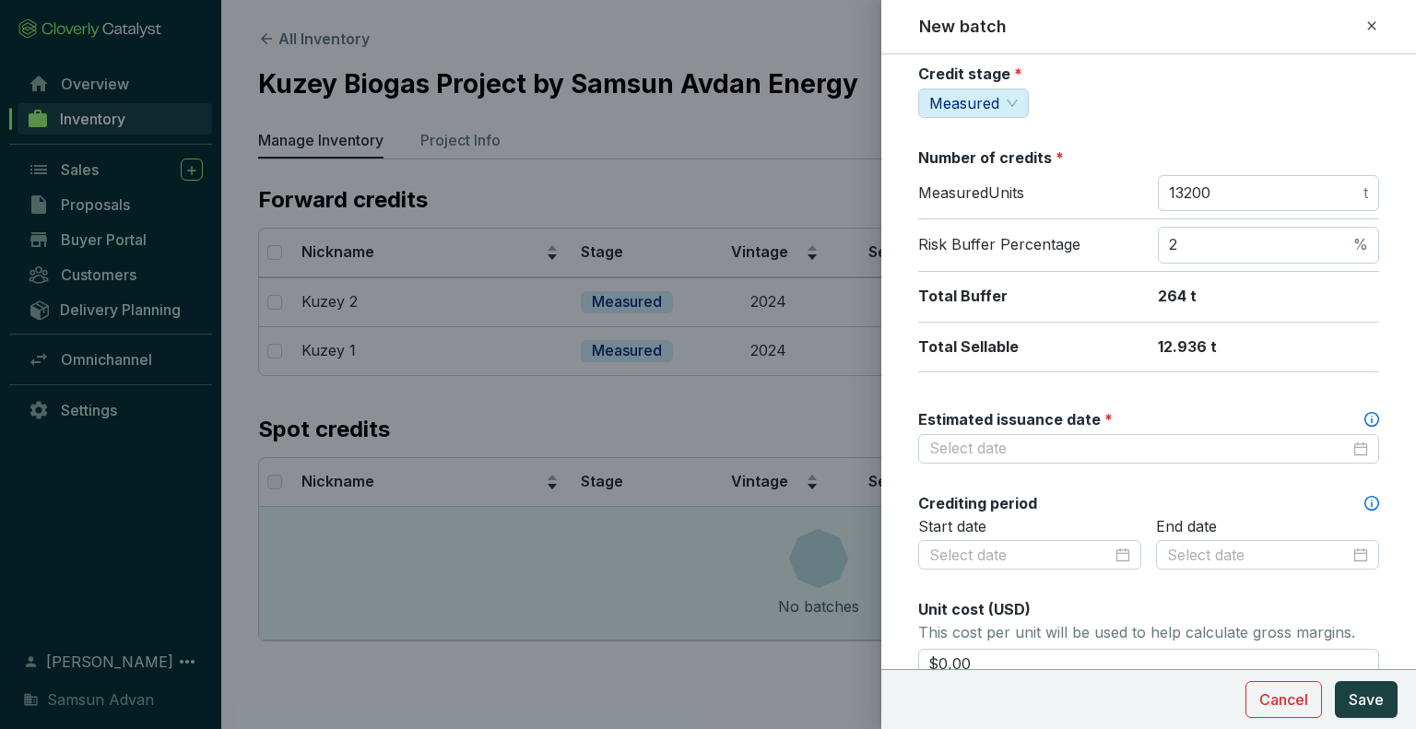
scroll to position [268, 0]
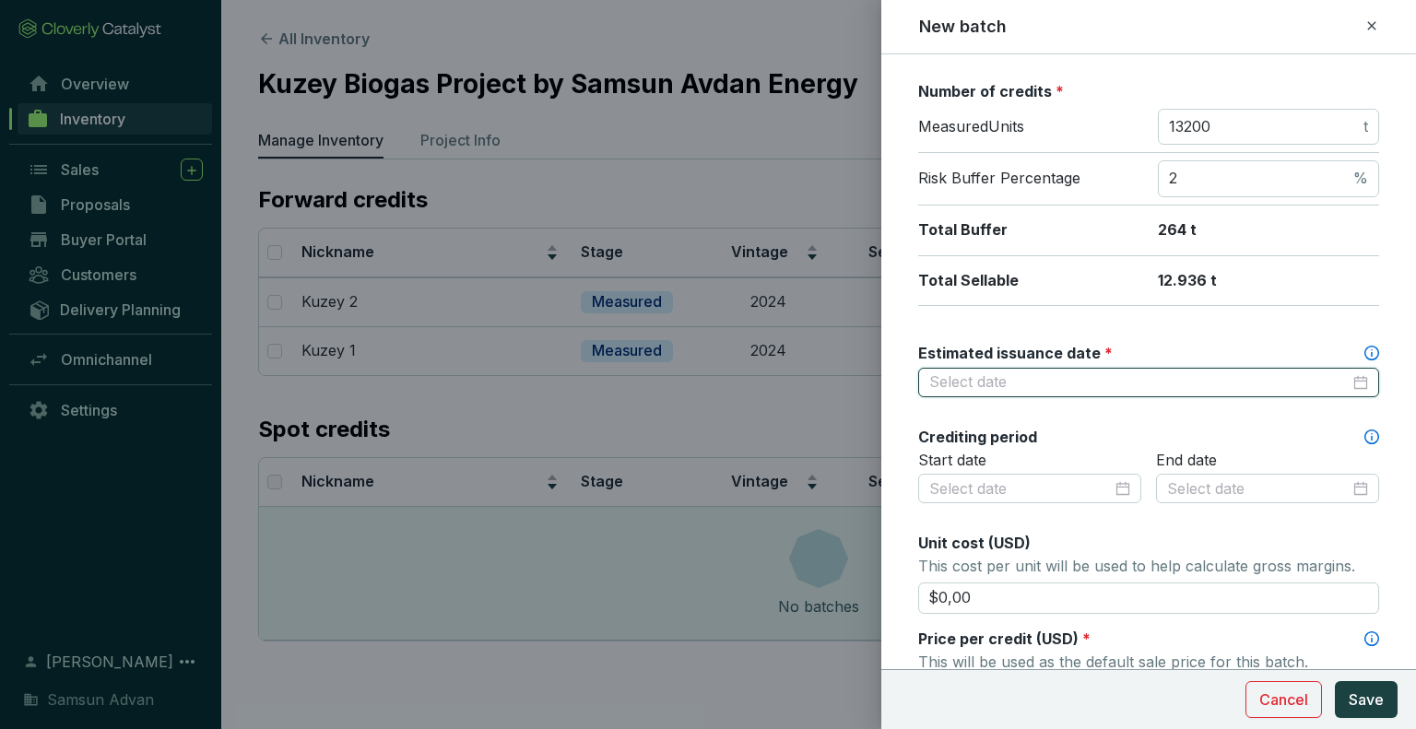
click at [1121, 375] on input "Estimated issuance date *" at bounding box center [1139, 382] width 420 height 20
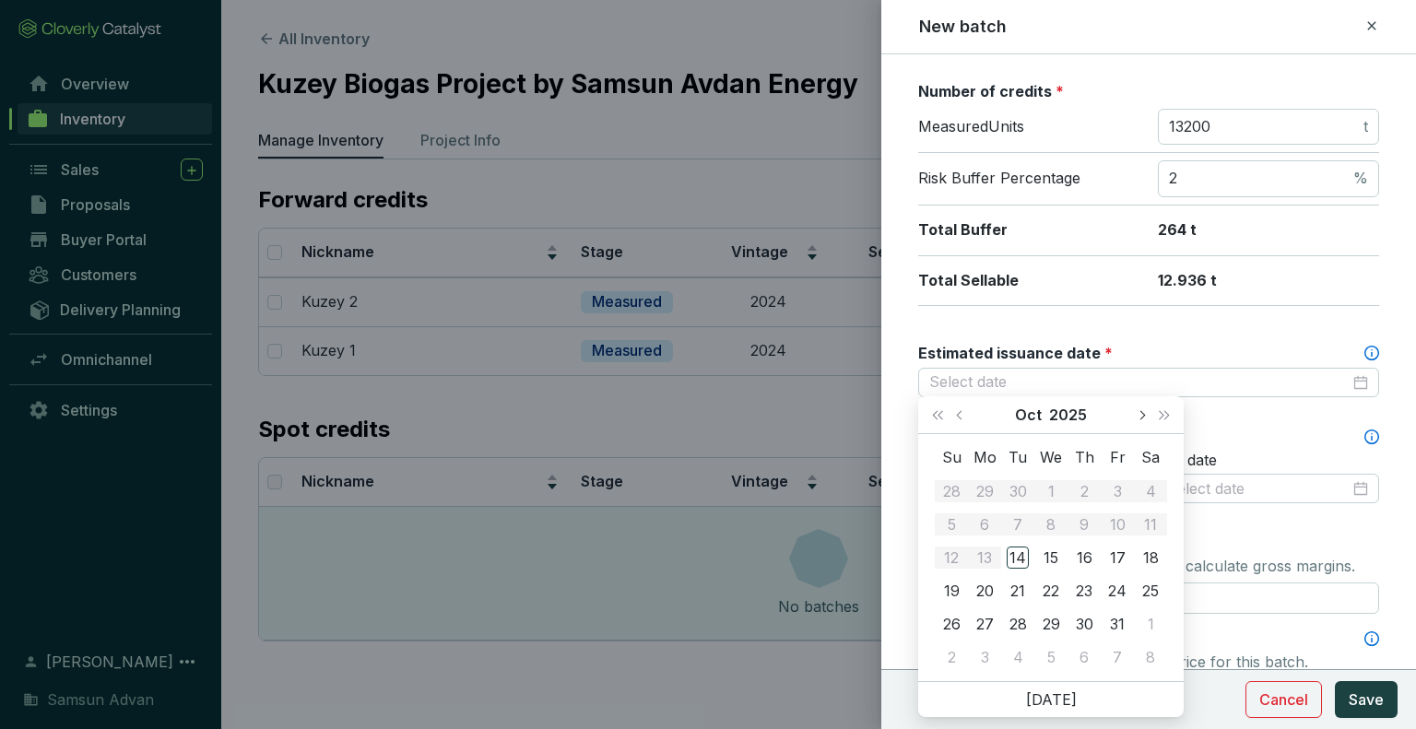
click at [1147, 417] on button "Next month (PageDown)" at bounding box center [1141, 414] width 24 height 37
click at [1142, 416] on span "Next month (PageDown)" at bounding box center [1141, 414] width 9 height 9
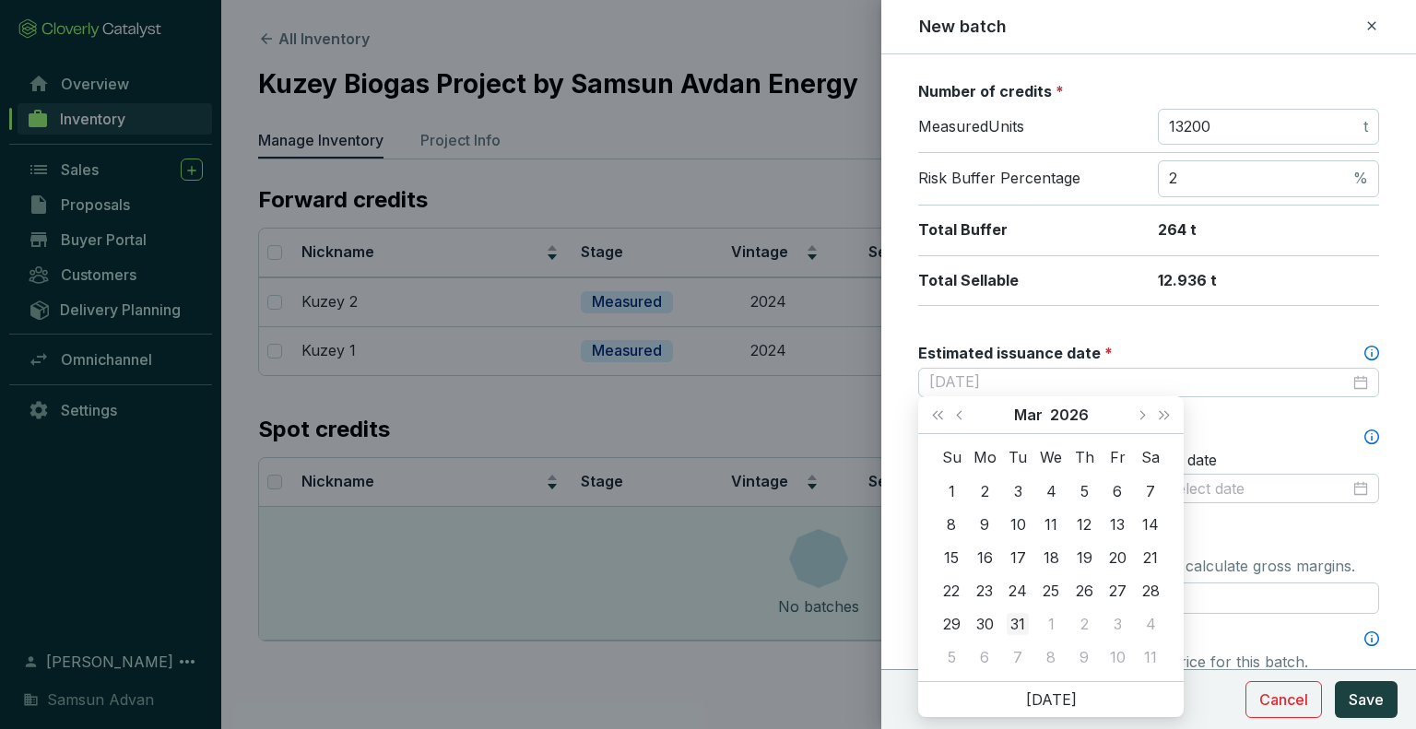
type input "2026-03-31"
click at [1022, 623] on div "31" at bounding box center [1018, 624] width 22 height 22
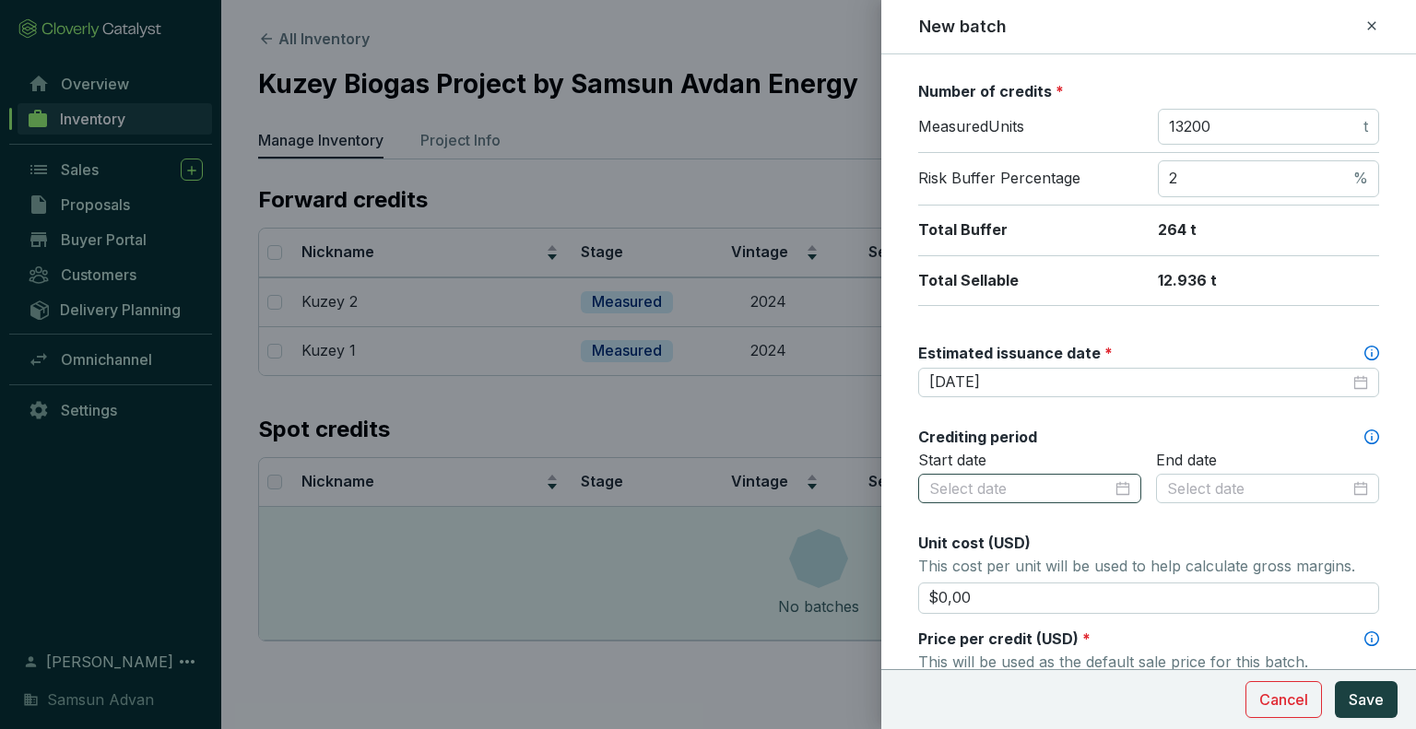
click at [1116, 491] on div at bounding box center [1029, 489] width 201 height 20
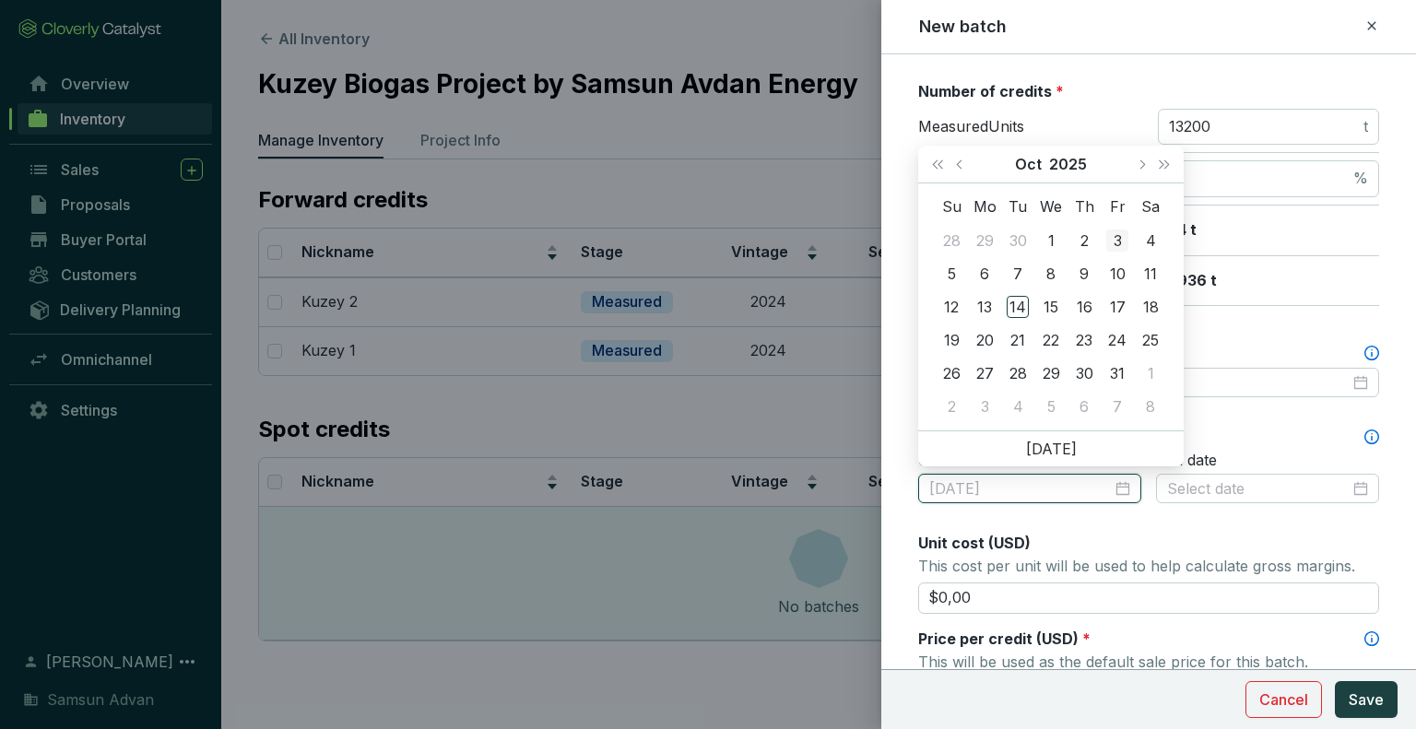
type input "2025-10-03"
click at [1062, 169] on button "2025" at bounding box center [1068, 164] width 38 height 37
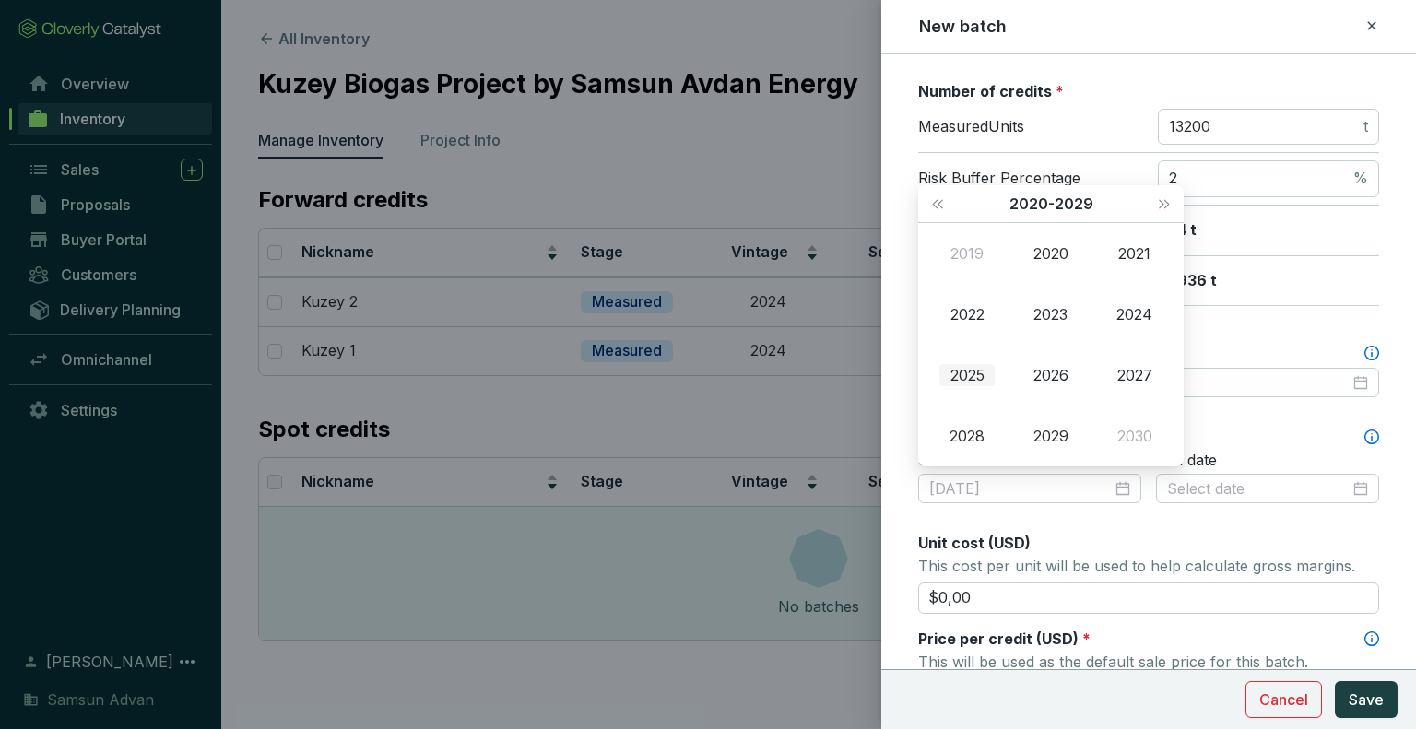
click at [976, 375] on div "2025" at bounding box center [966, 375] width 55 height 22
click at [970, 262] on div "Jan" at bounding box center [966, 253] width 55 height 22
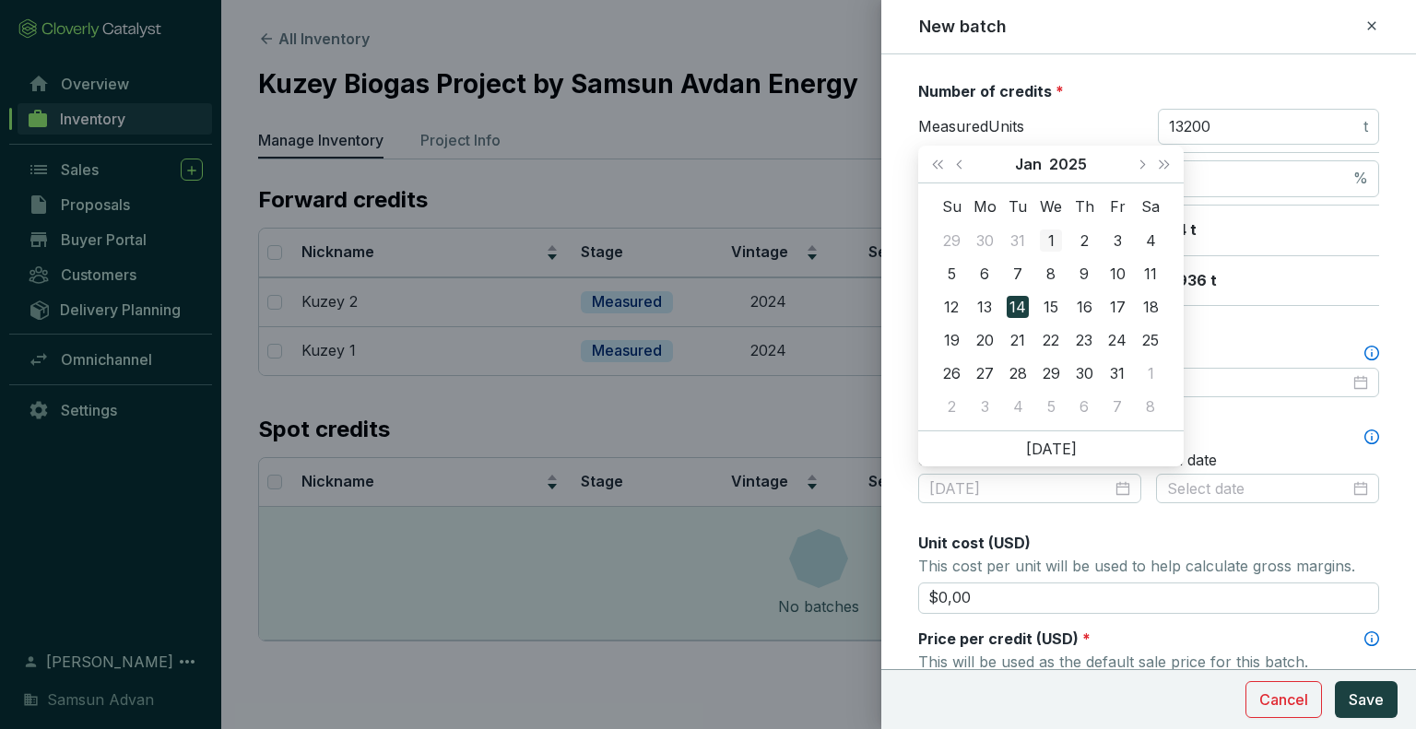
type input "2025-01-01"
click at [1052, 245] on div "1" at bounding box center [1051, 241] width 22 height 22
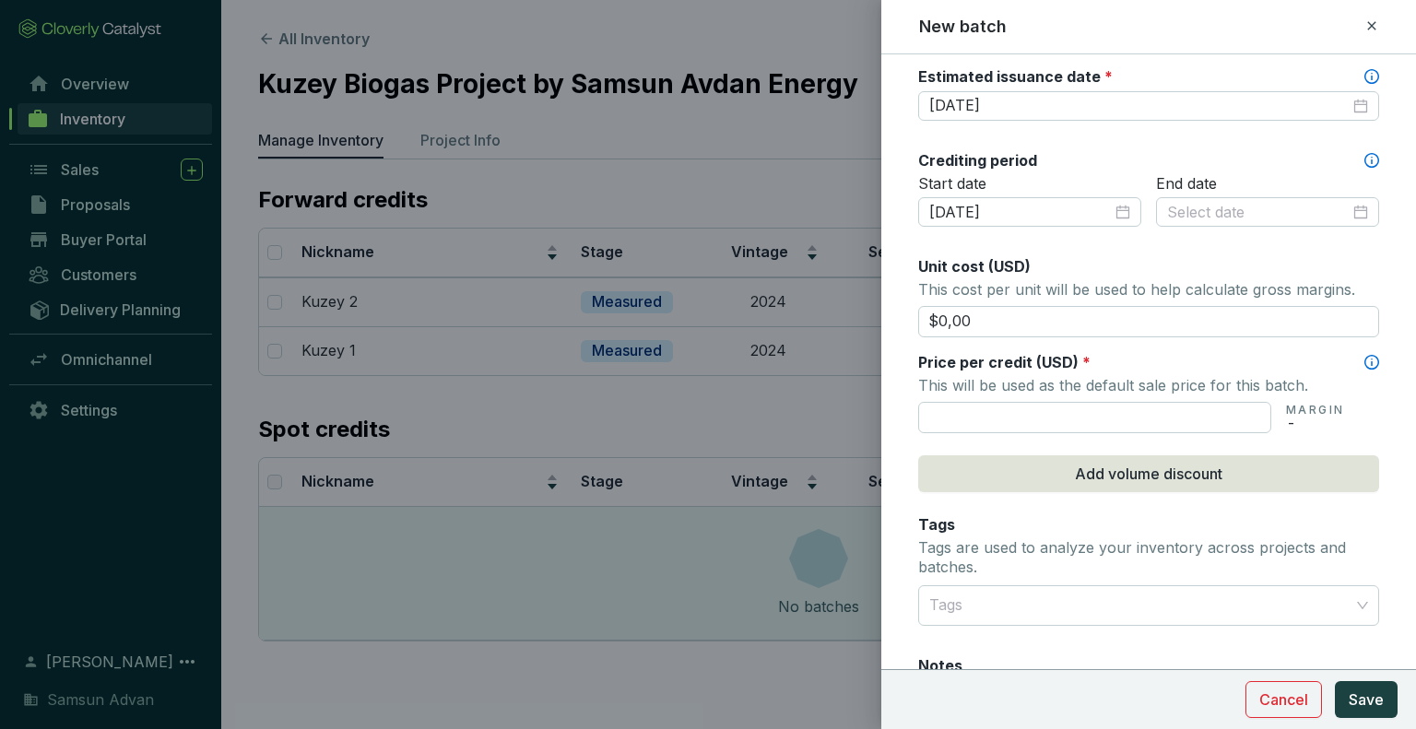
scroll to position [542, 0]
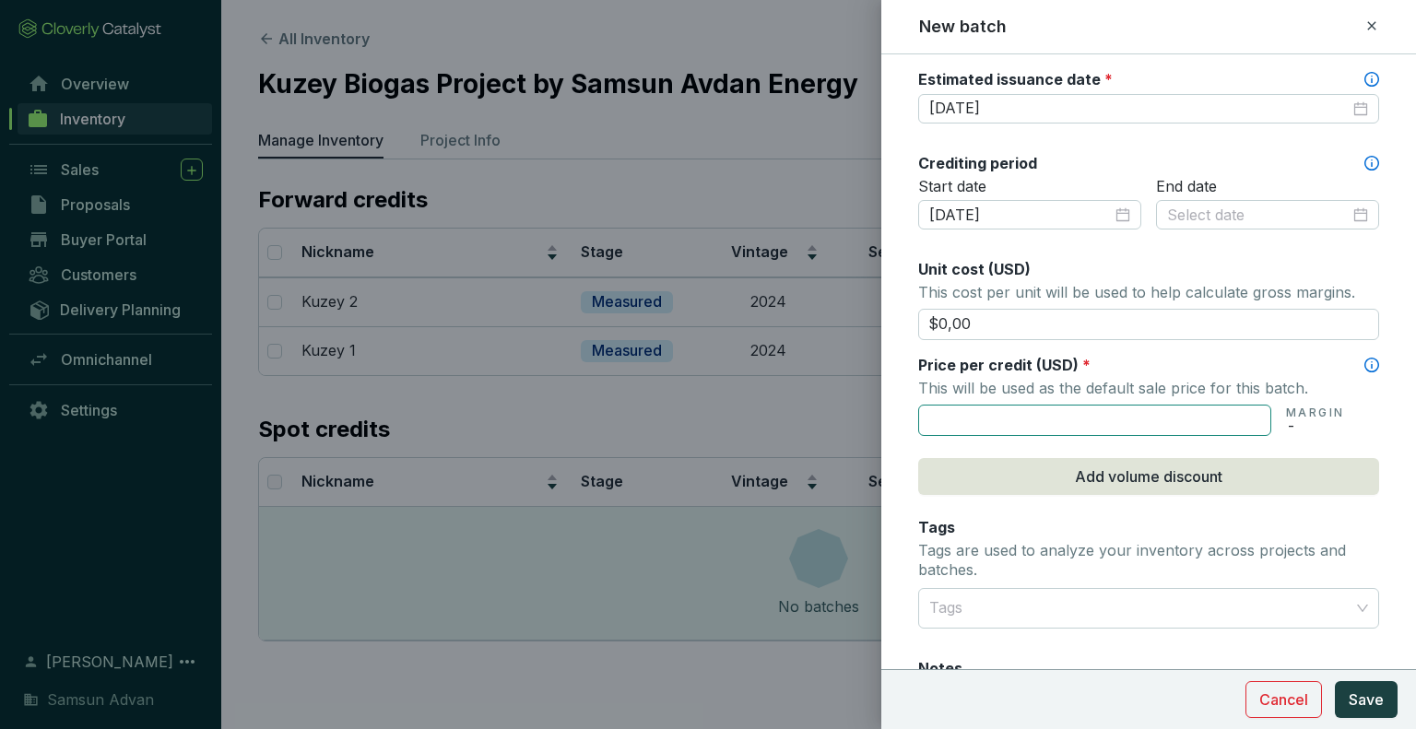
click at [1261, 408] on input "text" at bounding box center [1094, 420] width 353 height 31
click at [1281, 221] on div at bounding box center [1267, 215] width 223 height 30
type input "$10,00"
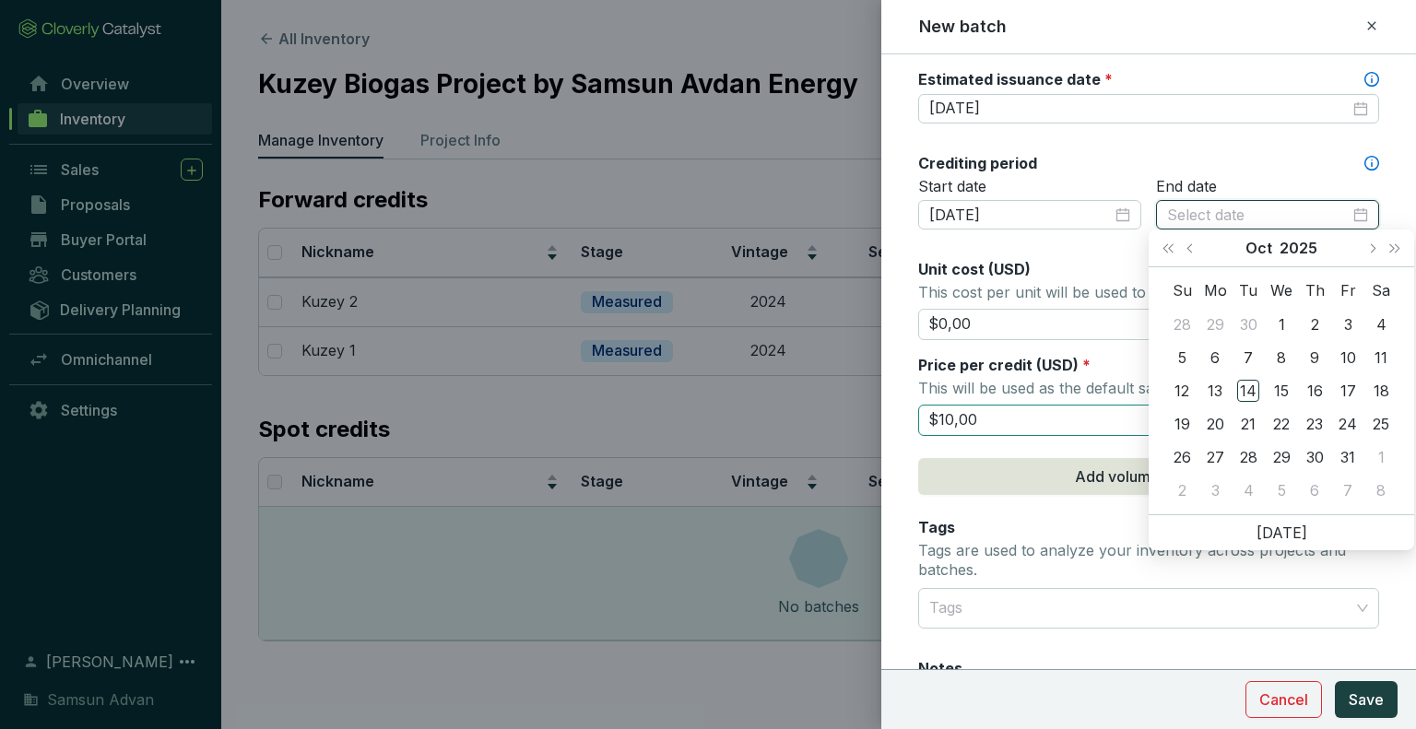
type input "2025-09-28"
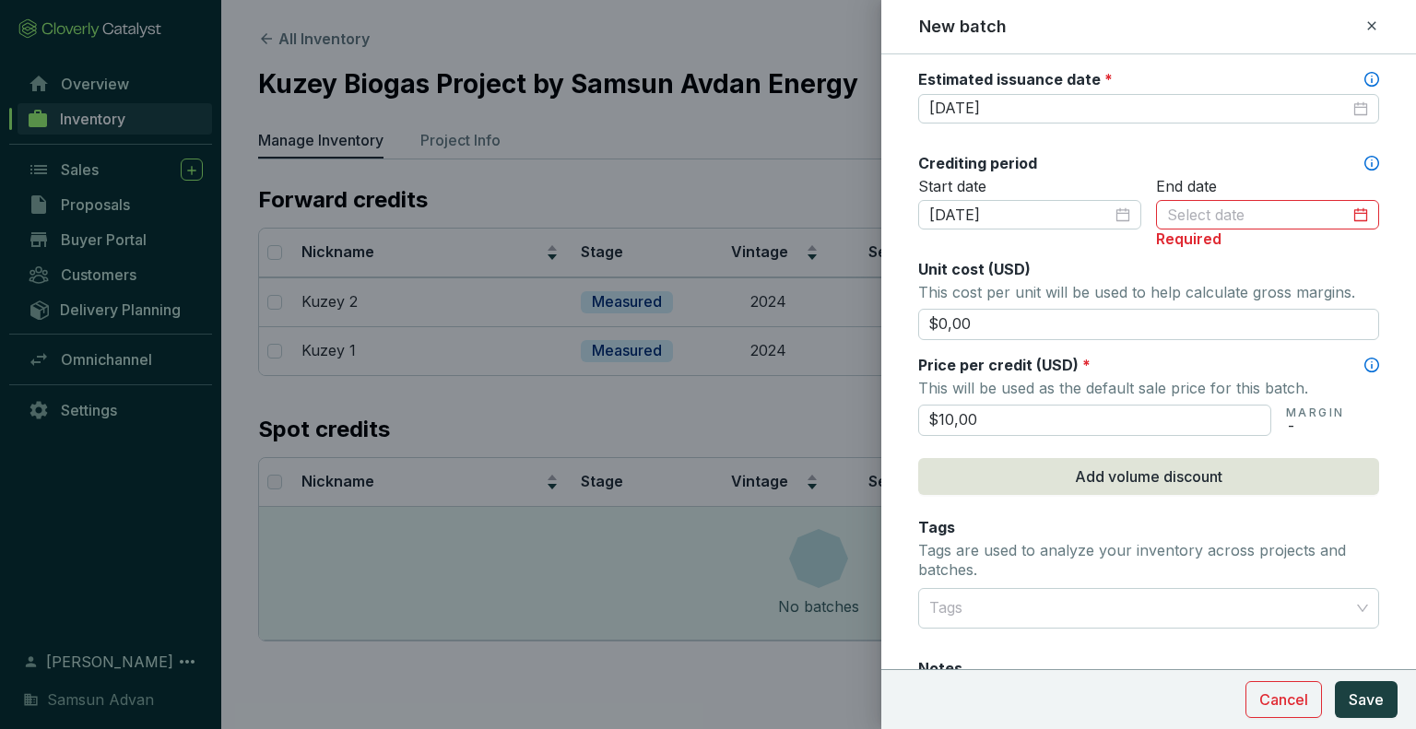
click at [1357, 225] on div at bounding box center [1267, 215] width 223 height 30
click at [1347, 206] on div at bounding box center [1267, 216] width 201 height 20
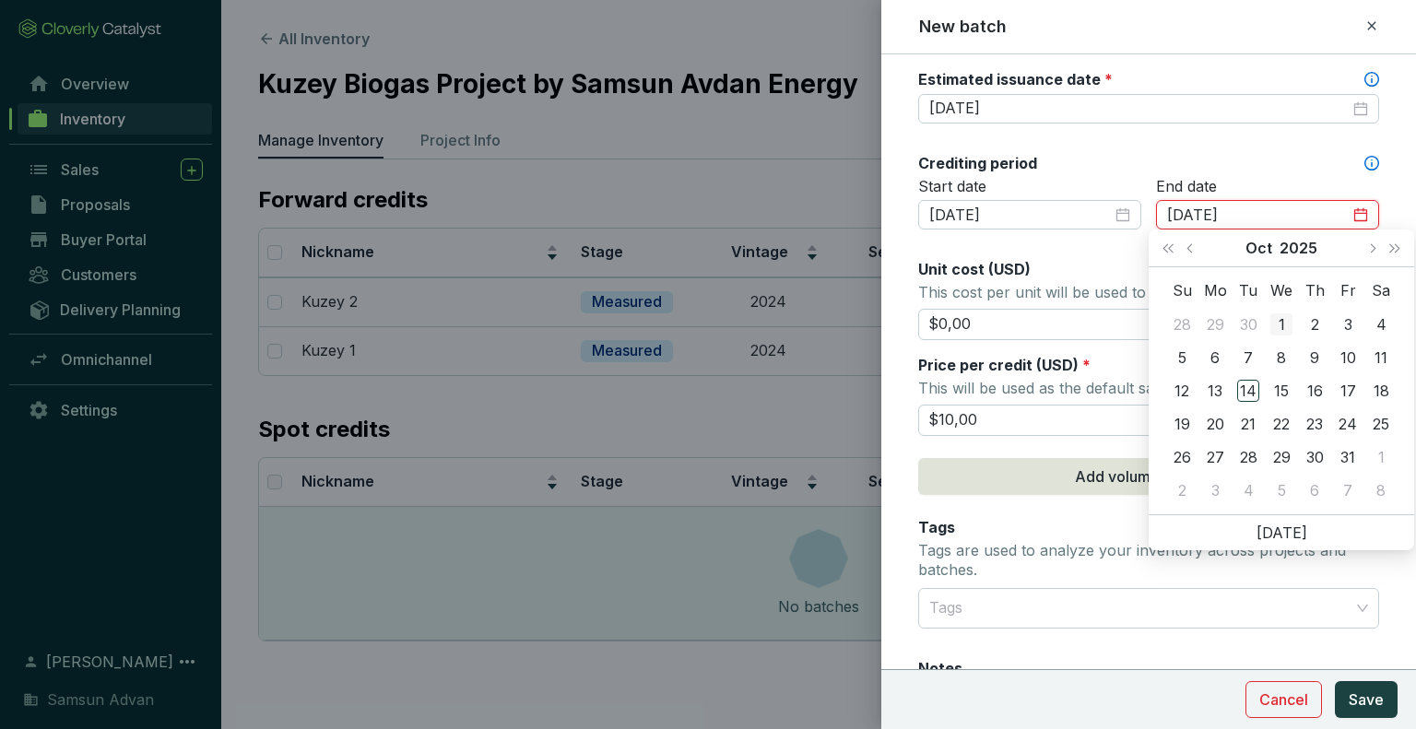
type input "2025-10-01"
click at [1271, 243] on button "Oct" at bounding box center [1259, 248] width 27 height 37
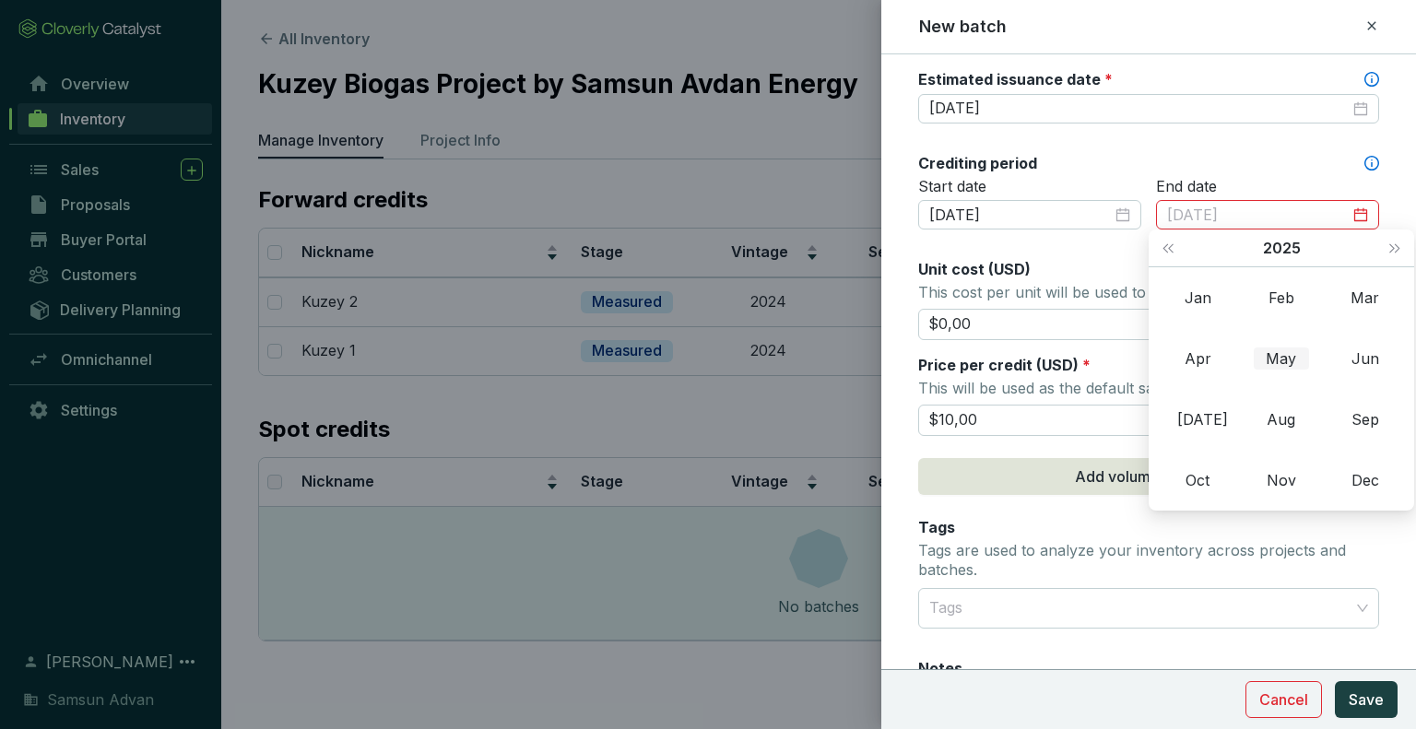
click at [1286, 359] on div "May" at bounding box center [1281, 359] width 55 height 22
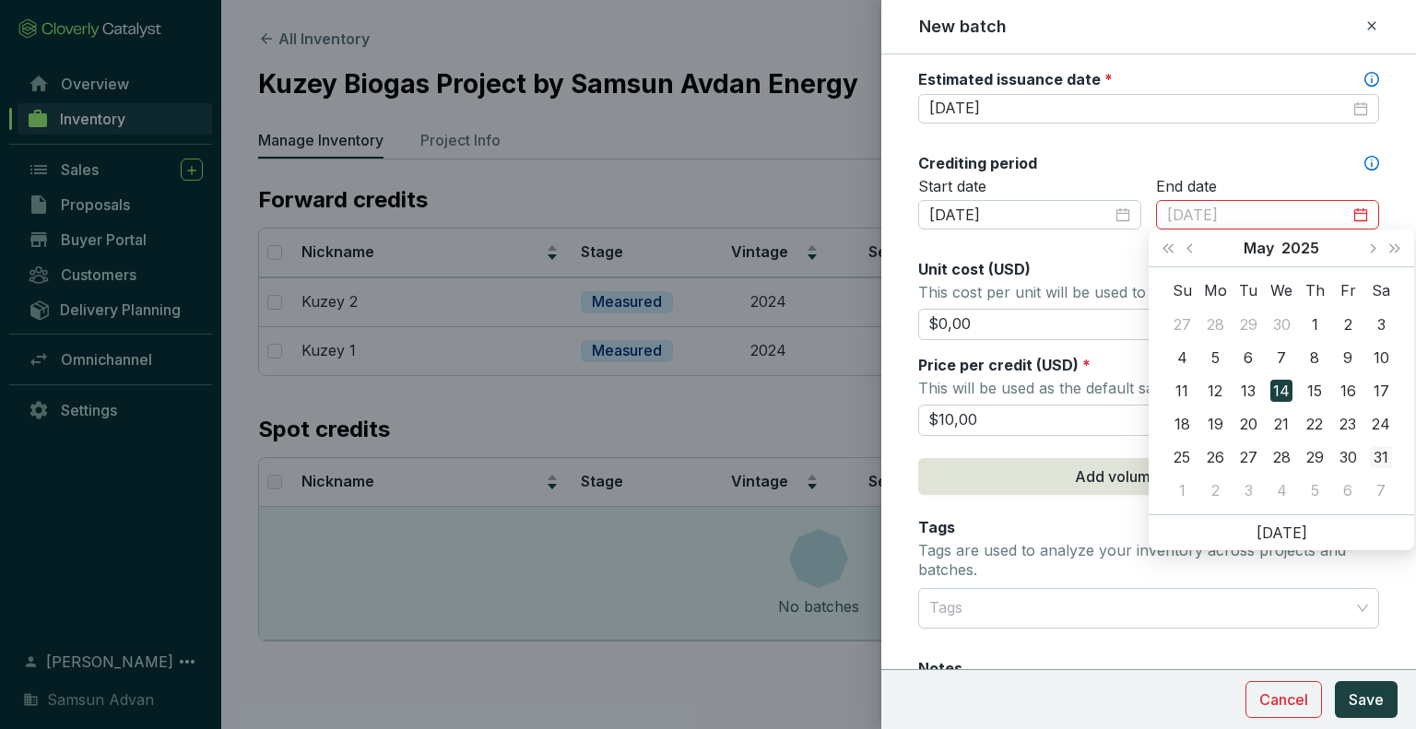
type input "2025-05-31"
click at [1378, 456] on div "31" at bounding box center [1381, 457] width 22 height 22
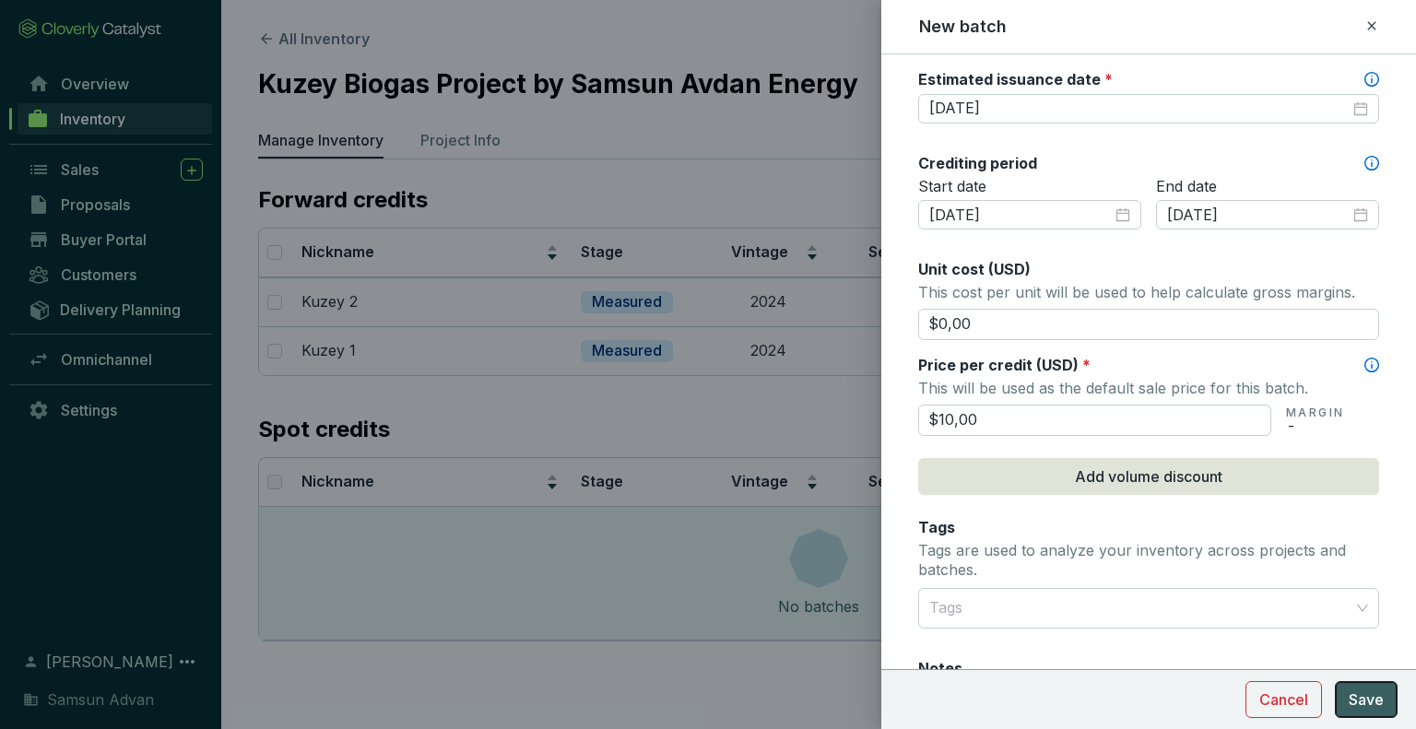
click at [1373, 705] on span "Save" at bounding box center [1366, 700] width 35 height 22
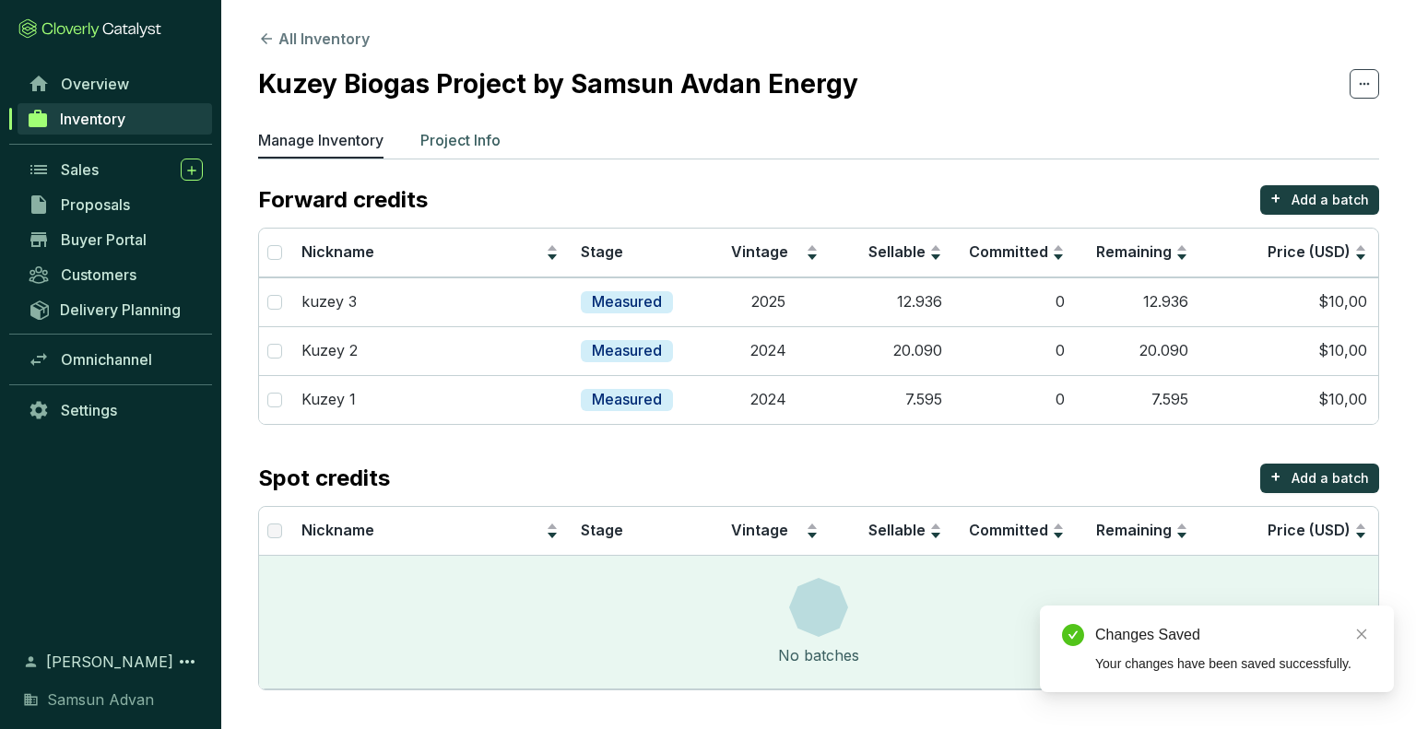
click at [485, 146] on p "Project Info" at bounding box center [460, 140] width 80 height 22
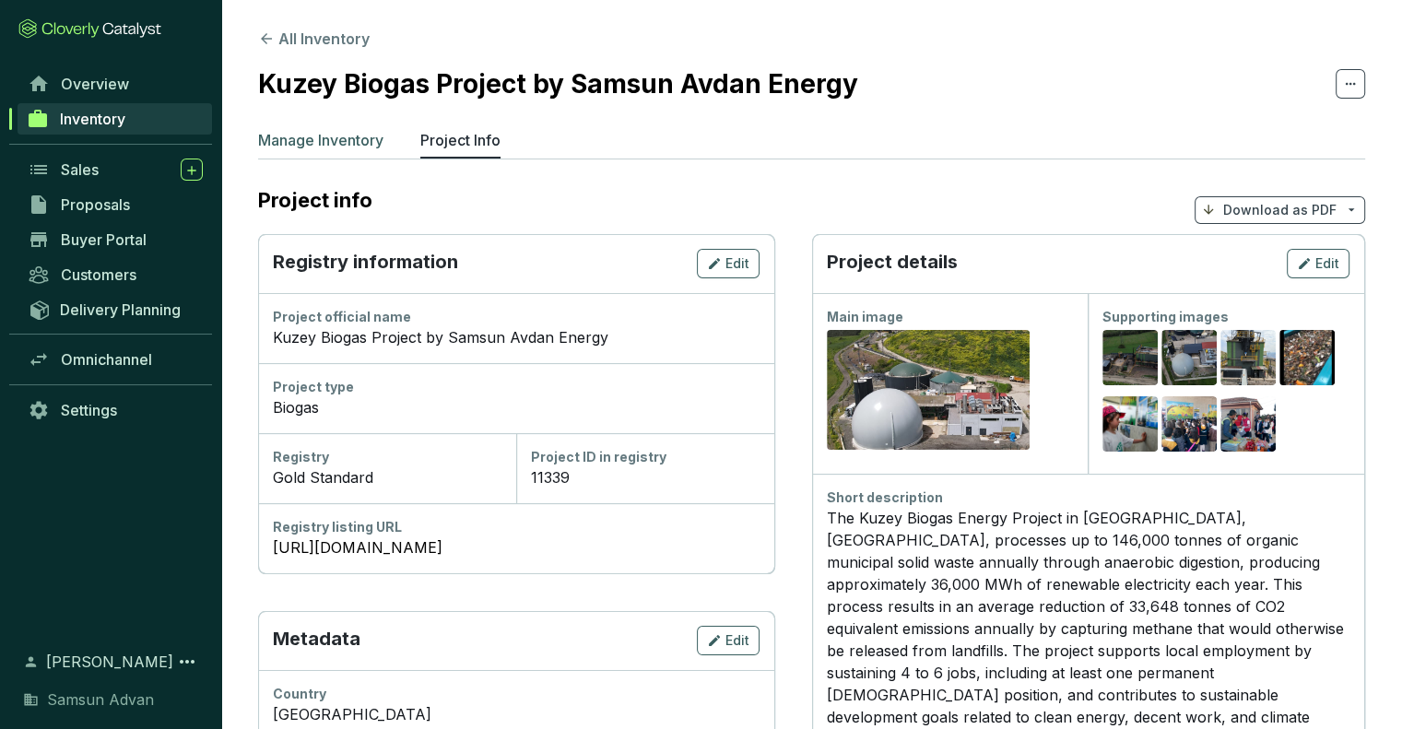
click at [350, 136] on p "Manage Inventory" at bounding box center [320, 140] width 125 height 22
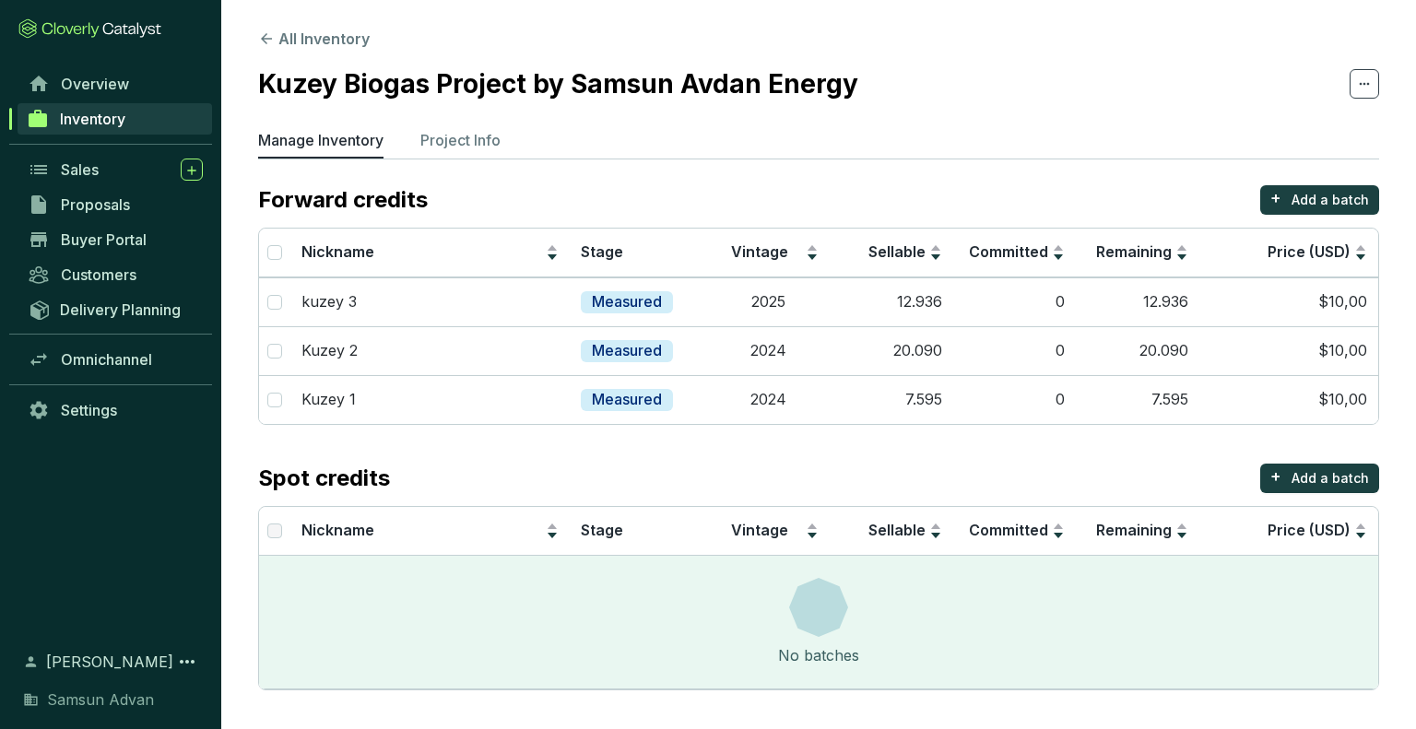
click at [145, 120] on link "Inventory" at bounding box center [115, 118] width 195 height 31
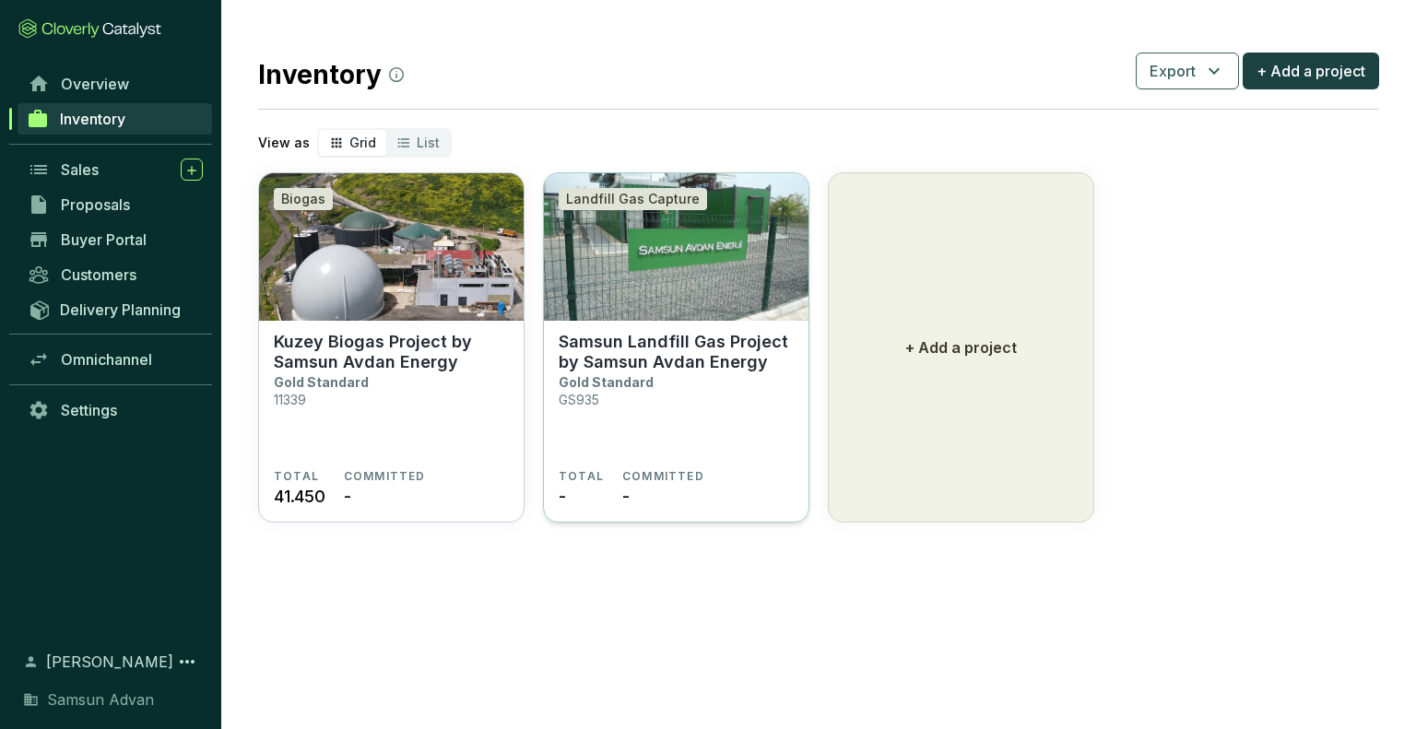
click at [741, 277] on img at bounding box center [676, 247] width 265 height 148
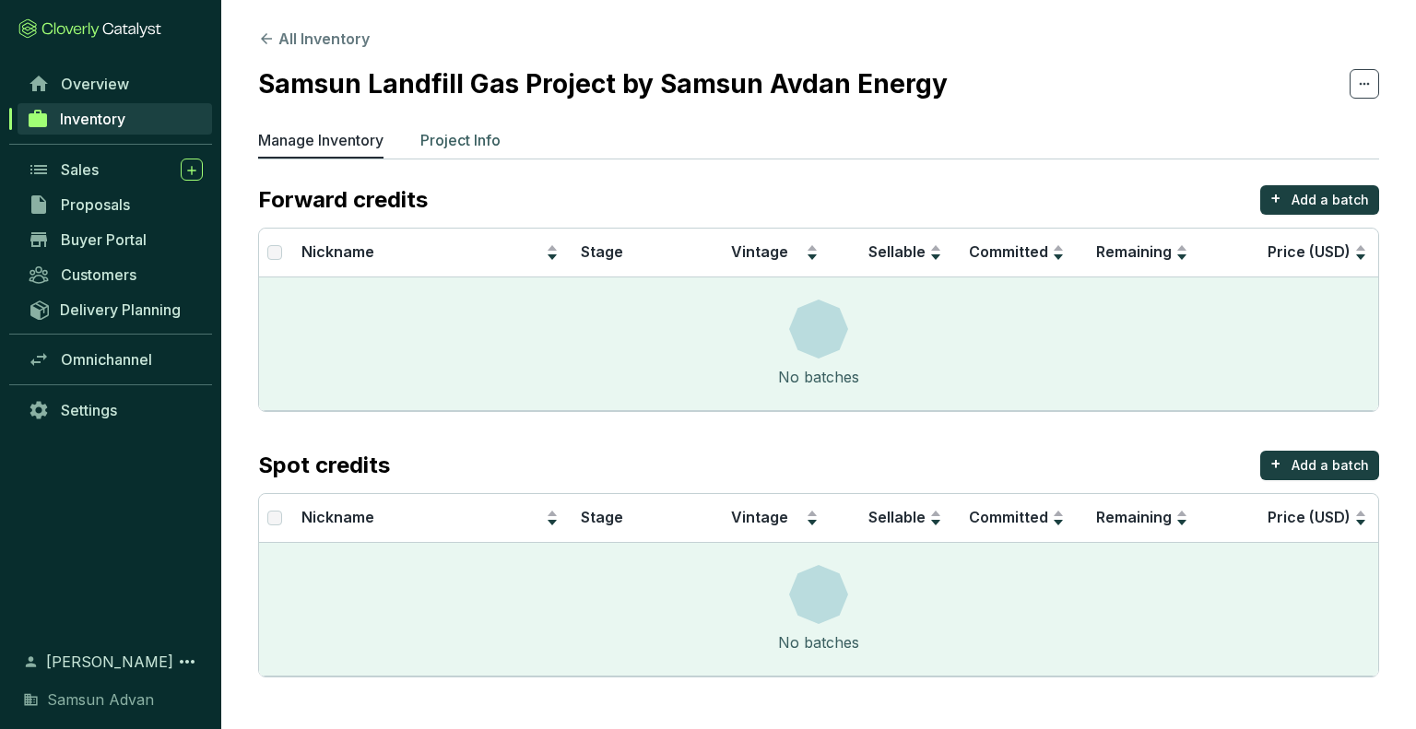
click at [473, 135] on p "Project Info" at bounding box center [460, 140] width 80 height 22
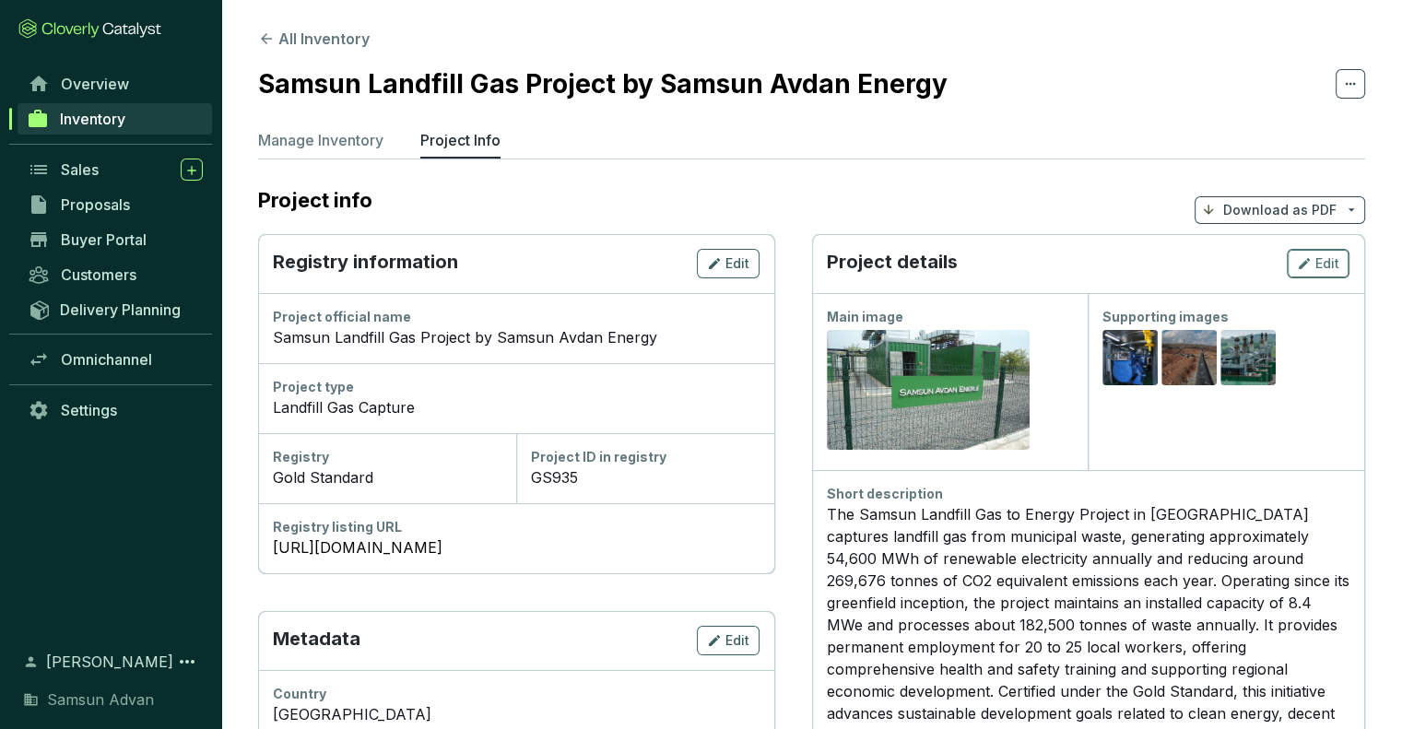
click at [1331, 268] on span "Edit" at bounding box center [1328, 263] width 24 height 18
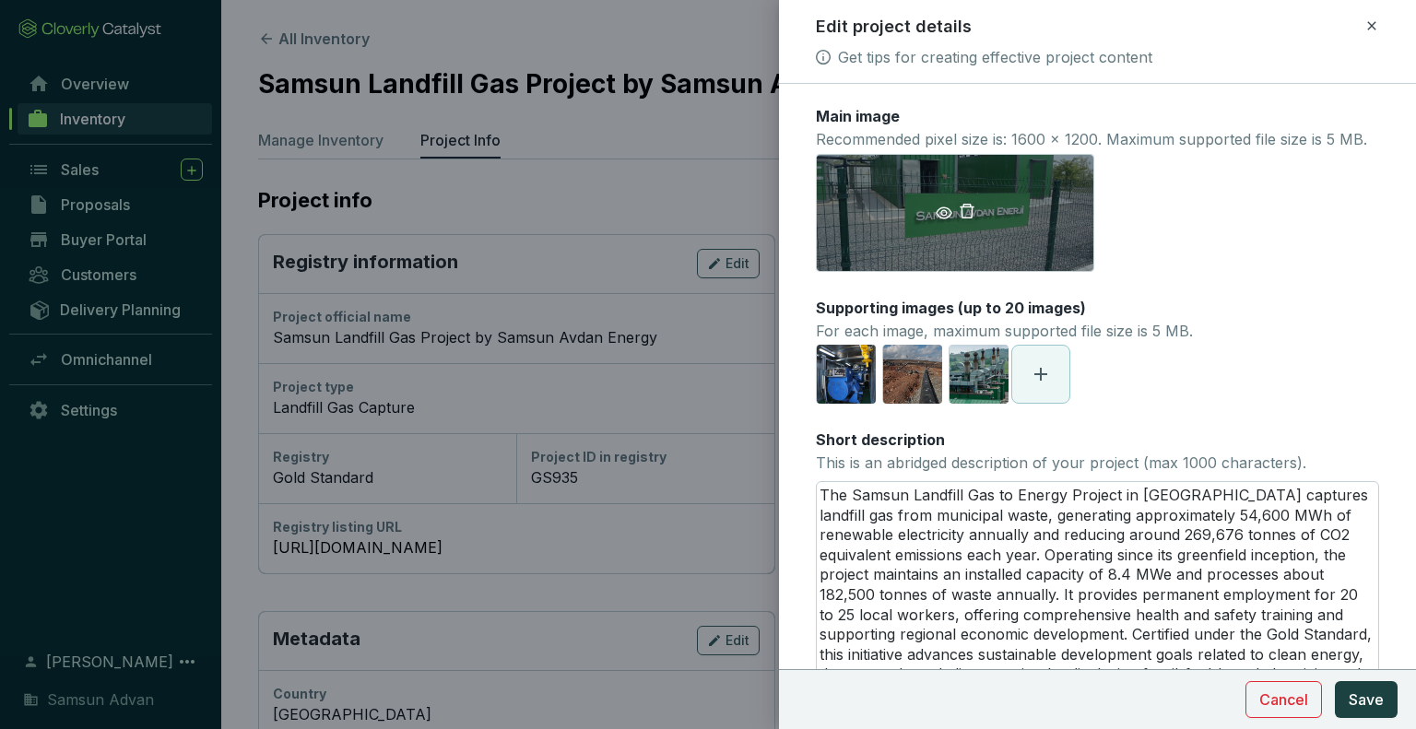
click at [968, 219] on icon "delete" at bounding box center [967, 211] width 17 height 17
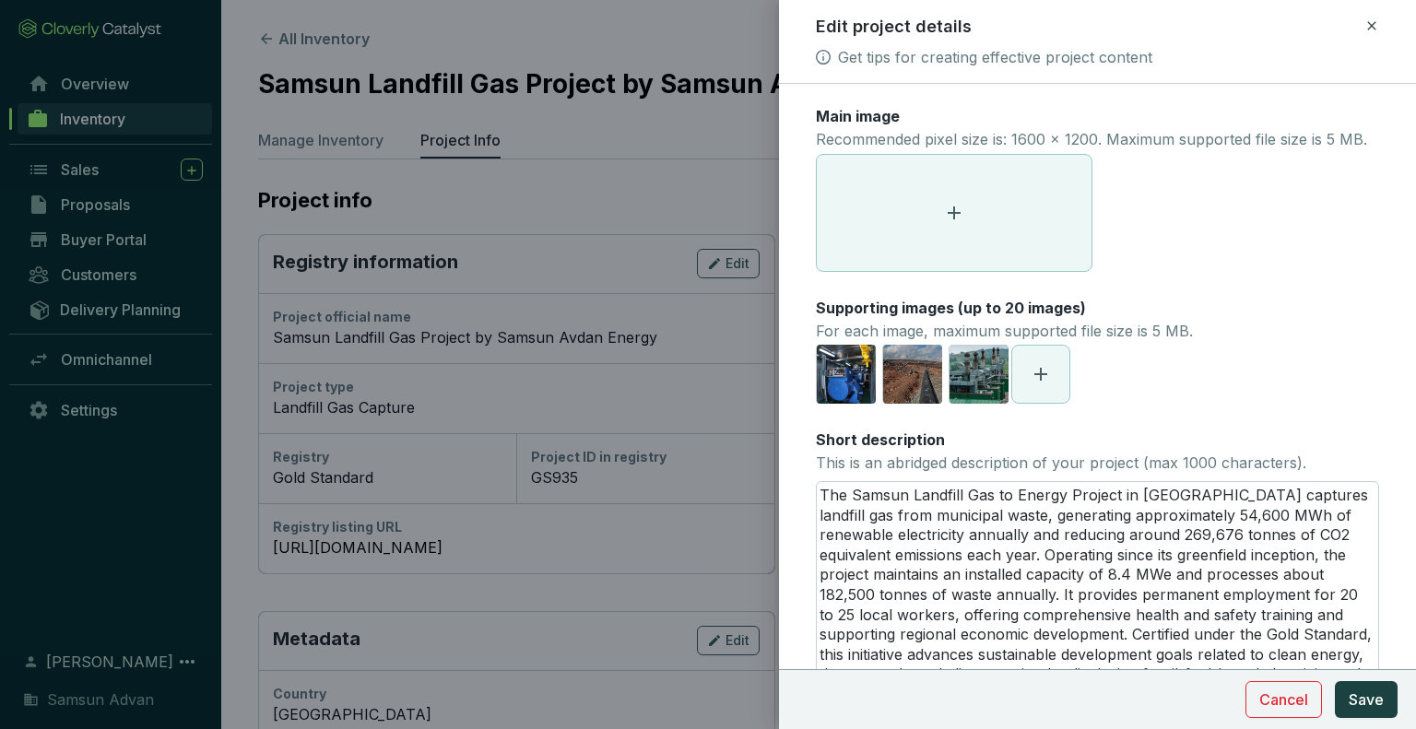
click at [950, 224] on icon at bounding box center [954, 213] width 22 height 22
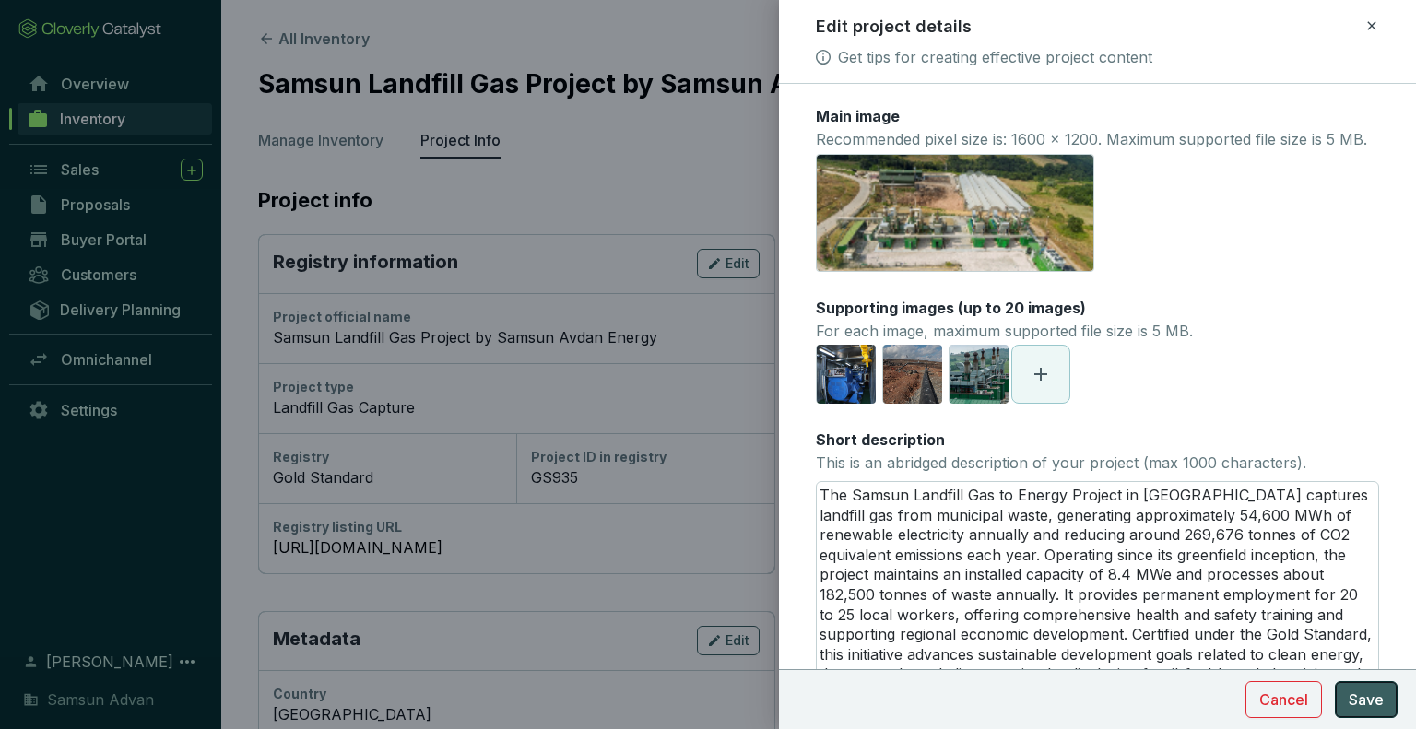
click at [1373, 704] on span "Save" at bounding box center [1366, 700] width 35 height 22
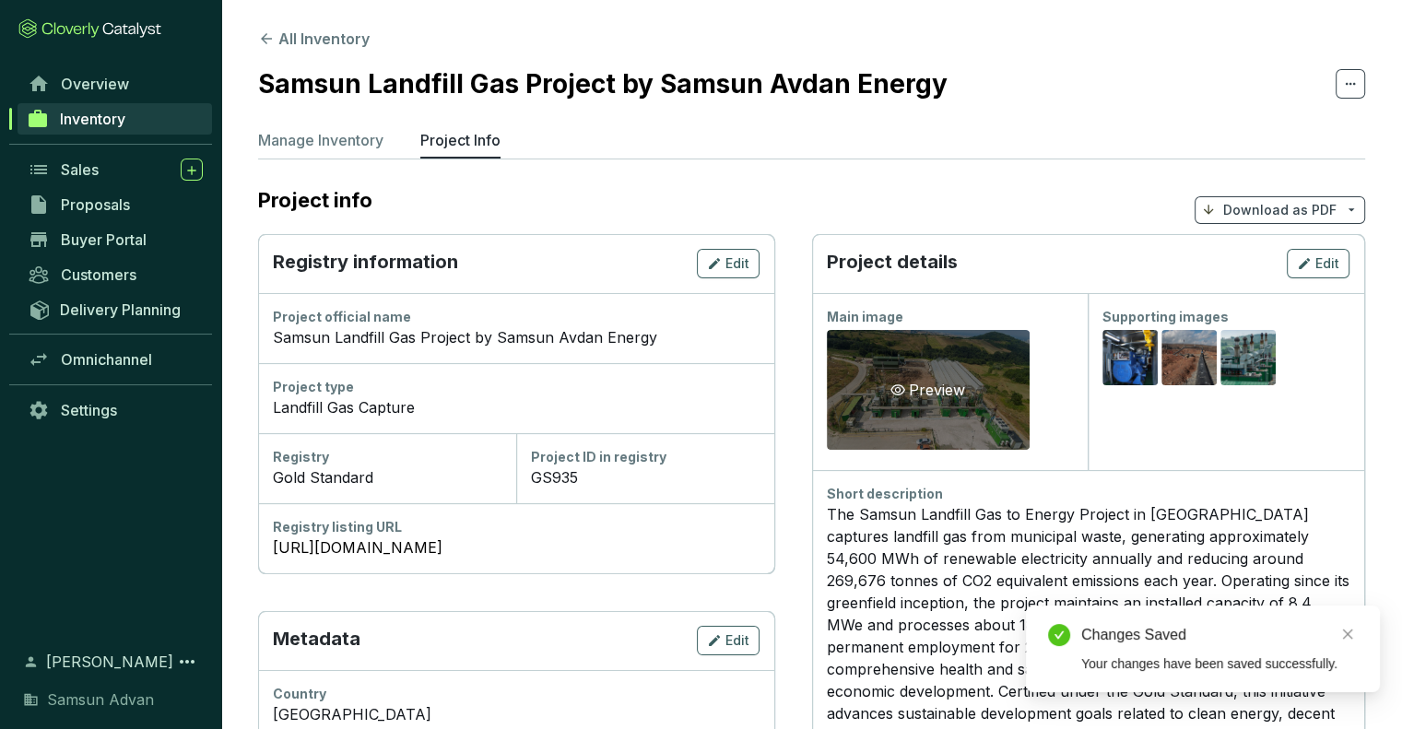
click at [944, 404] on div "Preview" at bounding box center [928, 390] width 203 height 120
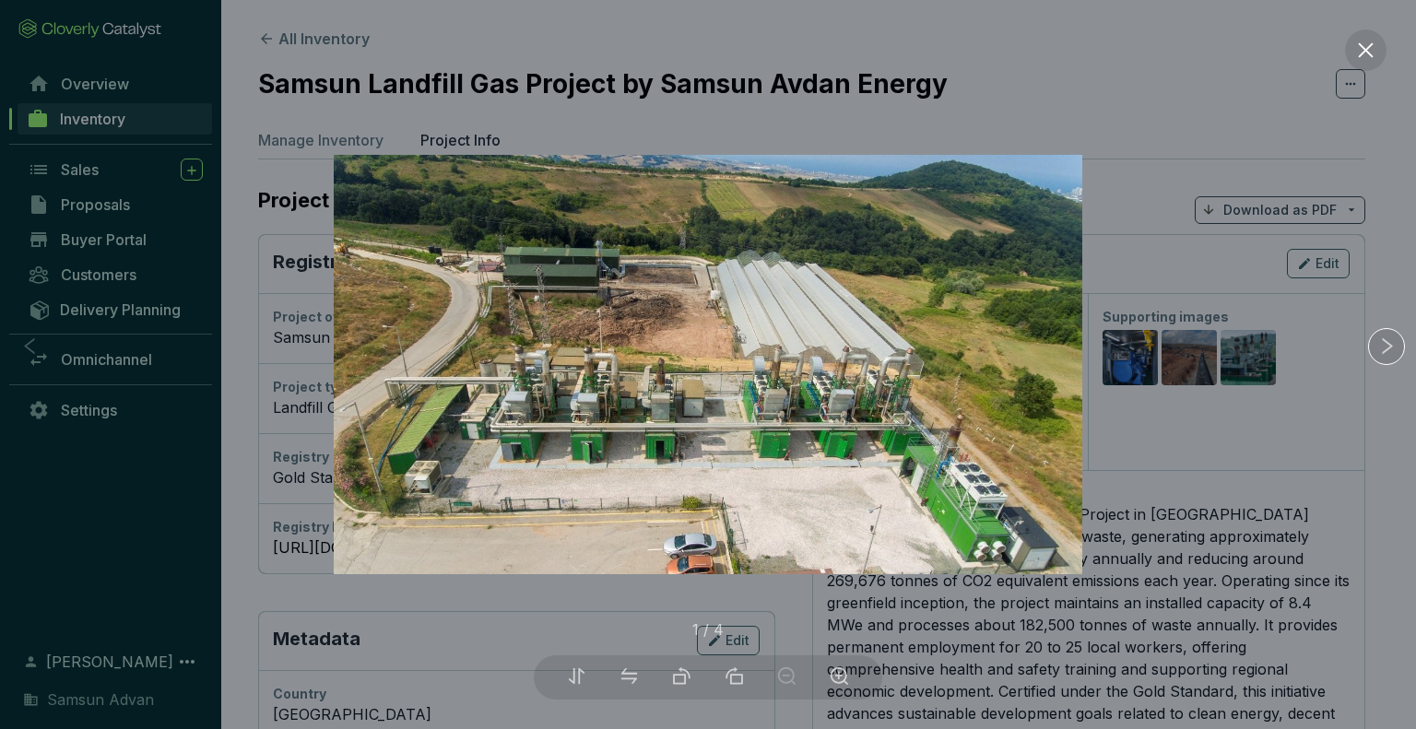
click at [944, 404] on img at bounding box center [708, 365] width 749 height 420
click at [1189, 91] on div at bounding box center [708, 364] width 1416 height 729
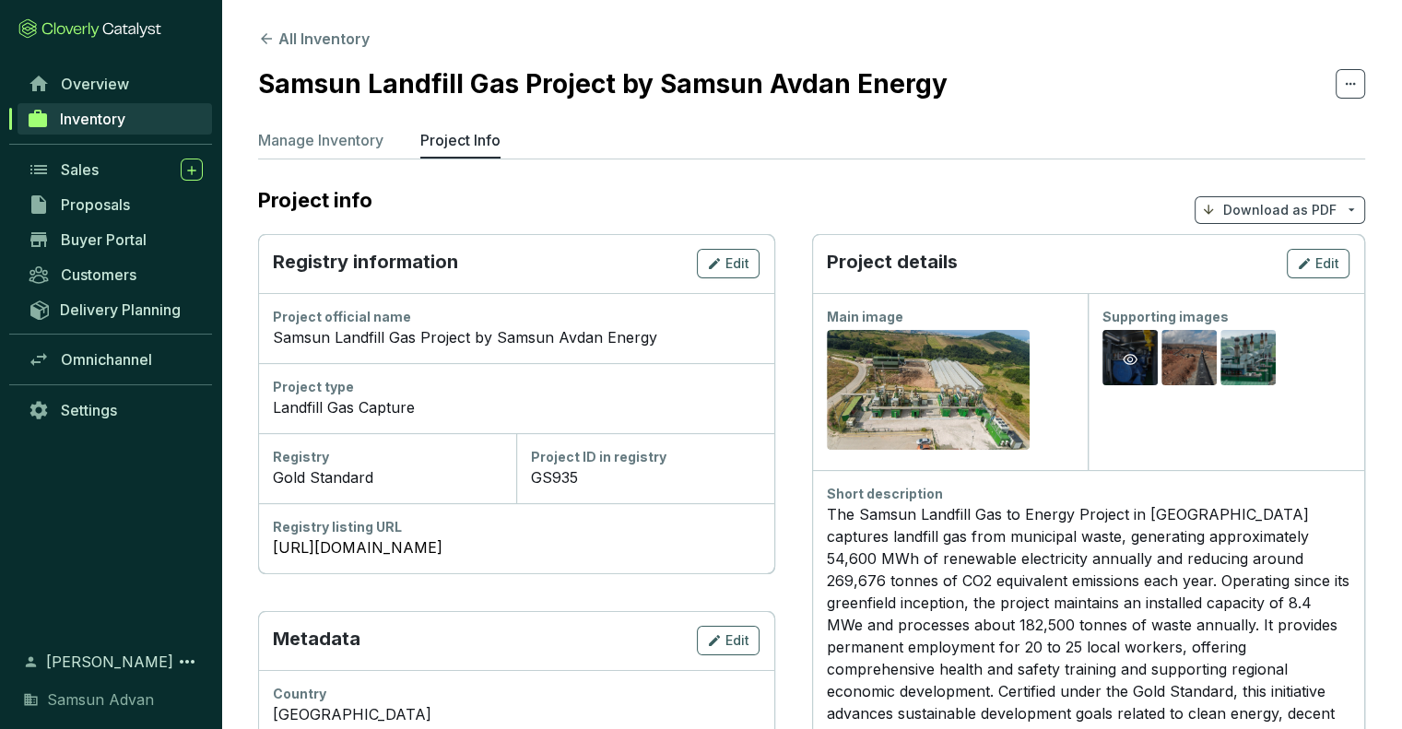
click at [1132, 372] on div "Preview" at bounding box center [1130, 359] width 55 height 59
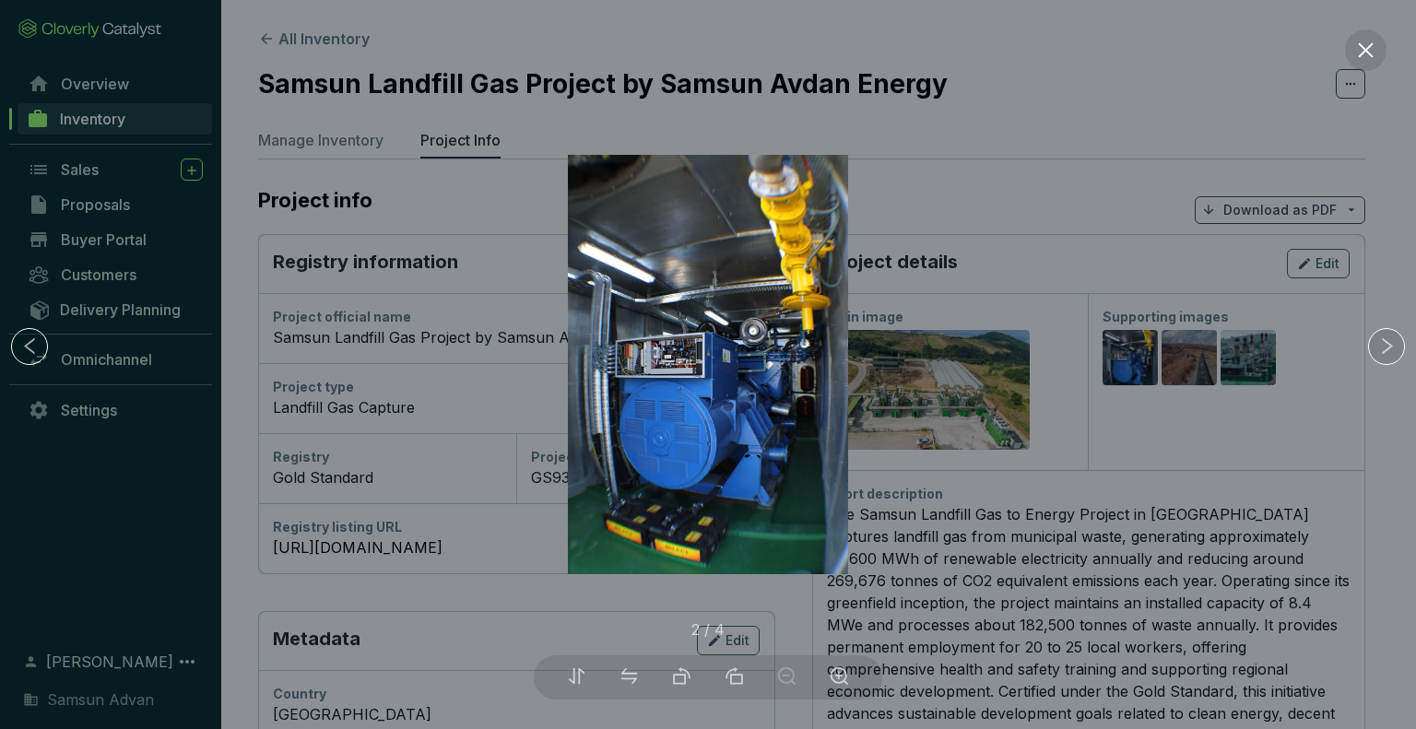
click at [1187, 372] on div at bounding box center [708, 364] width 1416 height 729
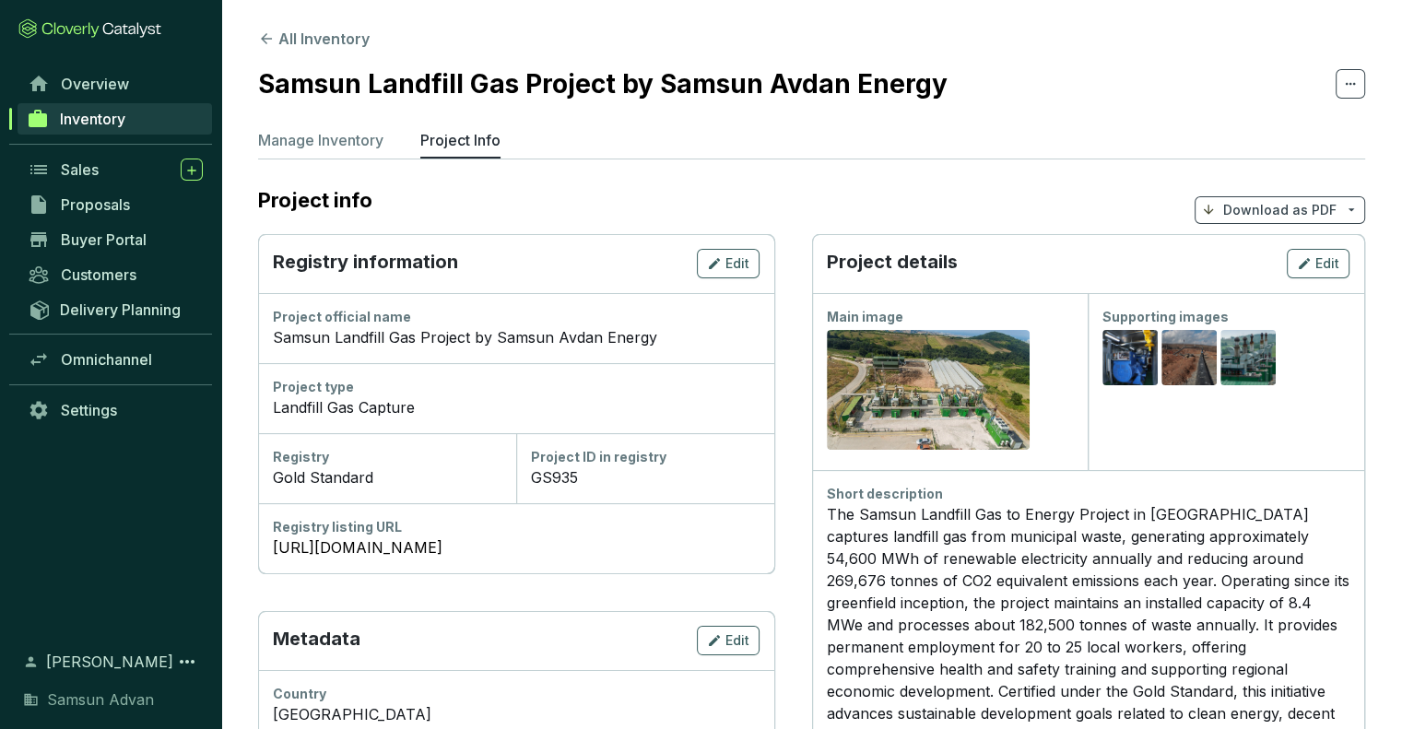
click at [1187, 372] on div "Preview" at bounding box center [1189, 359] width 55 height 59
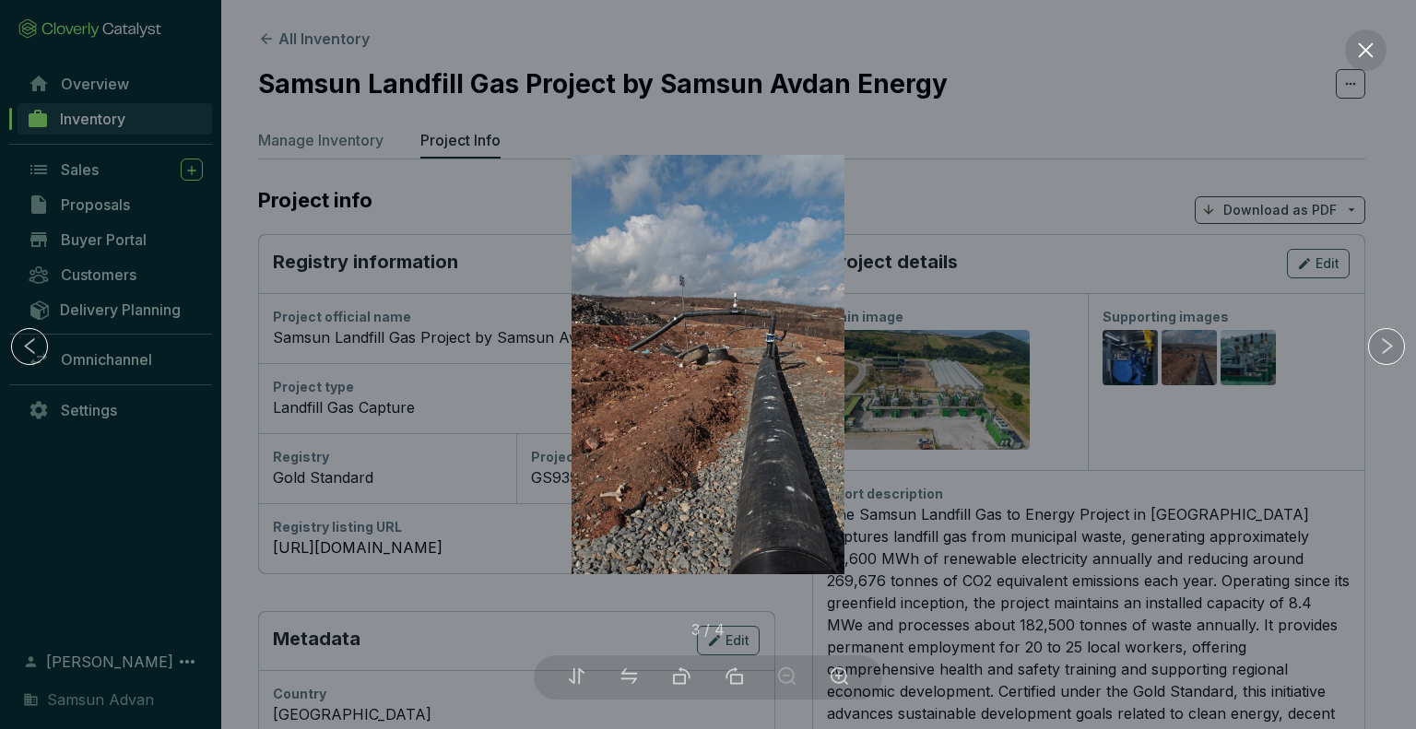
click at [1265, 374] on div at bounding box center [708, 364] width 1416 height 729
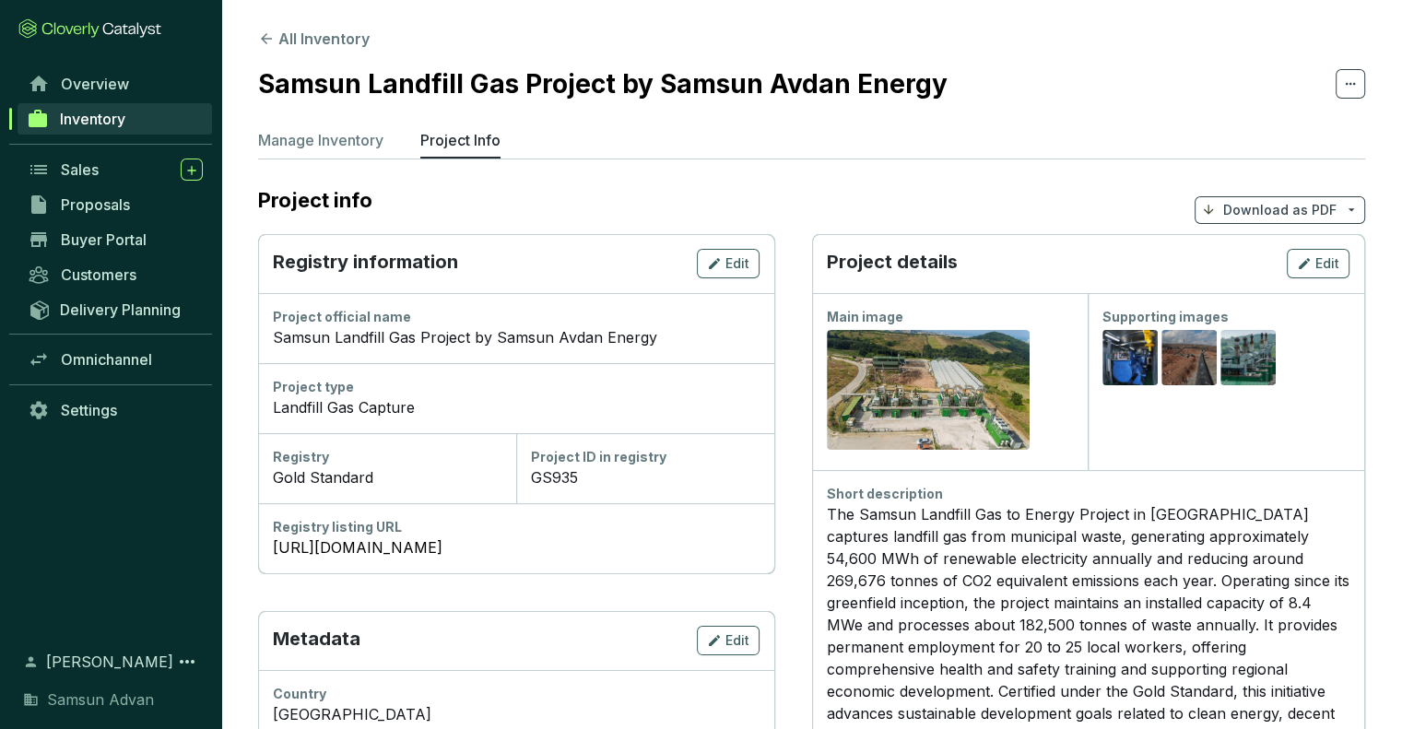
click at [1265, 374] on div "Preview" at bounding box center [1248, 359] width 55 height 59
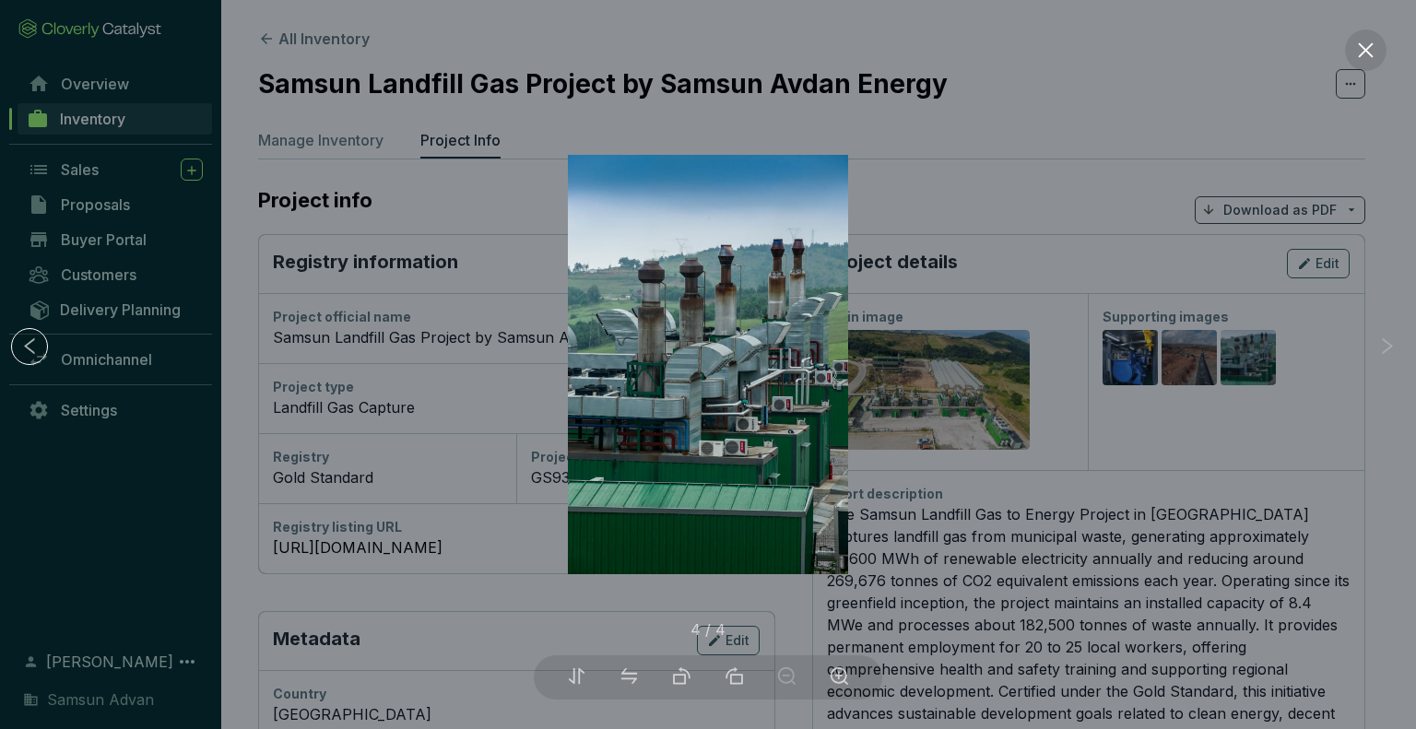
click at [1265, 374] on div at bounding box center [708, 364] width 1416 height 729
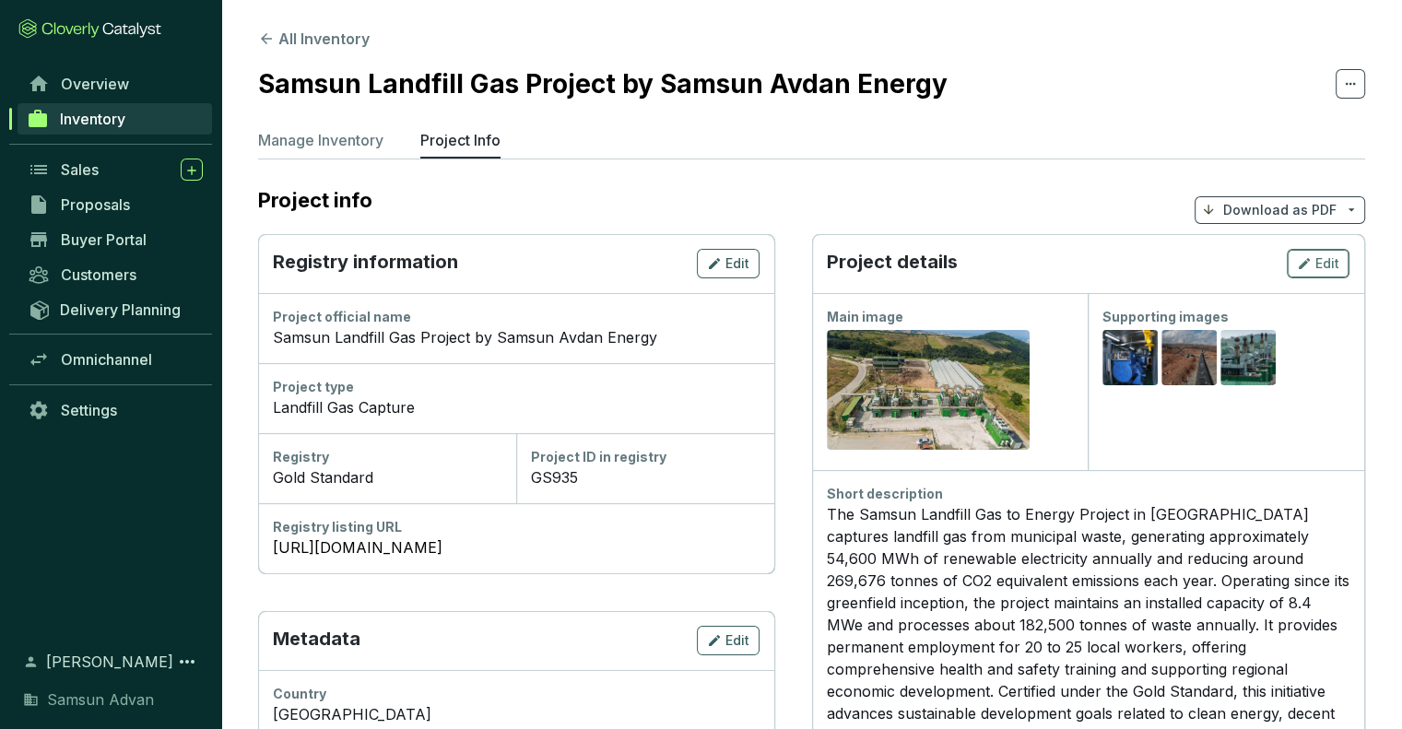
click at [1335, 250] on button "Edit" at bounding box center [1318, 264] width 63 height 30
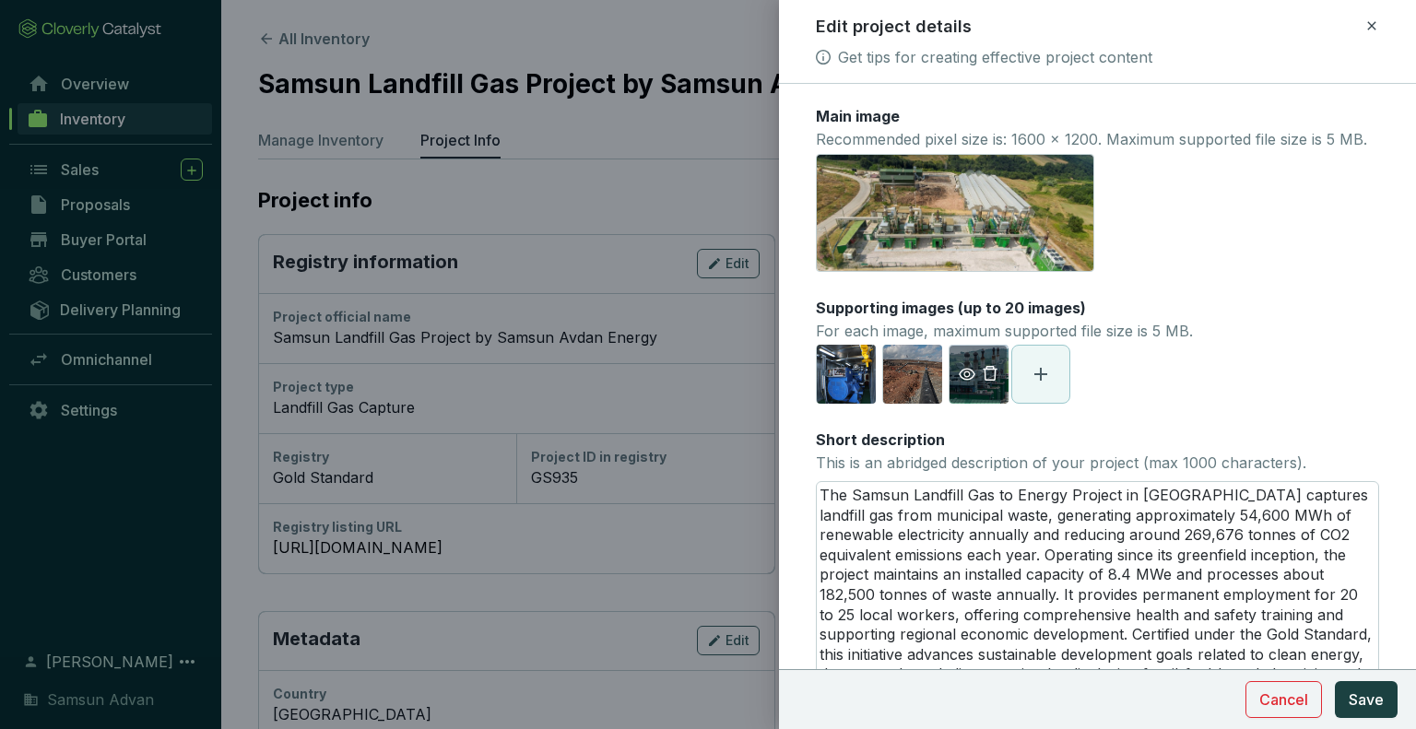
click at [992, 382] on icon "delete" at bounding box center [990, 373] width 17 height 17
click at [1369, 697] on span "Save" at bounding box center [1366, 700] width 35 height 22
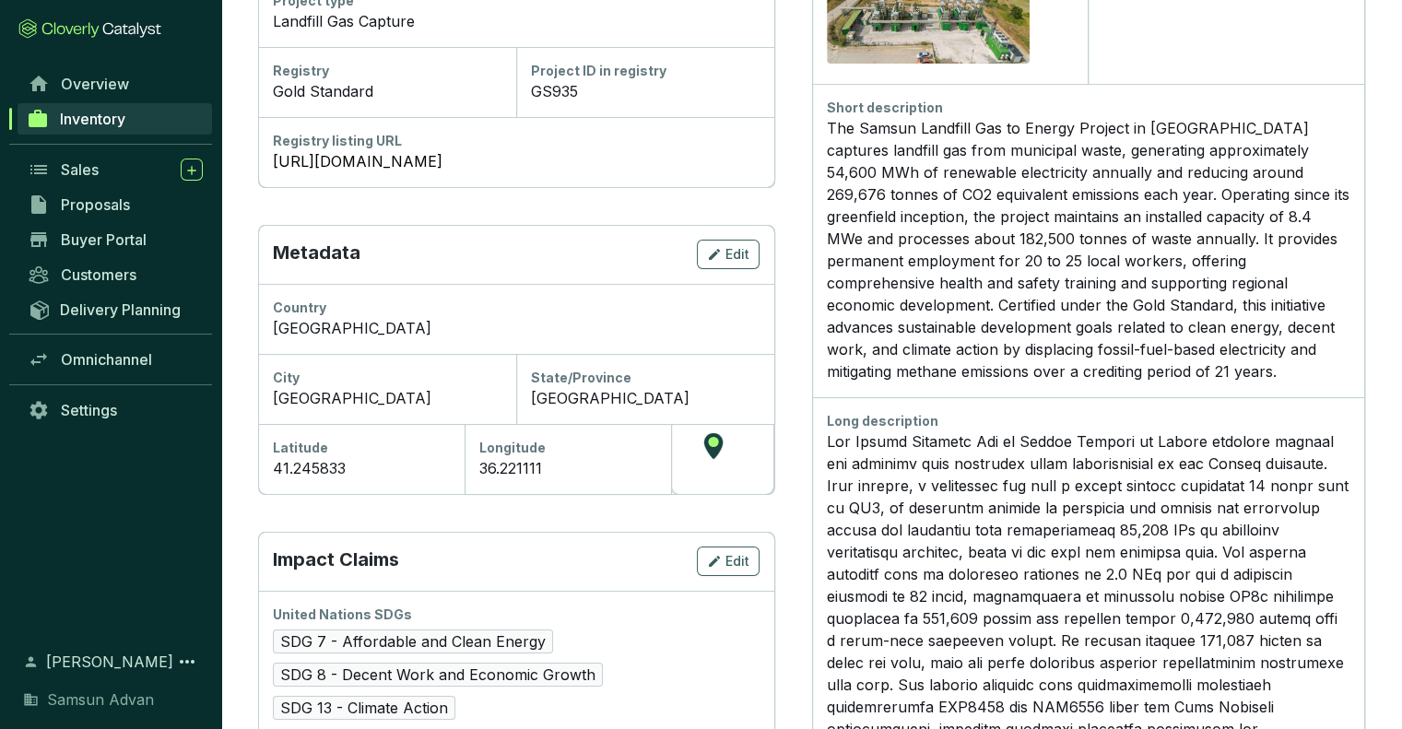
scroll to position [406, 0]
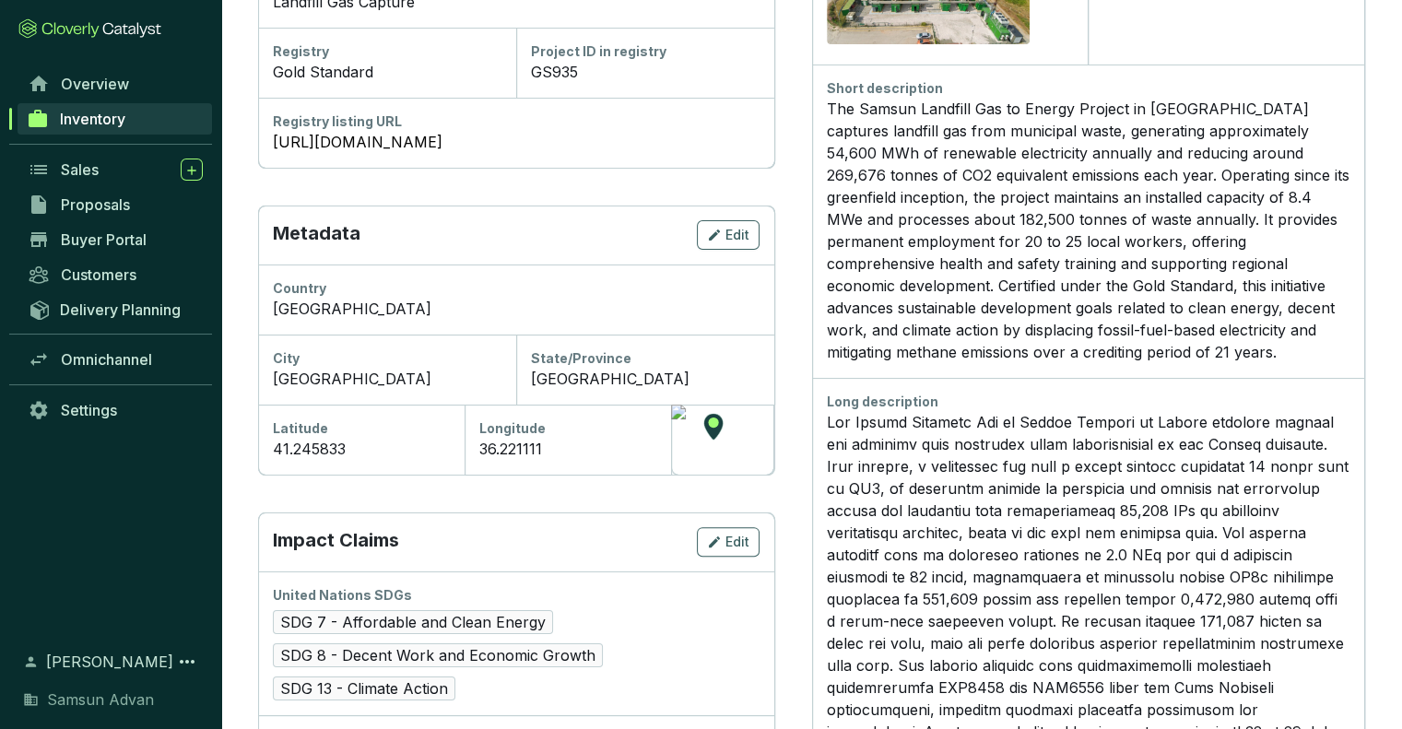
click at [124, 115] on span "Inventory" at bounding box center [92, 119] width 65 height 18
